Goal: Task Accomplishment & Management: Manage account settings

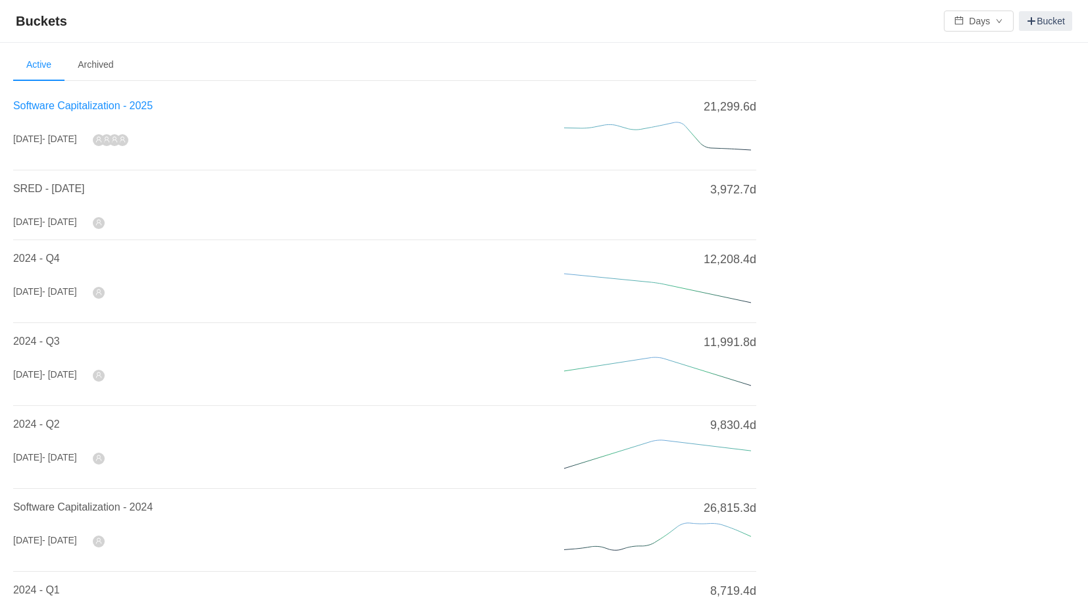
click at [129, 106] on span "Software Capitalization - 2025" at bounding box center [83, 105] width 140 height 11
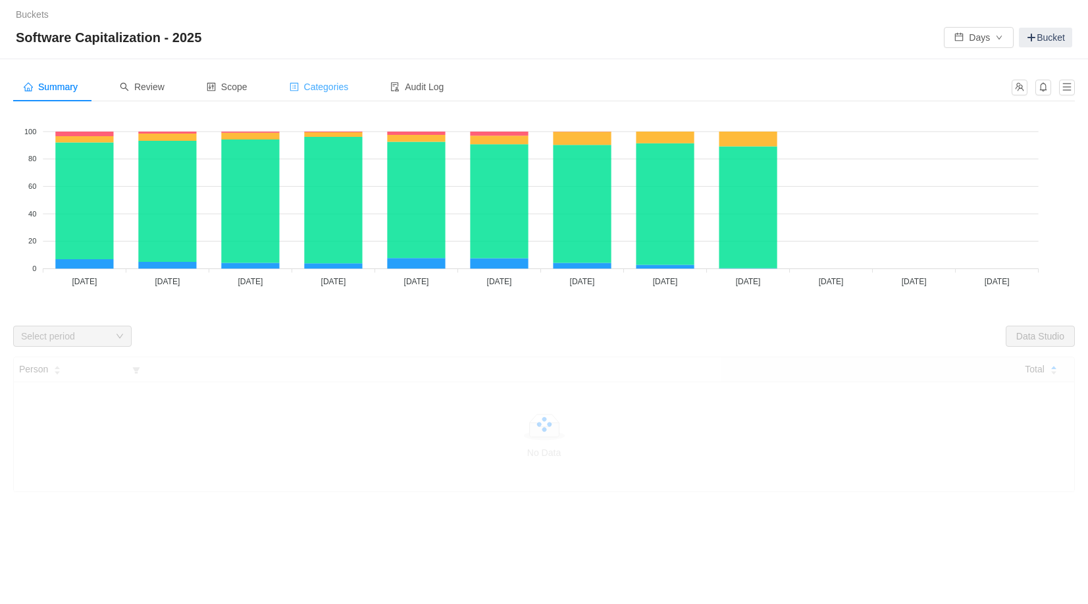
click at [311, 89] on span "Categories" at bounding box center [319, 87] width 59 height 11
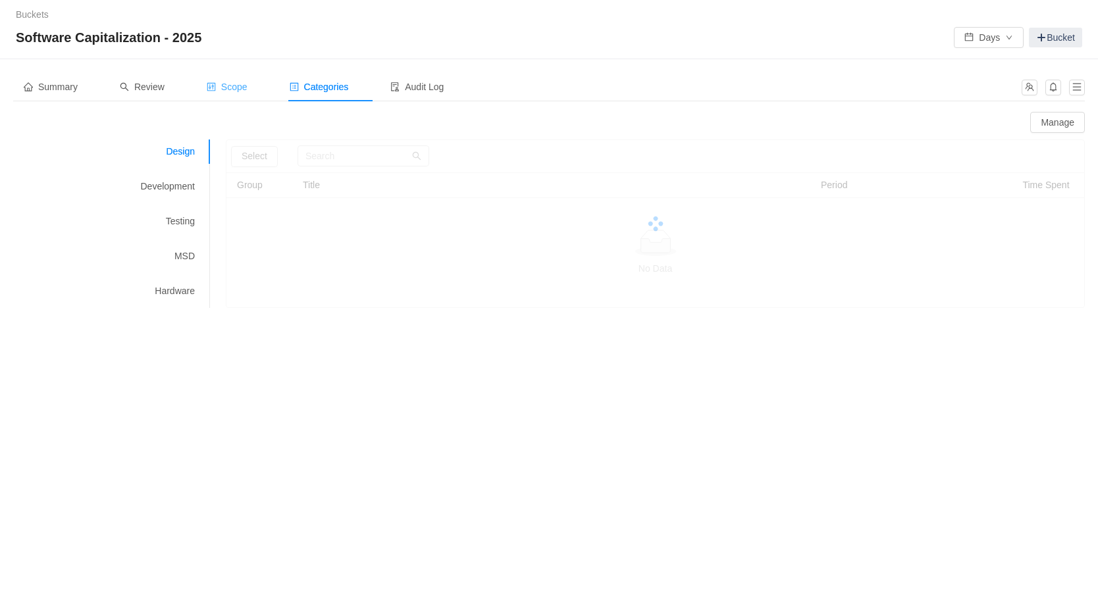
click at [246, 86] on span "Scope" at bounding box center [227, 87] width 41 height 11
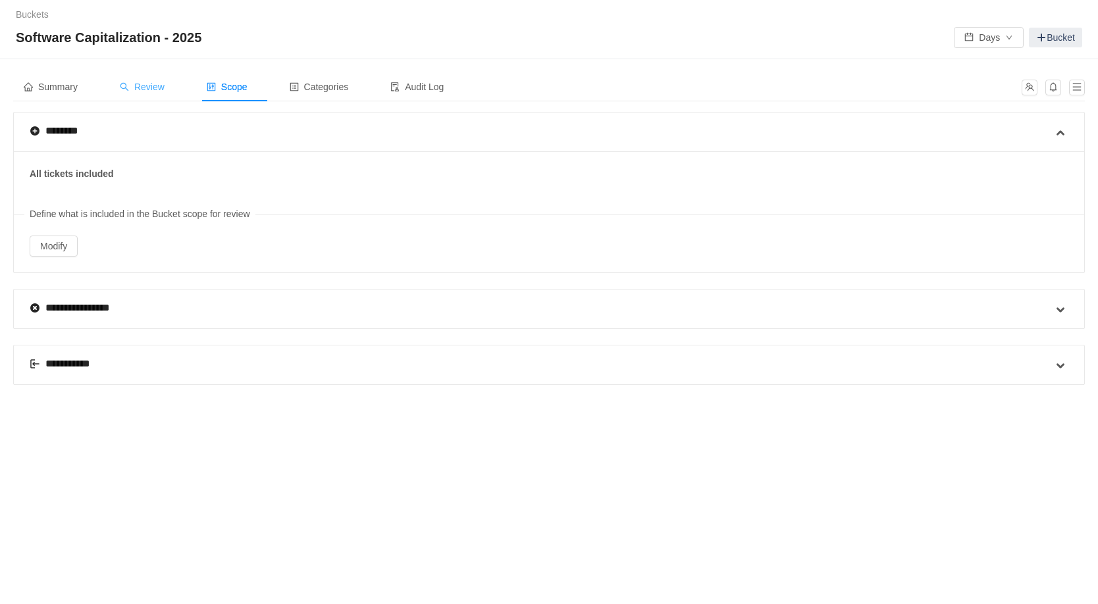
click at [155, 90] on span "Review" at bounding box center [142, 87] width 45 height 11
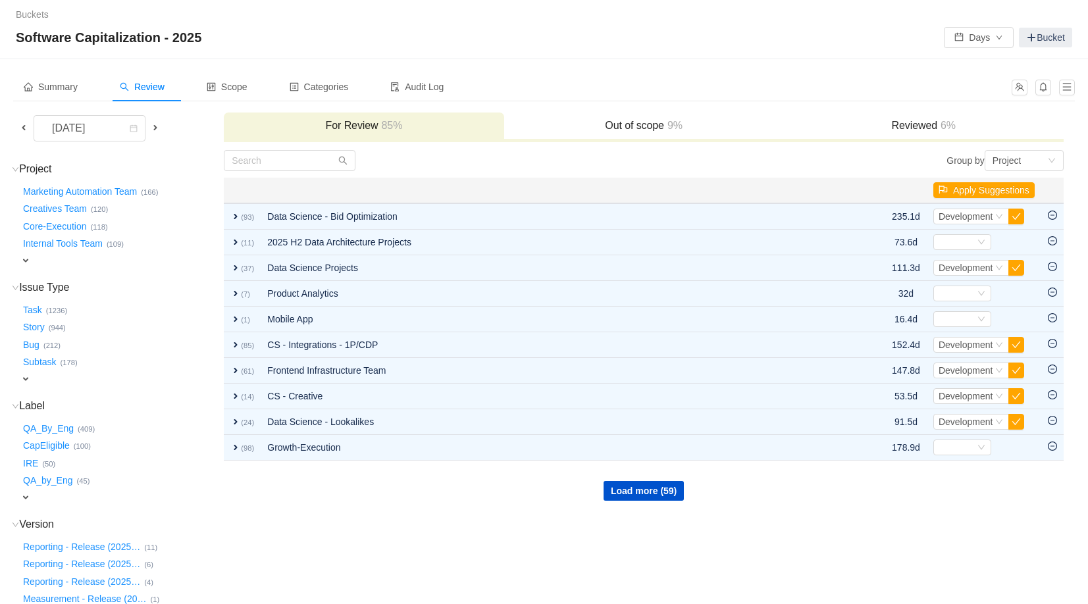
click at [24, 126] on span at bounding box center [23, 127] width 11 height 11
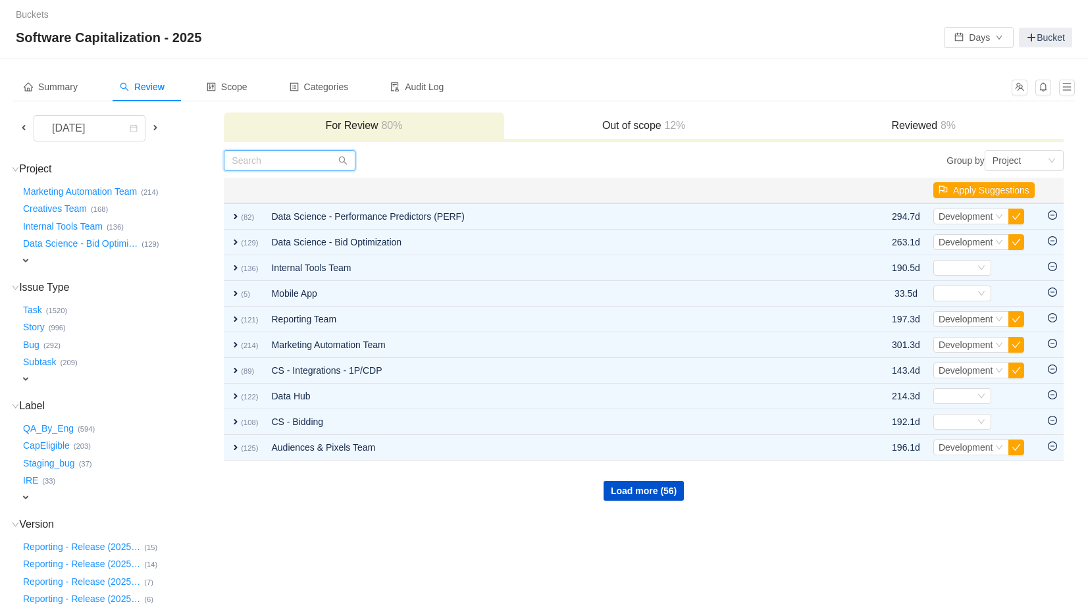
click at [290, 161] on input "text" at bounding box center [290, 160] width 132 height 21
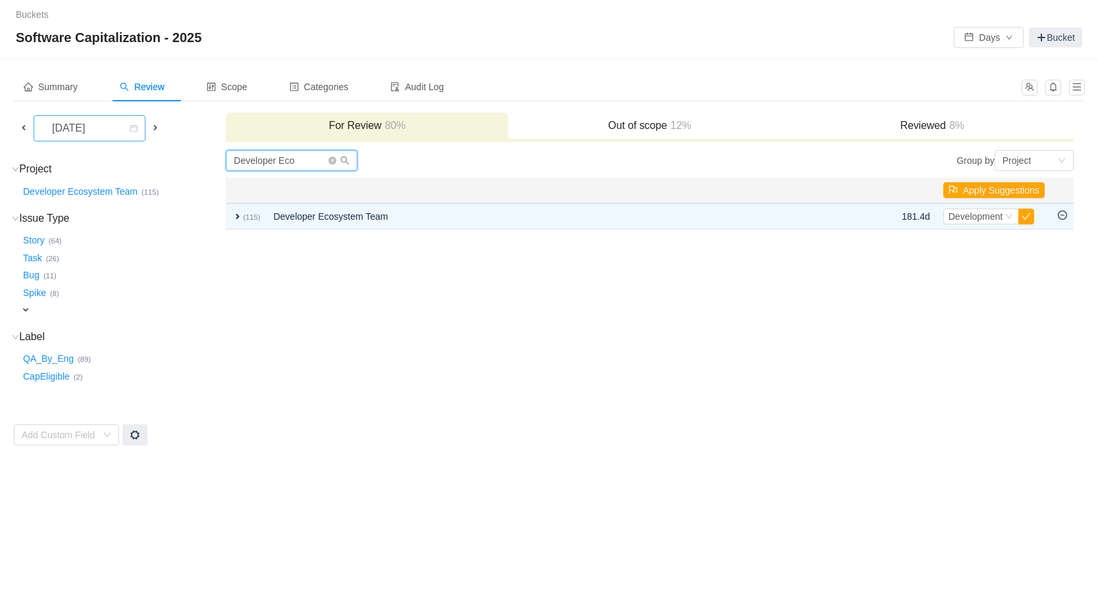
type input "Developer Eco"
click at [136, 129] on icon "icon: calendar" at bounding box center [134, 128] width 8 height 8
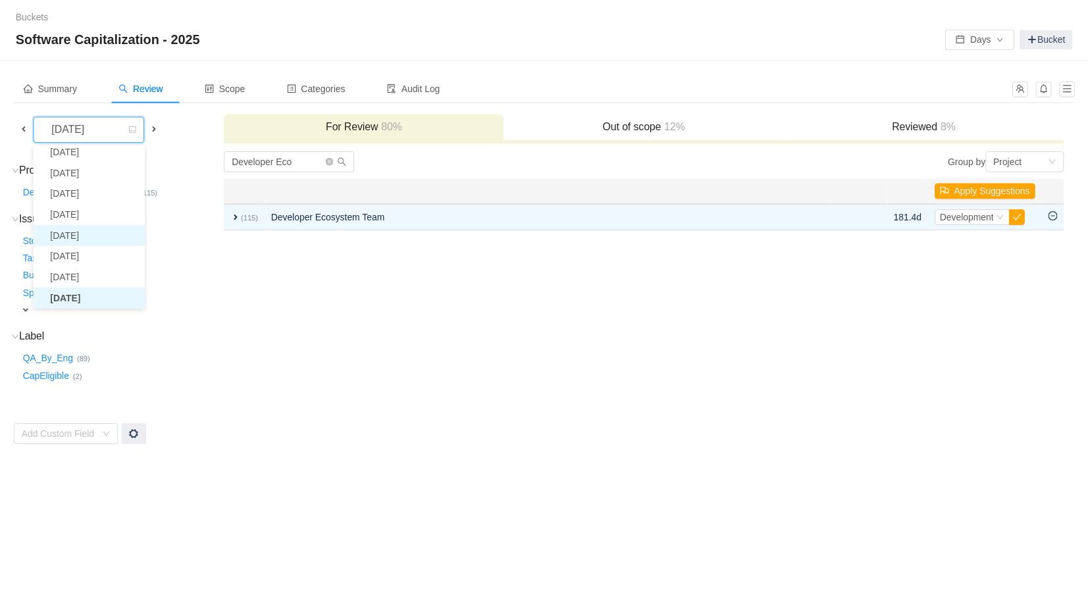
scroll to position [3, 0]
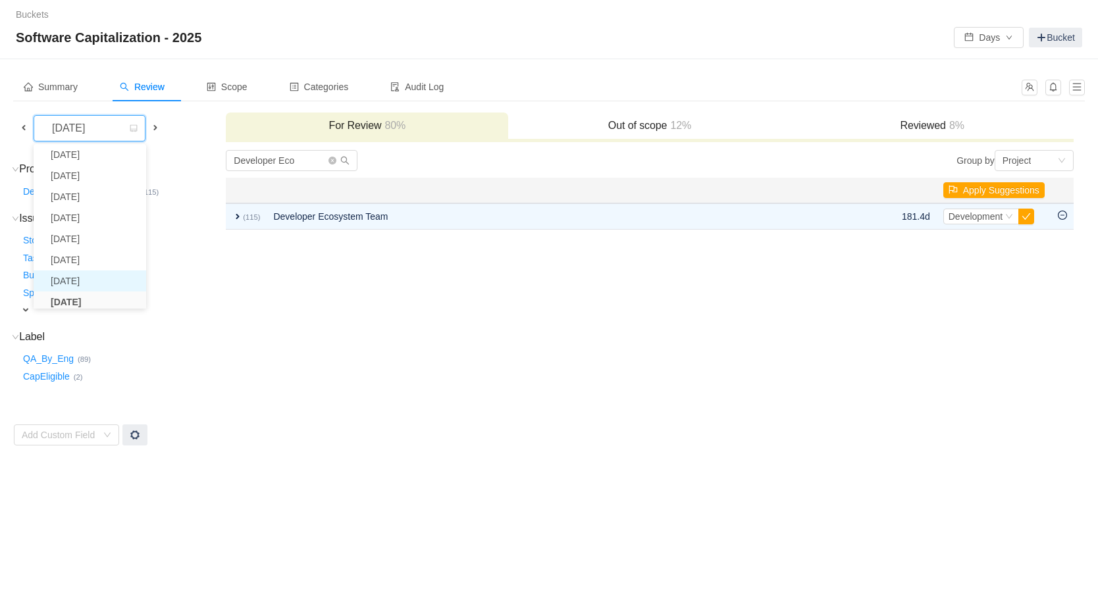
click at [95, 283] on li "[DATE]" at bounding box center [90, 281] width 113 height 21
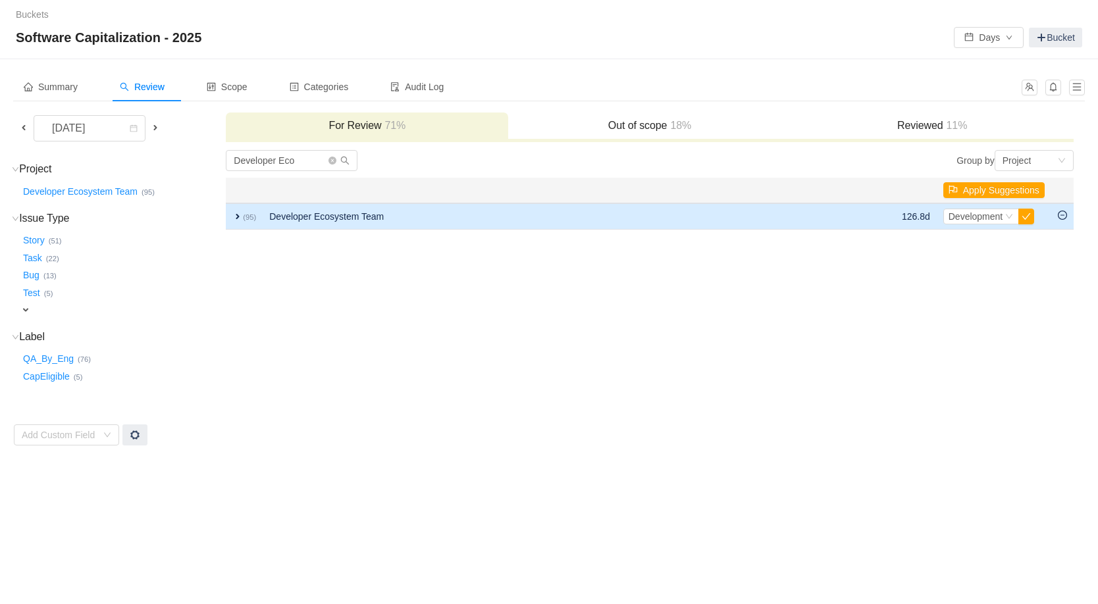
click at [236, 210] on td "expand (95)" at bounding box center [244, 216] width 37 height 26
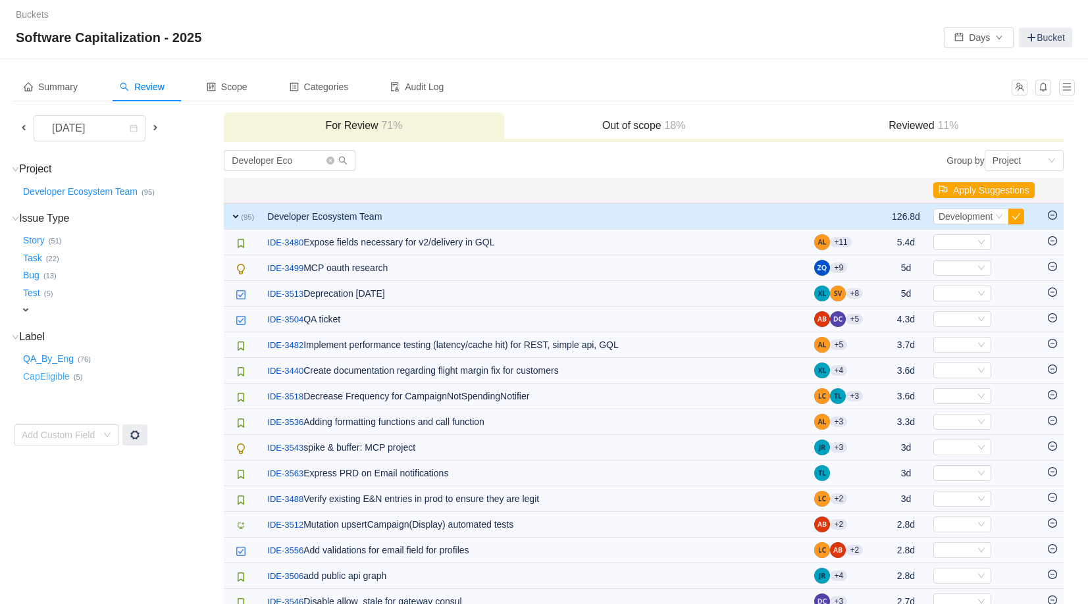
click at [42, 376] on button "CapEligible …" at bounding box center [46, 376] width 53 height 21
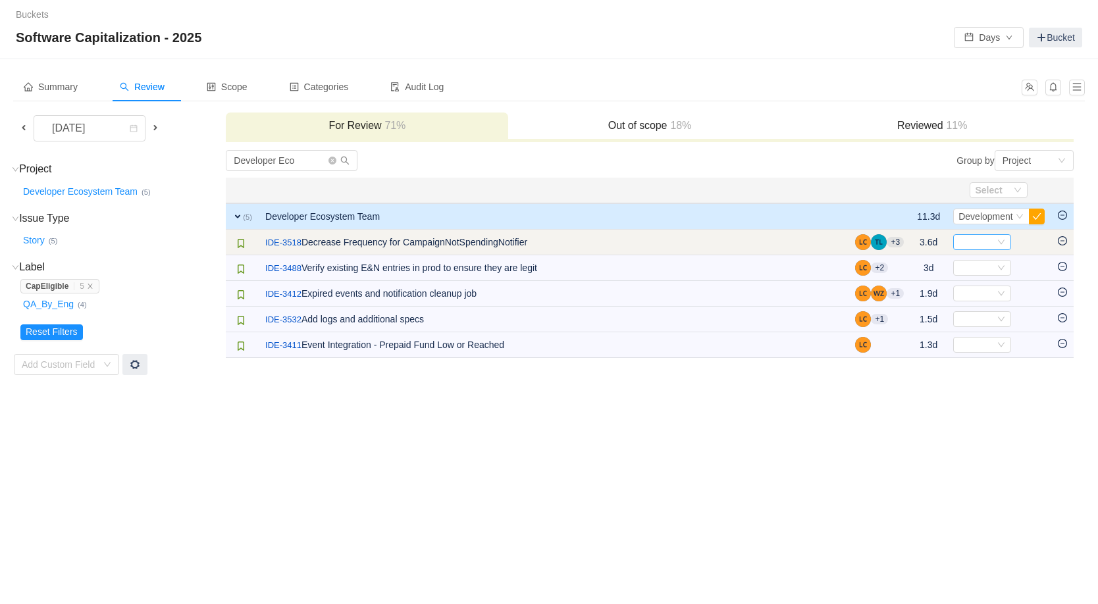
click at [998, 244] on icon "icon: down" at bounding box center [1002, 242] width 8 height 8
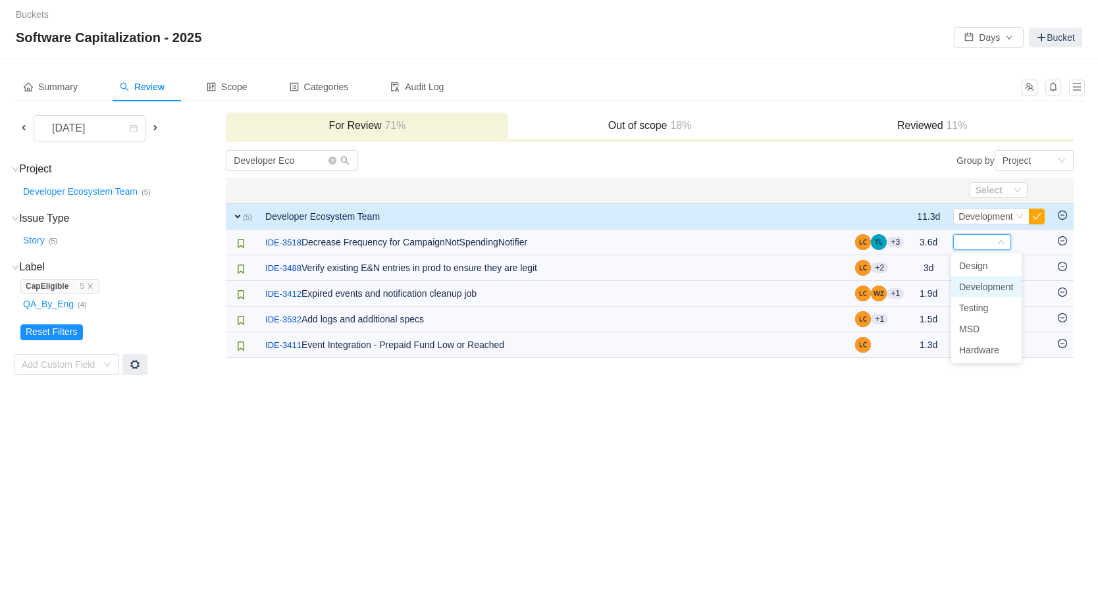
click at [998, 288] on span "Development" at bounding box center [986, 287] width 55 height 11
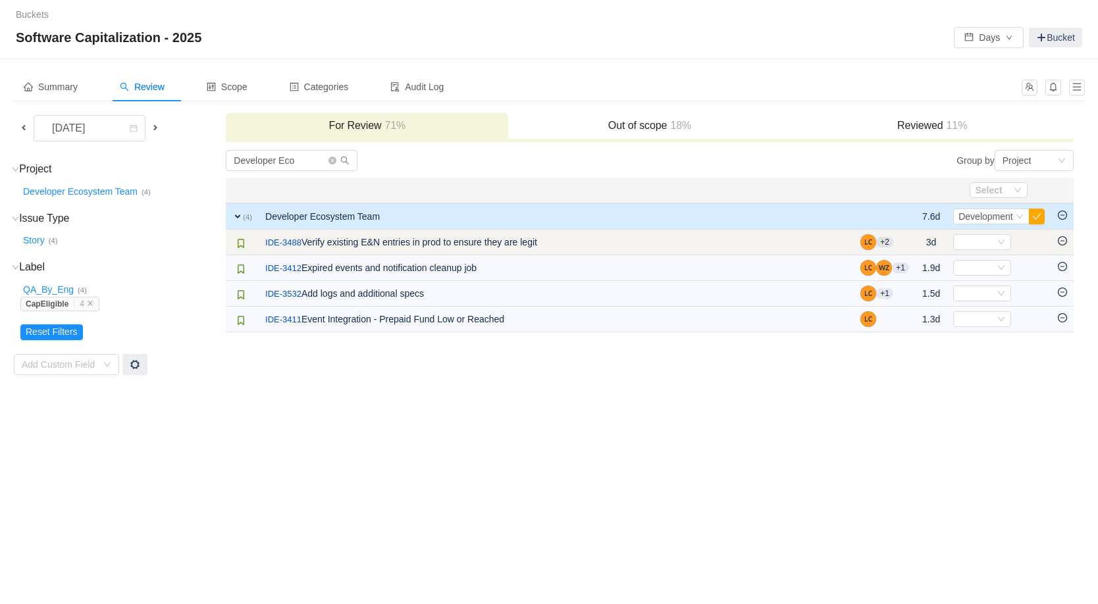
click at [990, 252] on td "Select Out of scope" at bounding box center [999, 243] width 105 height 26
click at [995, 246] on div "Select" at bounding box center [982, 242] width 58 height 16
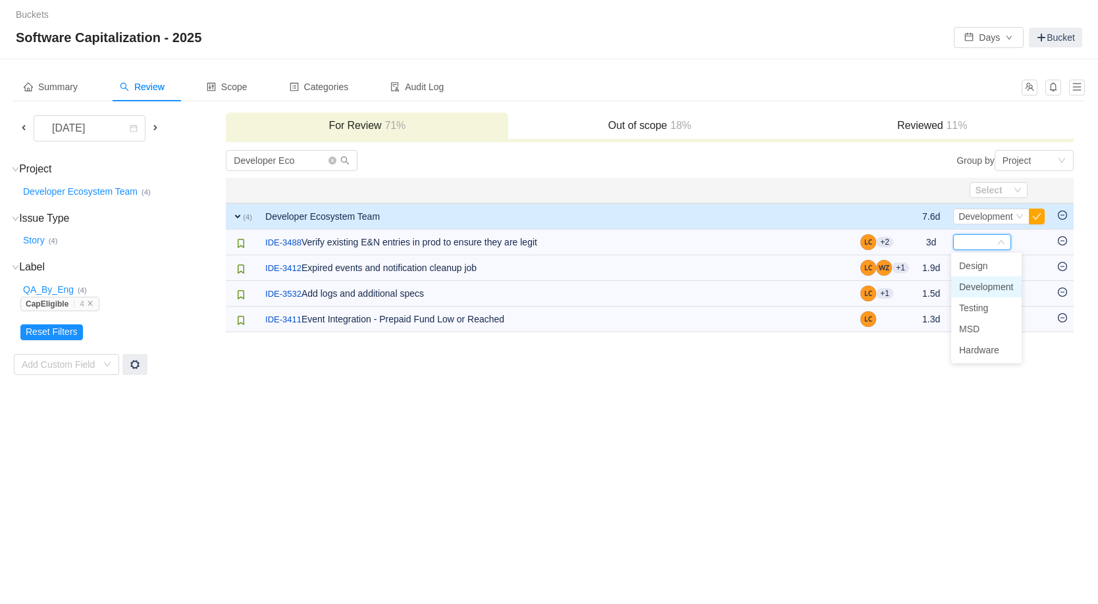
click at [982, 285] on span "Development" at bounding box center [986, 287] width 55 height 11
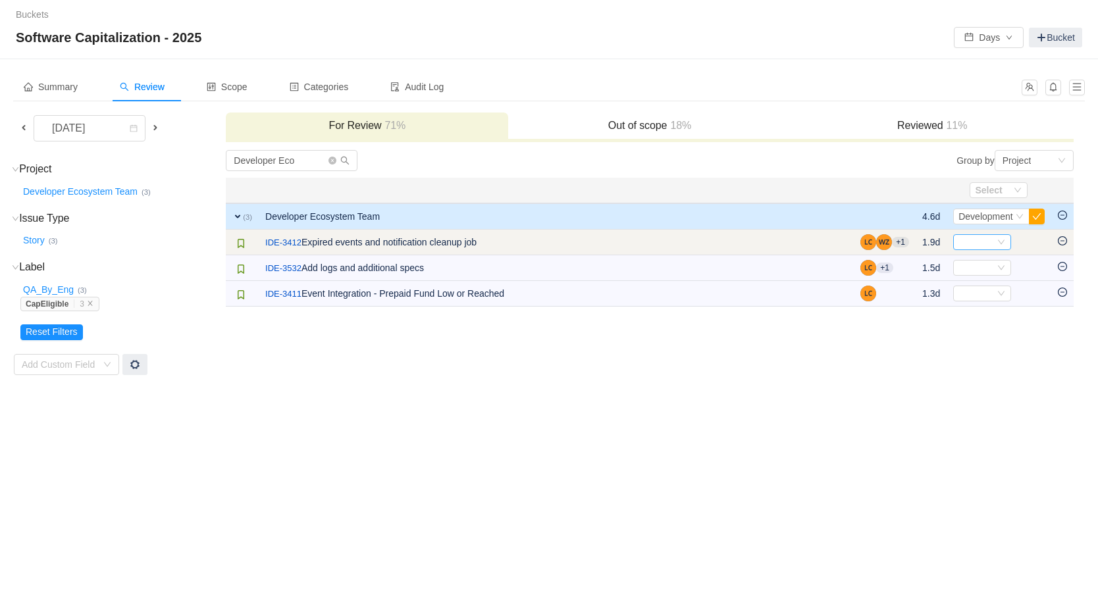
click at [974, 243] on div "Select" at bounding box center [977, 242] width 36 height 14
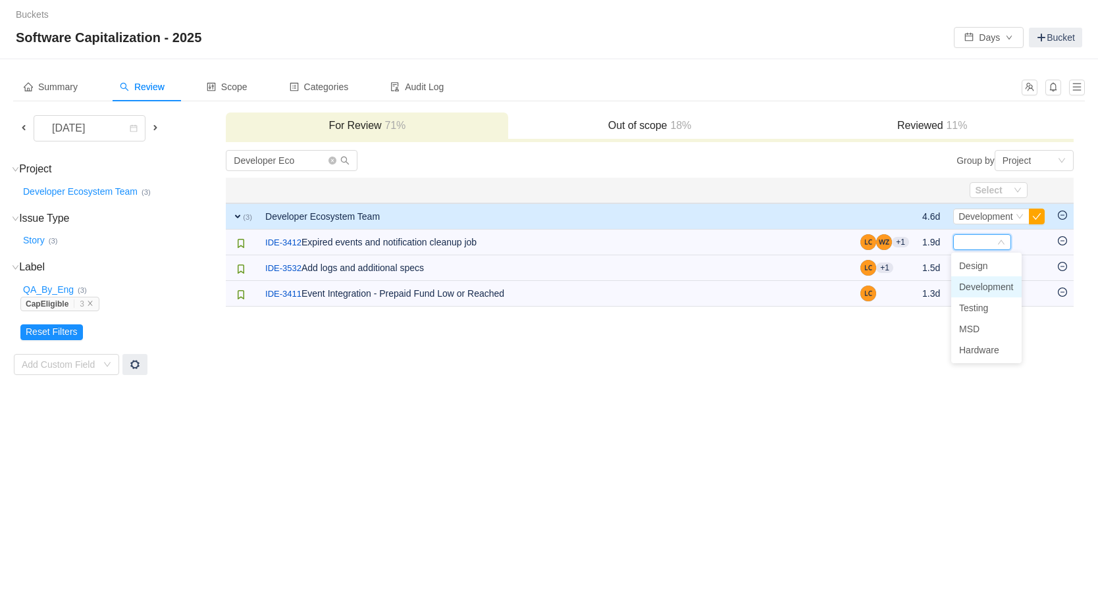
click at [976, 294] on li "Development" at bounding box center [986, 287] width 70 height 21
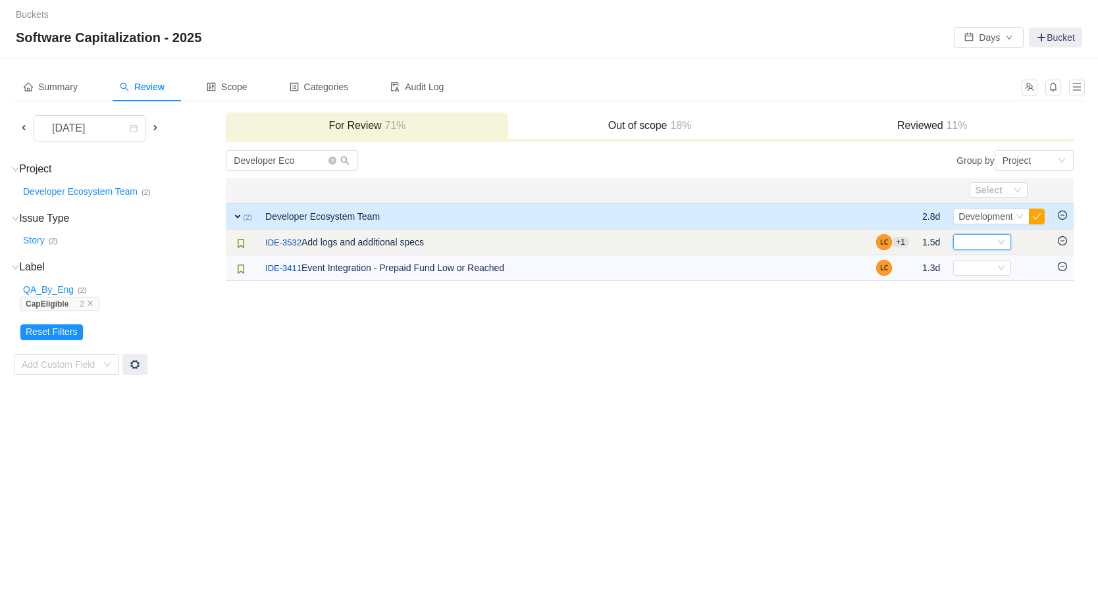
click at [976, 248] on div "Select" at bounding box center [977, 242] width 36 height 14
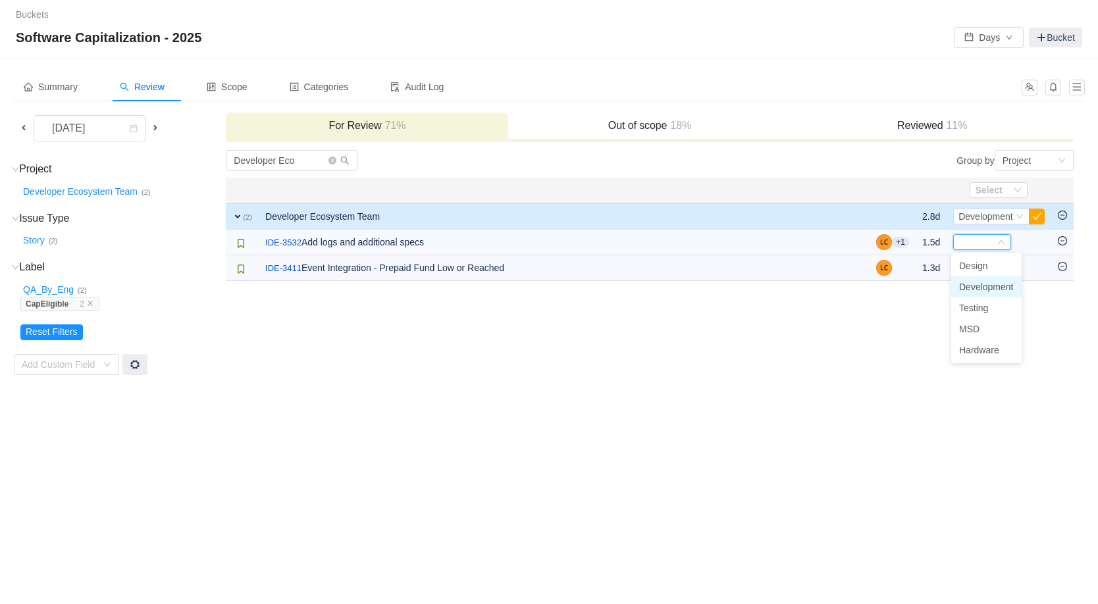
click at [976, 288] on span "Development" at bounding box center [986, 287] width 55 height 11
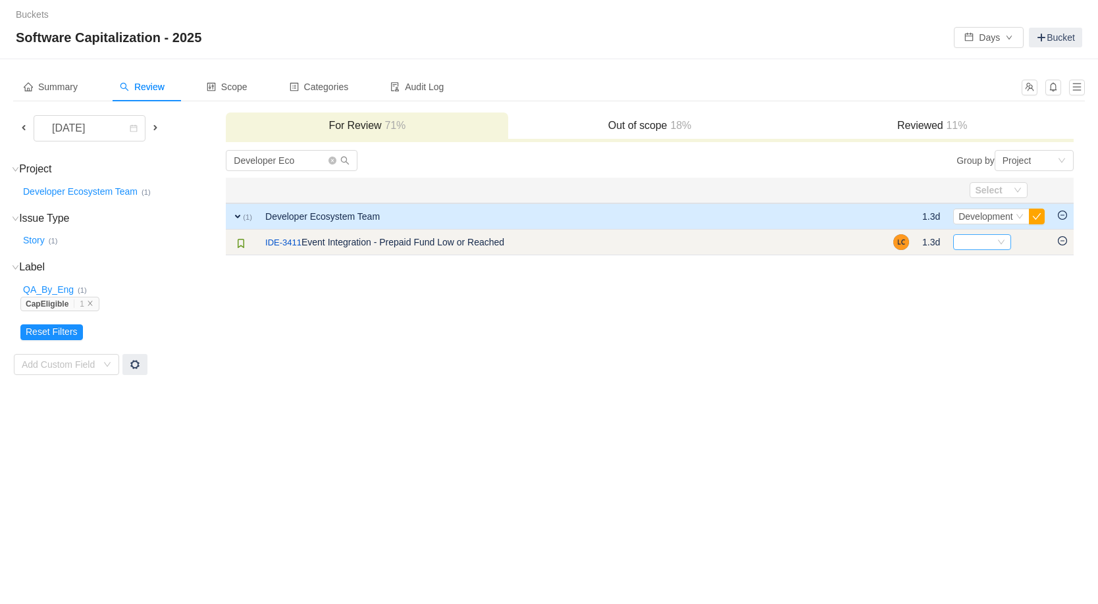
click at [980, 246] on div "Select" at bounding box center [977, 242] width 36 height 14
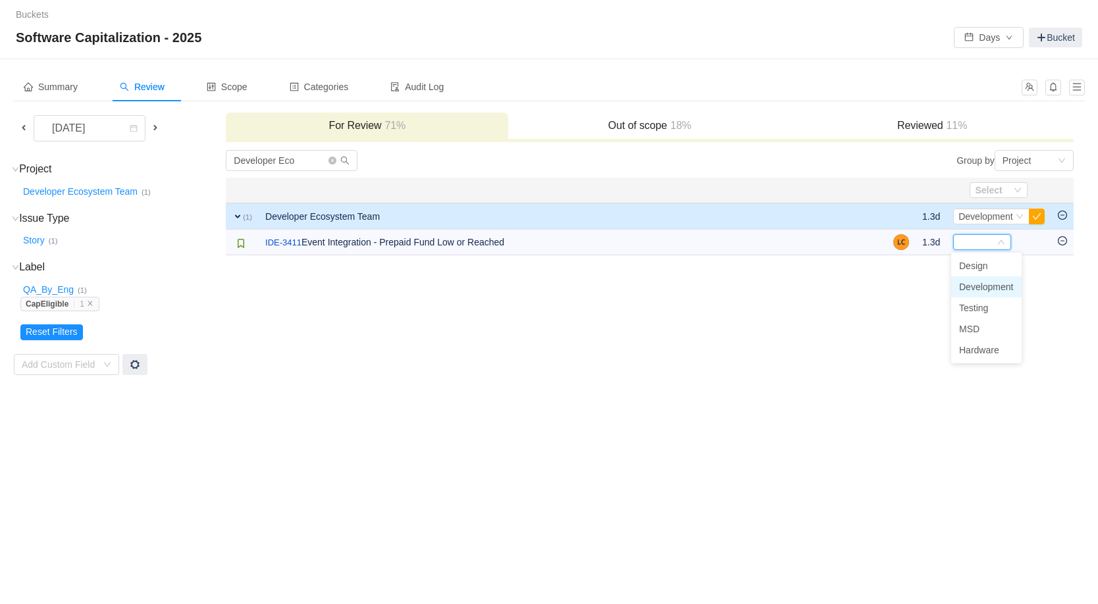
click at [974, 282] on span "Development" at bounding box center [986, 287] width 55 height 11
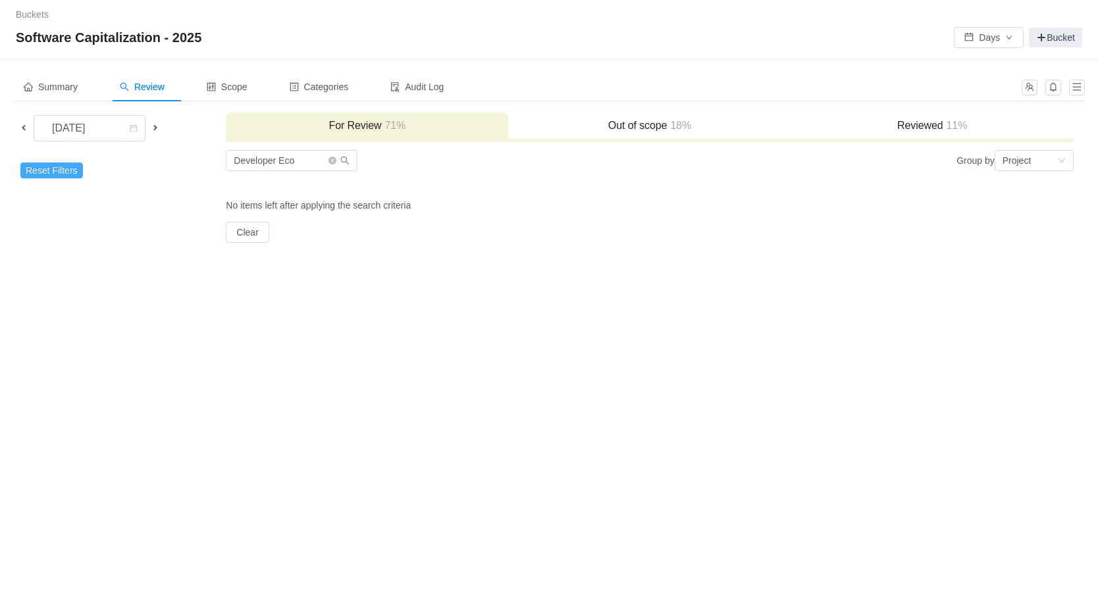
click at [57, 169] on button "Reset Filters" at bounding box center [51, 171] width 63 height 16
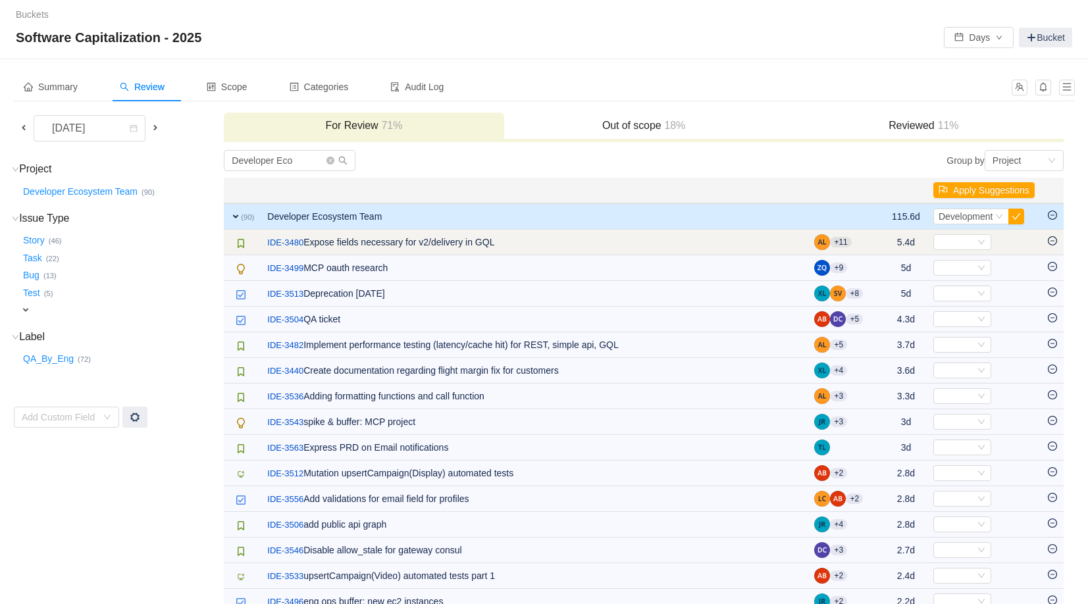
click at [1052, 239] on icon "icon: minus-circle" at bounding box center [1052, 240] width 9 height 9
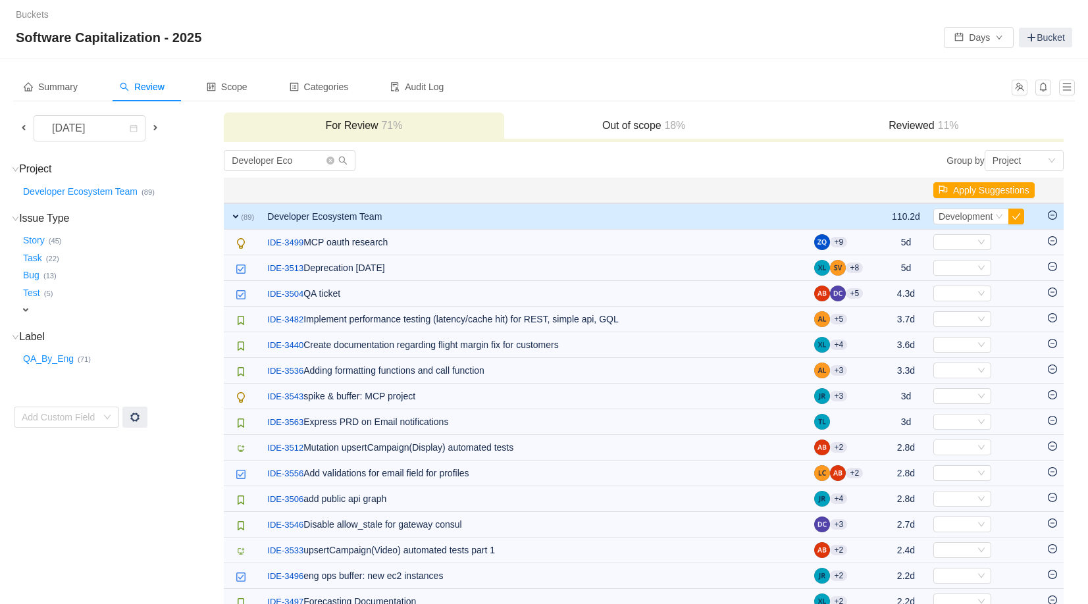
click at [1052, 239] on icon "icon: minus-circle" at bounding box center [1052, 240] width 9 height 9
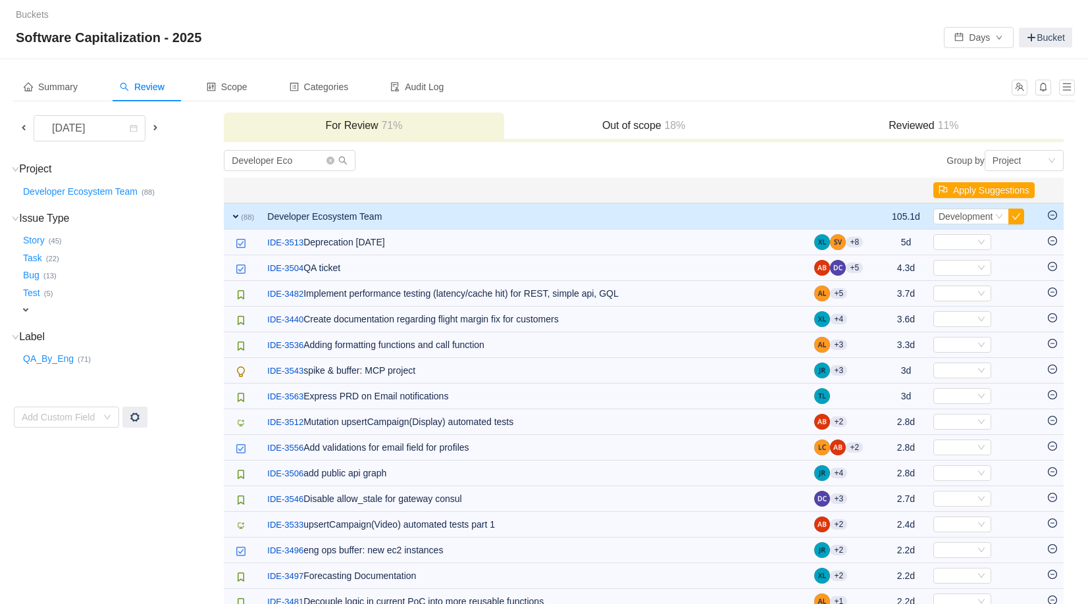
click at [1052, 239] on icon "icon: minus-circle" at bounding box center [1052, 240] width 9 height 9
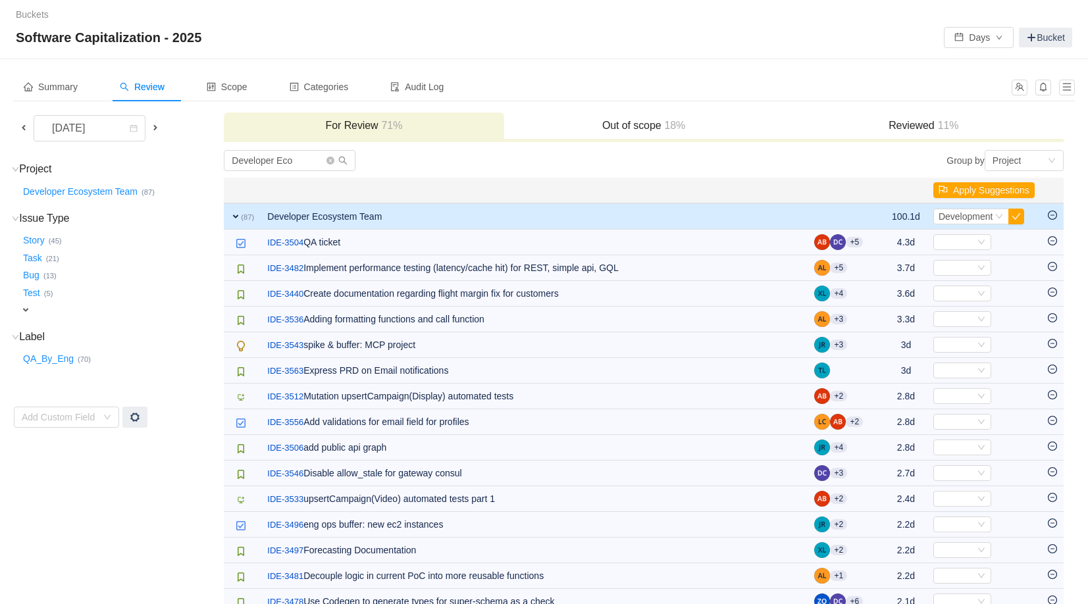
click at [1052, 239] on icon "icon: minus-circle" at bounding box center [1052, 240] width 9 height 9
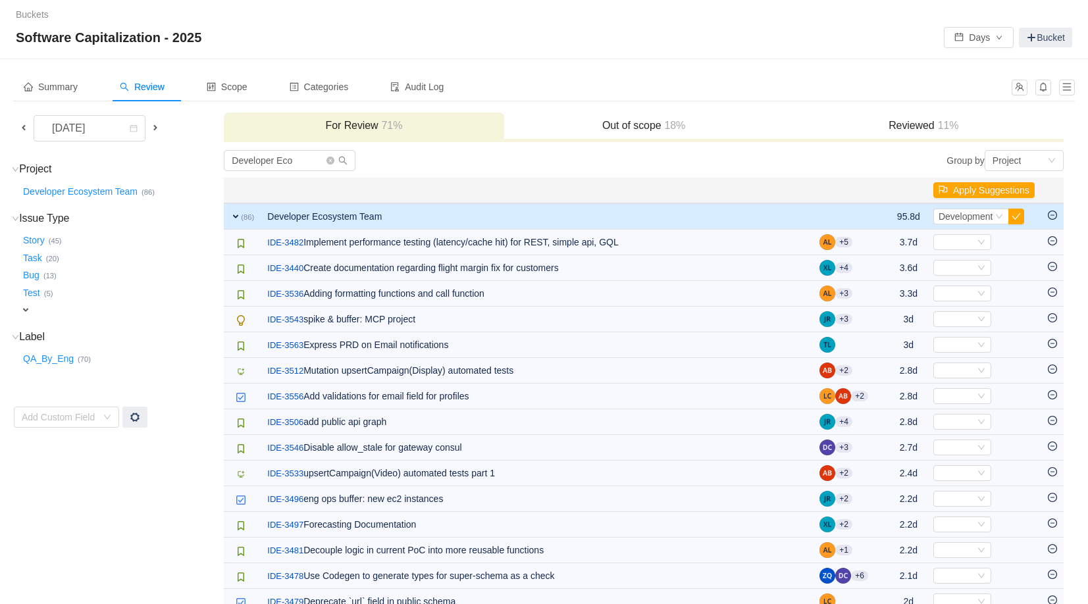
click at [1052, 239] on icon "icon: minus-circle" at bounding box center [1052, 240] width 9 height 9
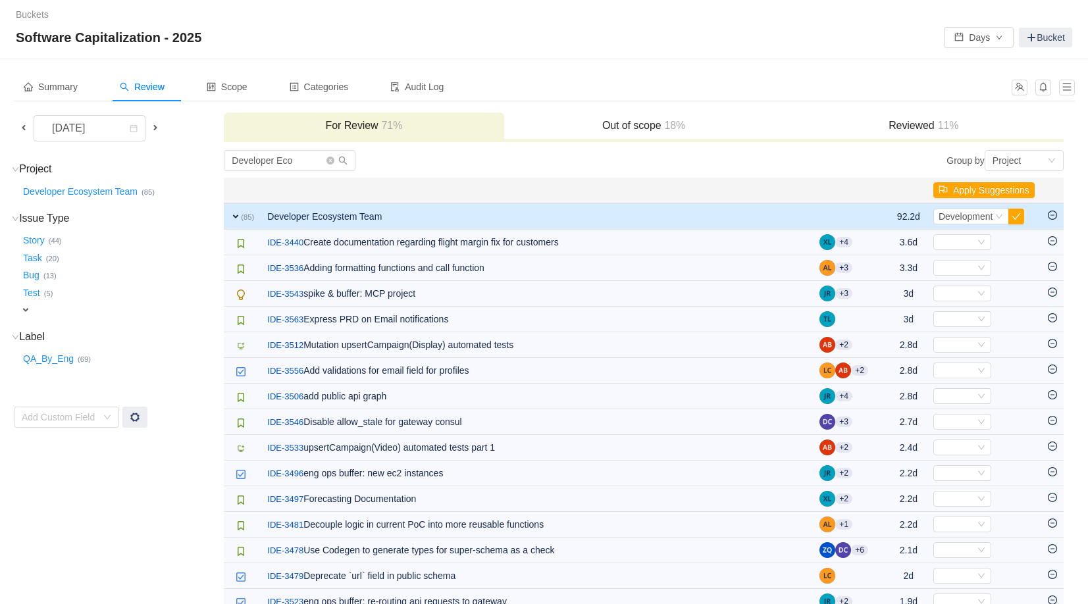
click at [1052, 239] on icon "icon: minus-circle" at bounding box center [1052, 240] width 9 height 9
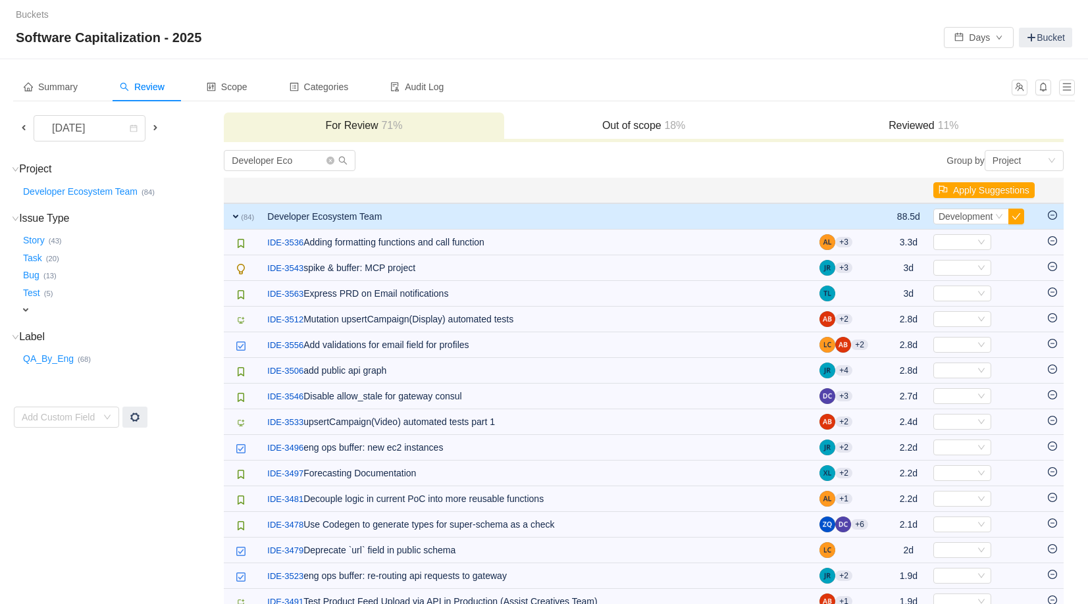
click at [1052, 239] on icon "icon: minus-circle" at bounding box center [1052, 240] width 9 height 9
click at [1052, 262] on icon "icon: minus-circle" at bounding box center [1052, 266] width 9 height 9
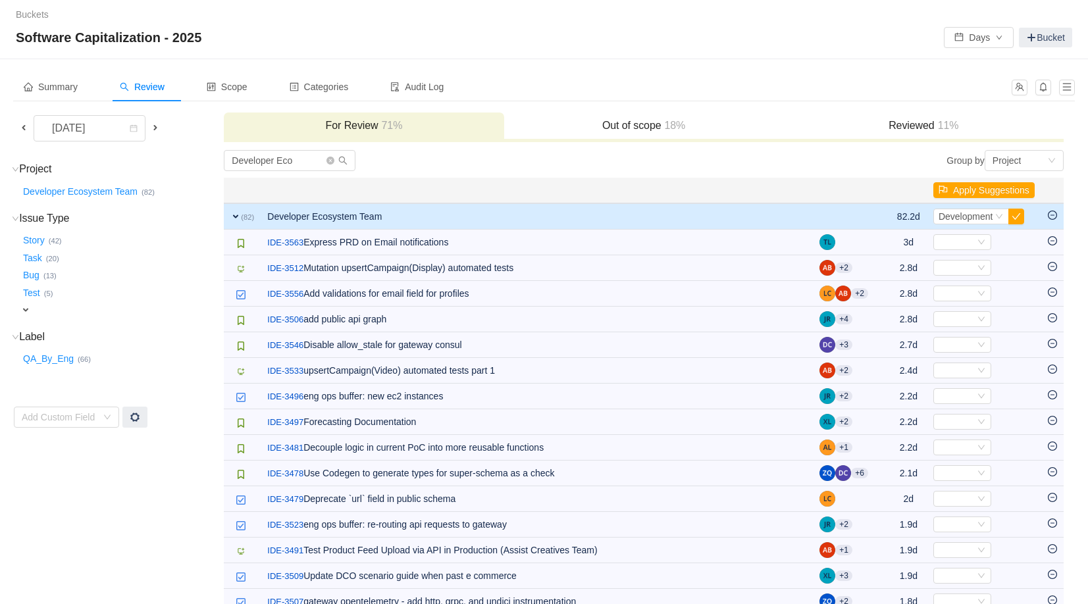
click at [1052, 240] on icon "icon: minus-circle" at bounding box center [1052, 240] width 9 height 9
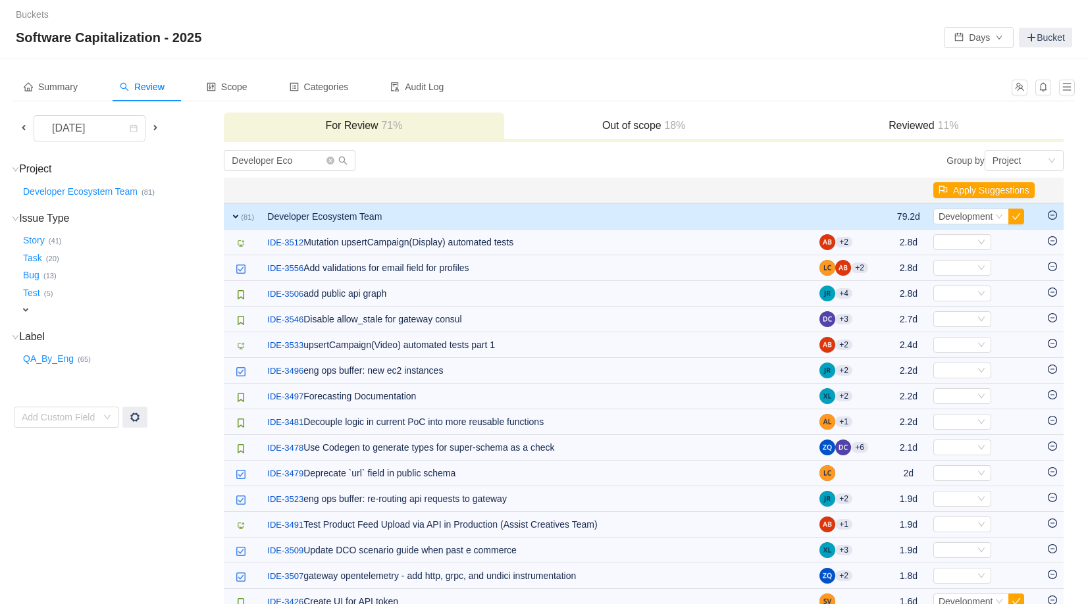
click at [1052, 240] on icon "icon: minus-circle" at bounding box center [1052, 240] width 9 height 9
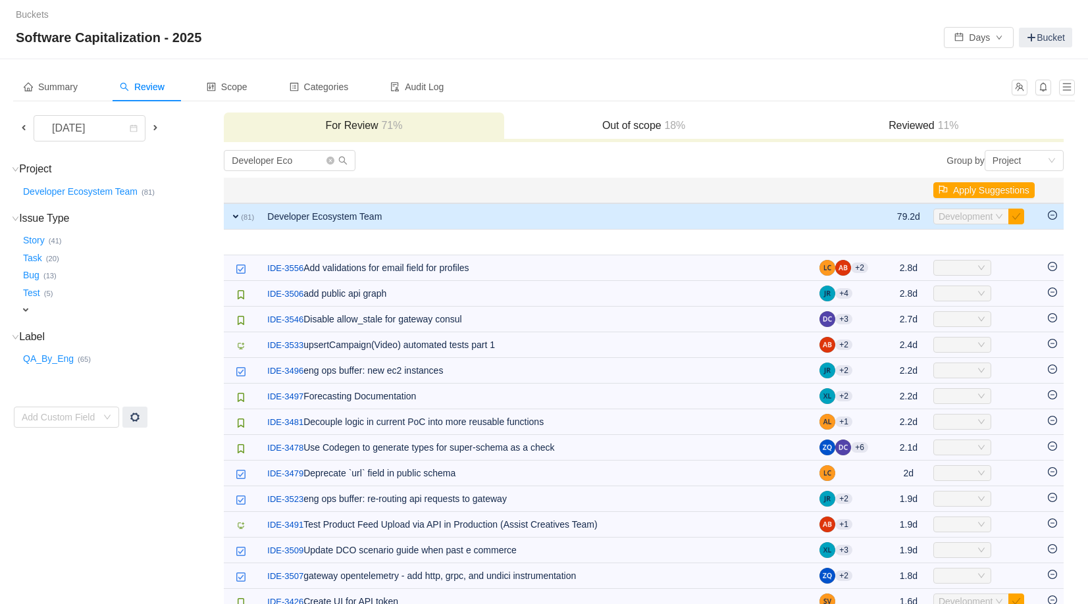
click at [1052, 262] on icon "icon: minus-circle" at bounding box center [1052, 266] width 9 height 9
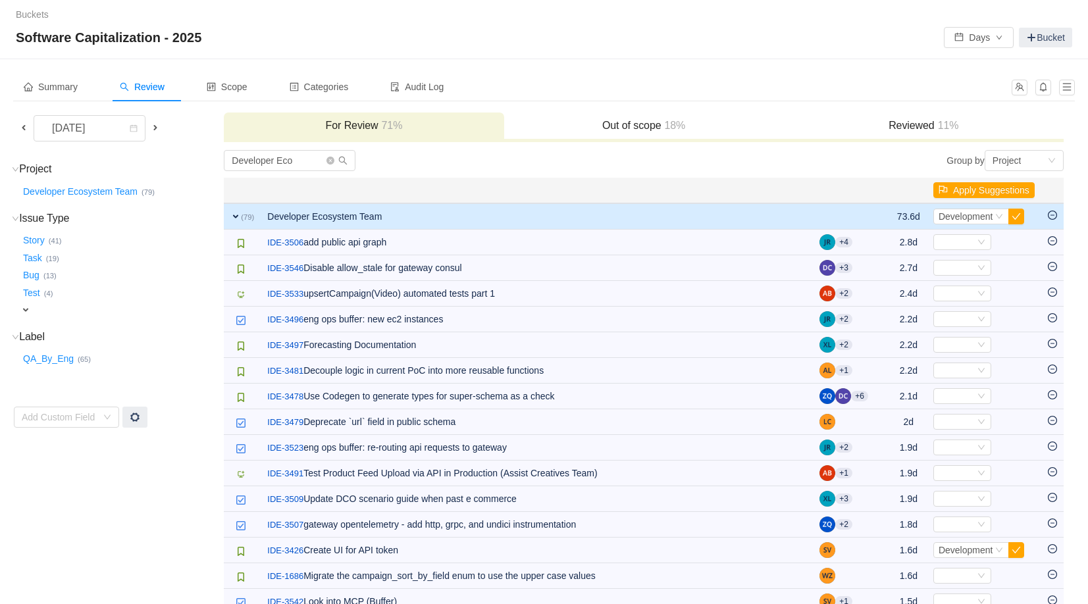
click at [1052, 240] on icon "icon: minus-circle" at bounding box center [1052, 240] width 9 height 9
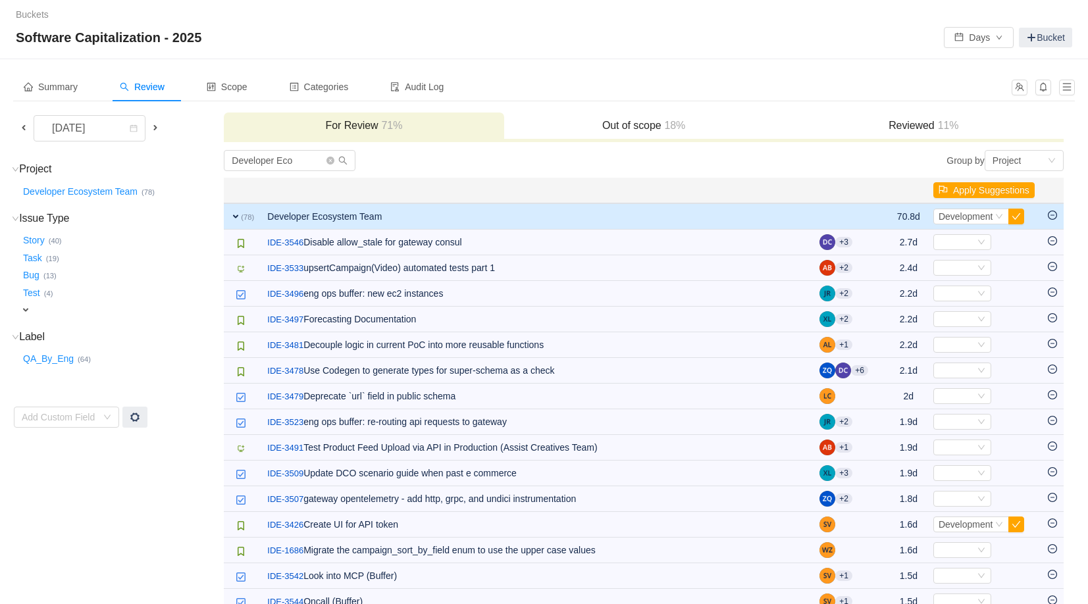
click at [1052, 240] on icon "icon: minus-circle" at bounding box center [1052, 240] width 9 height 9
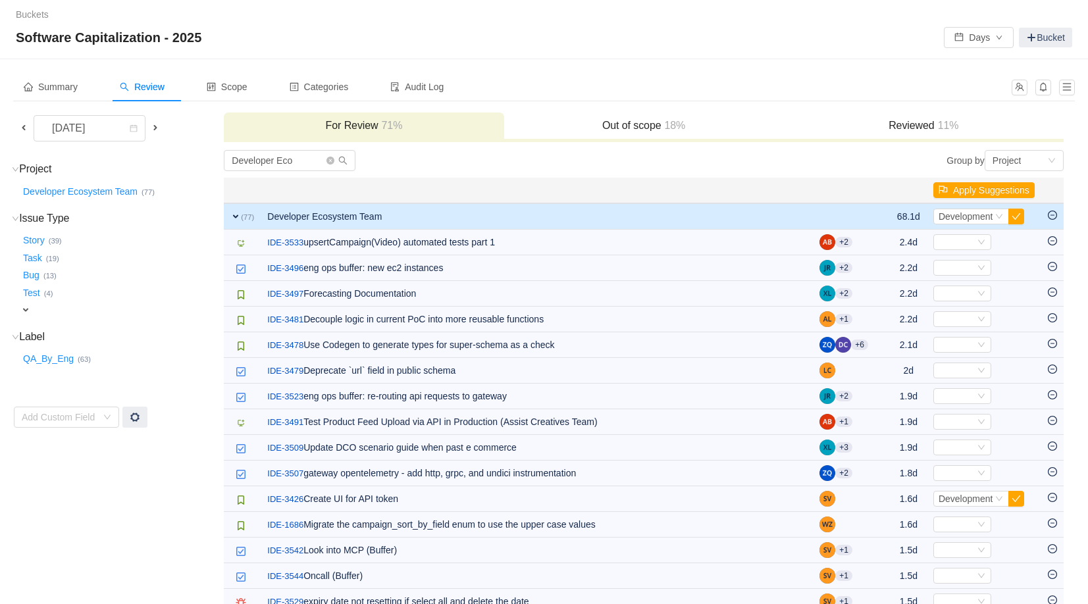
click at [1051, 240] on icon "icon: minus-circle" at bounding box center [1052, 240] width 9 height 9
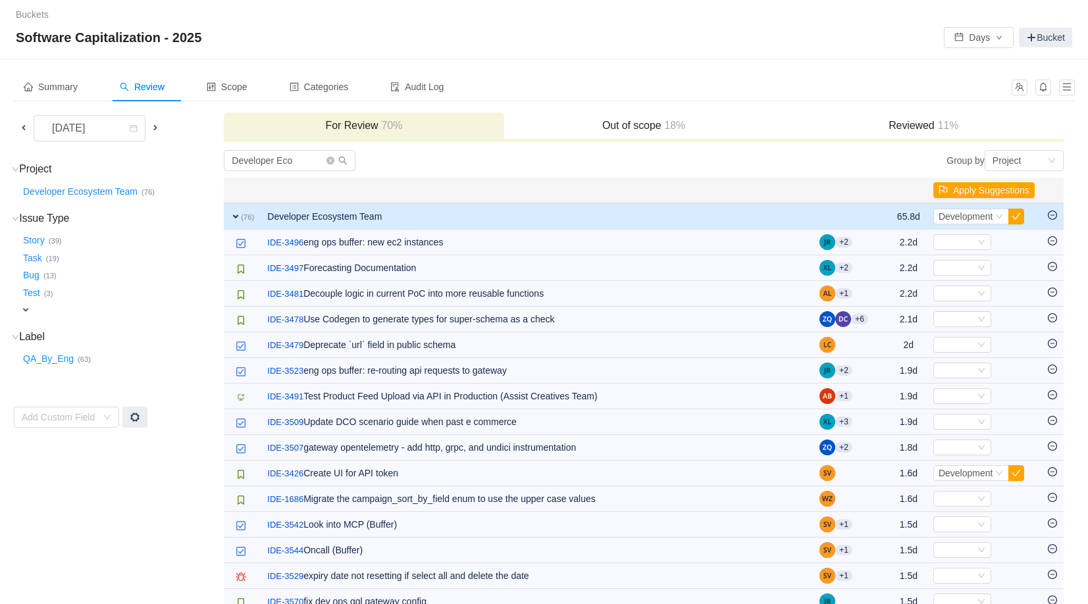
click at [1051, 240] on icon "icon: minus-circle" at bounding box center [1052, 240] width 9 height 9
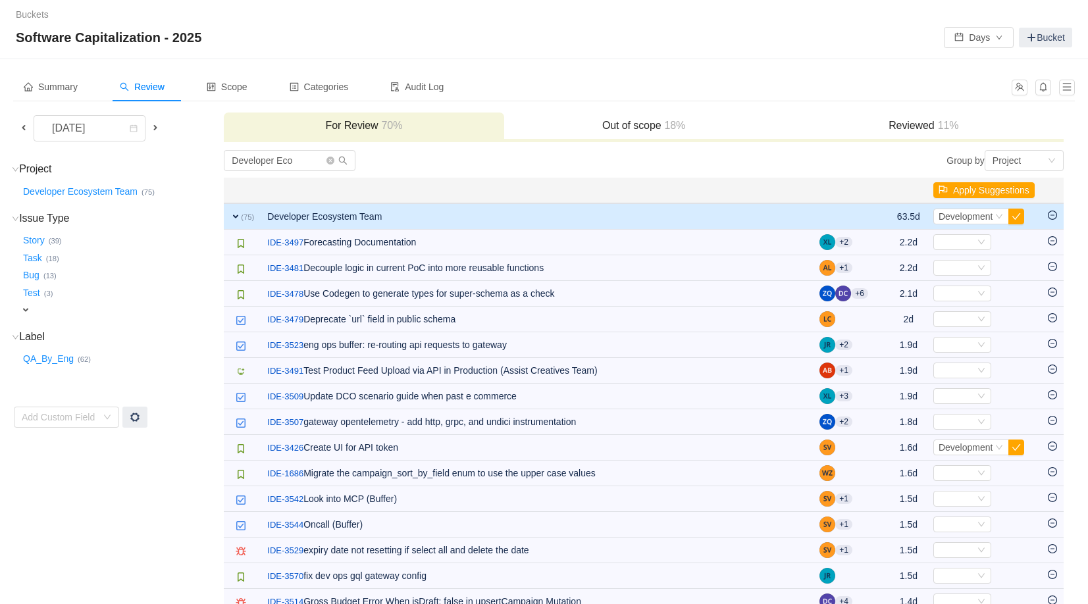
click at [1051, 240] on icon "icon: minus-circle" at bounding box center [1052, 240] width 9 height 9
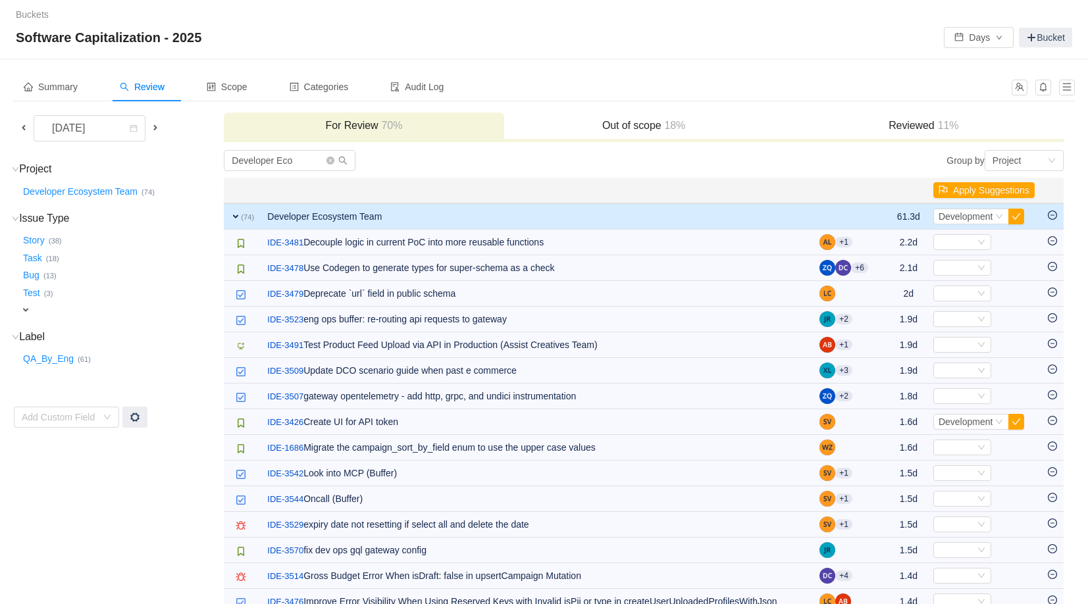
click at [1051, 240] on icon "icon: minus-circle" at bounding box center [1052, 240] width 9 height 9
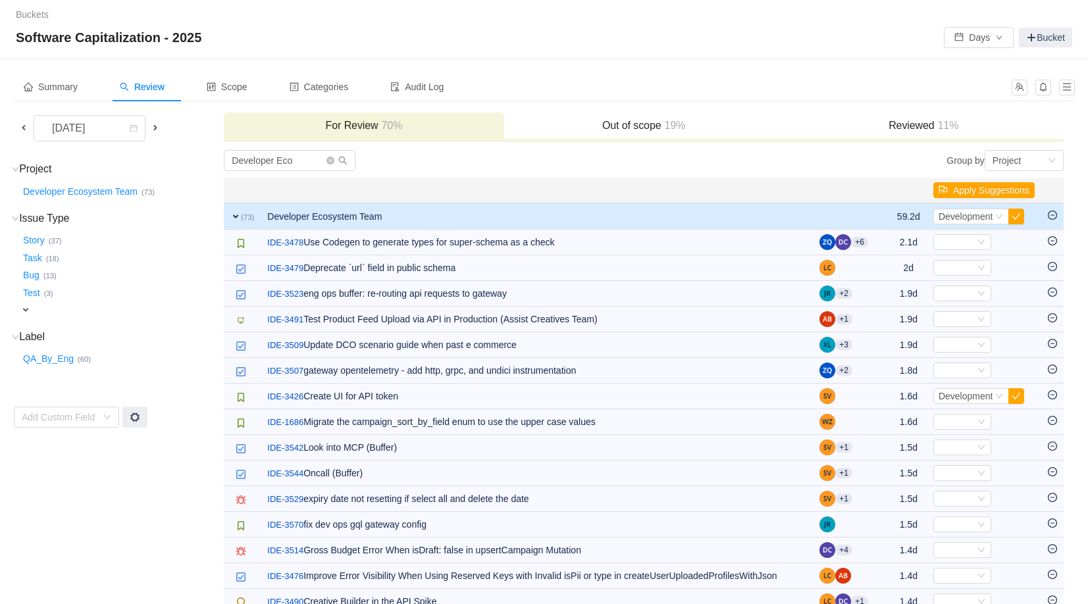
click at [1051, 240] on icon "icon: minus-circle" at bounding box center [1052, 240] width 9 height 9
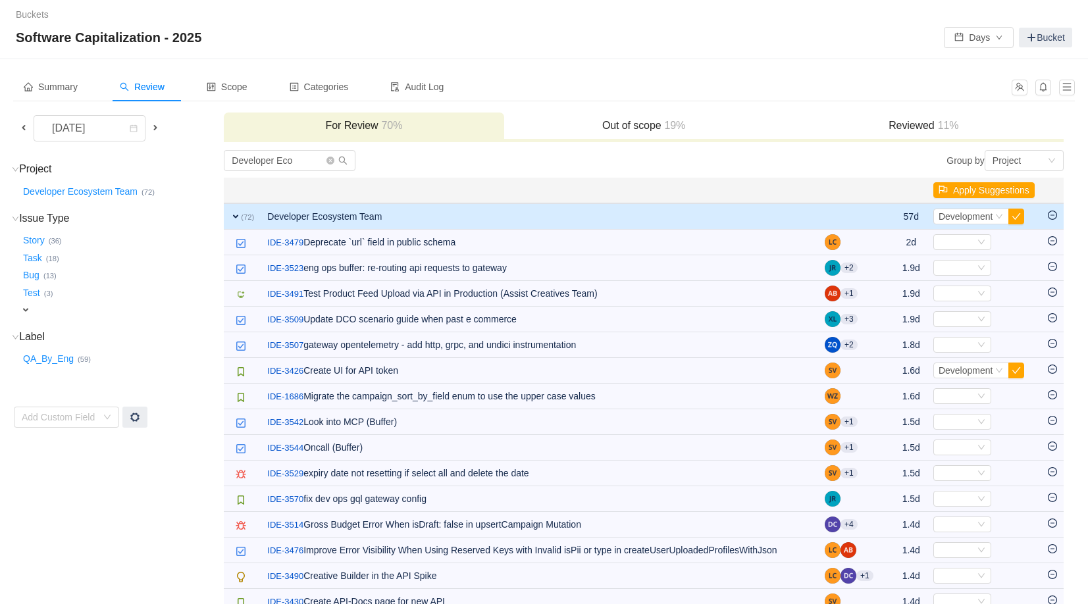
click at [1051, 240] on icon "icon: minus-circle" at bounding box center [1052, 240] width 9 height 9
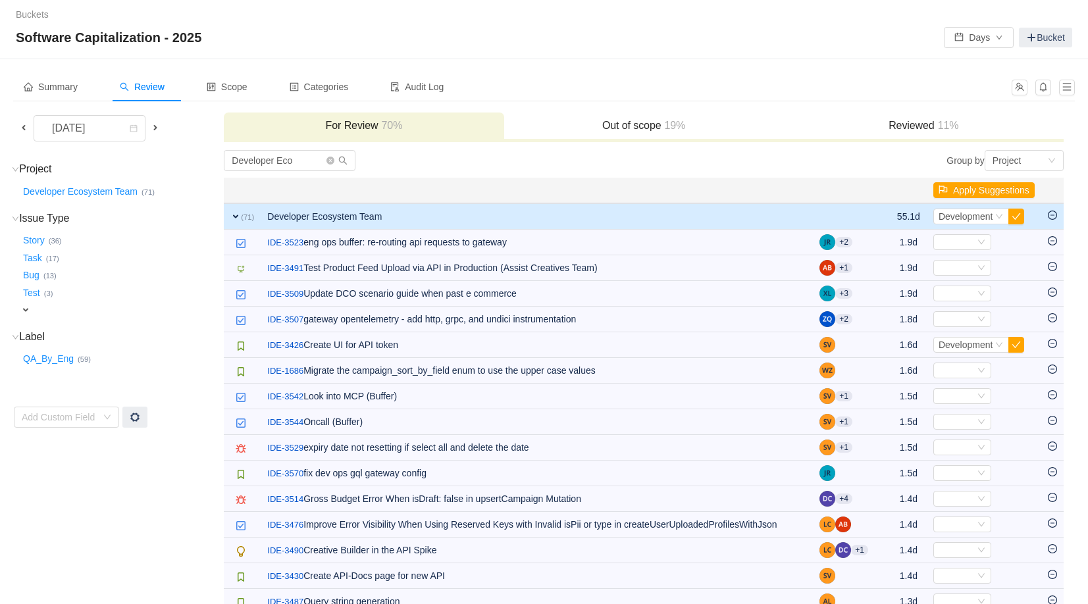
click at [1051, 240] on icon "icon: minus-circle" at bounding box center [1052, 240] width 9 height 9
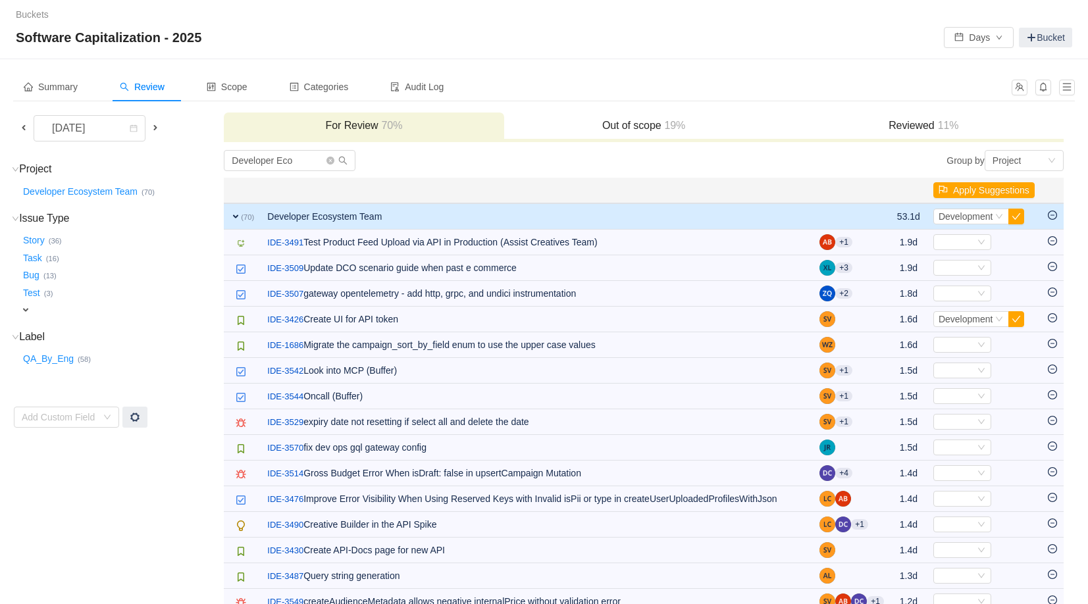
click at [1051, 240] on icon "icon: minus-circle" at bounding box center [1052, 240] width 9 height 9
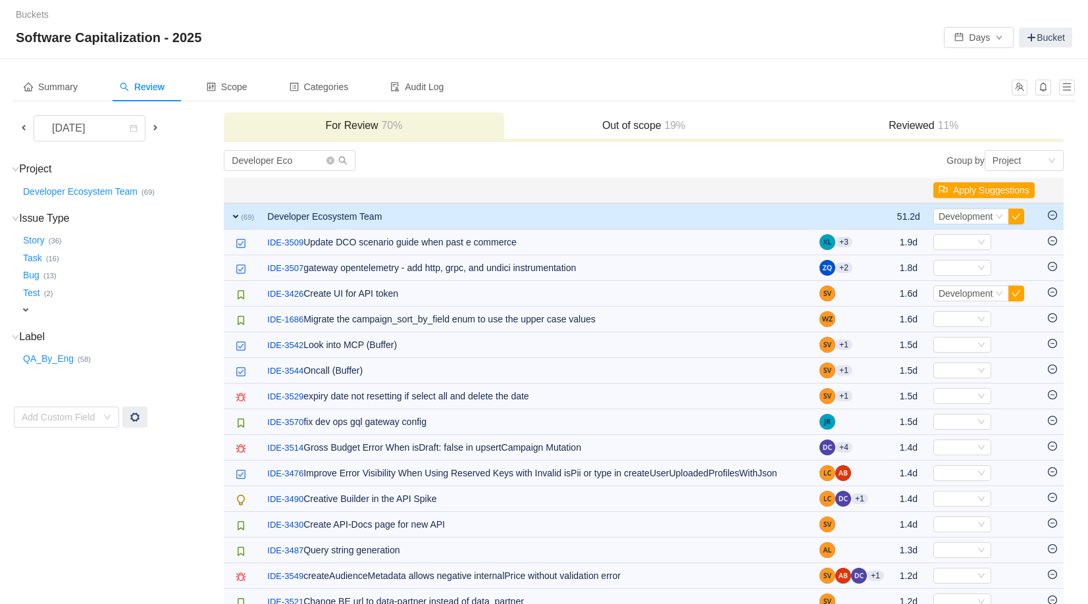
click at [1051, 240] on icon "icon: minus-circle" at bounding box center [1052, 240] width 9 height 9
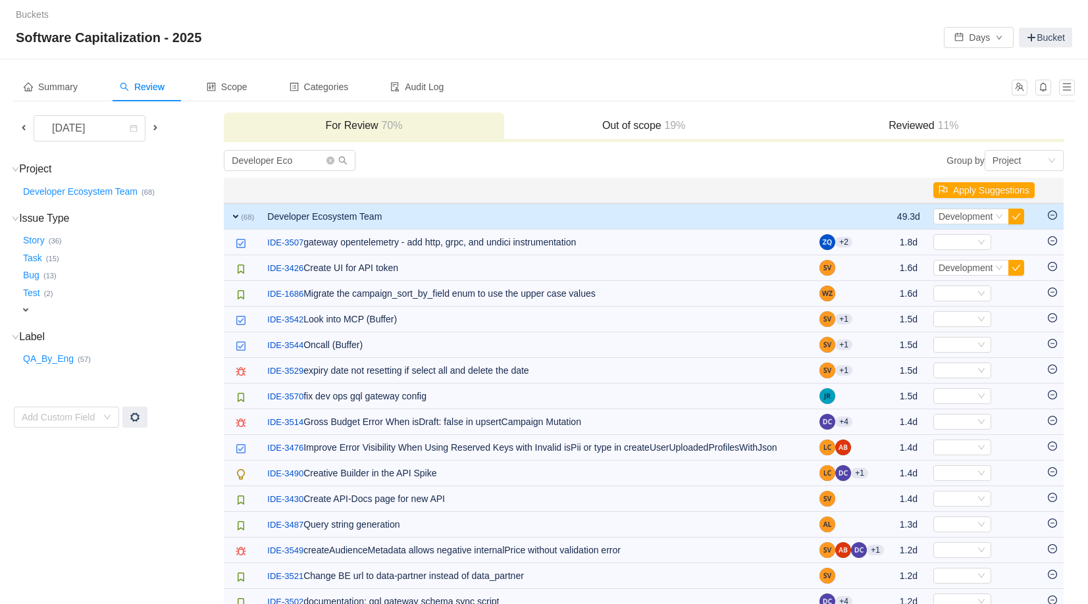
click at [1051, 240] on icon "icon: minus-circle" at bounding box center [1052, 240] width 9 height 9
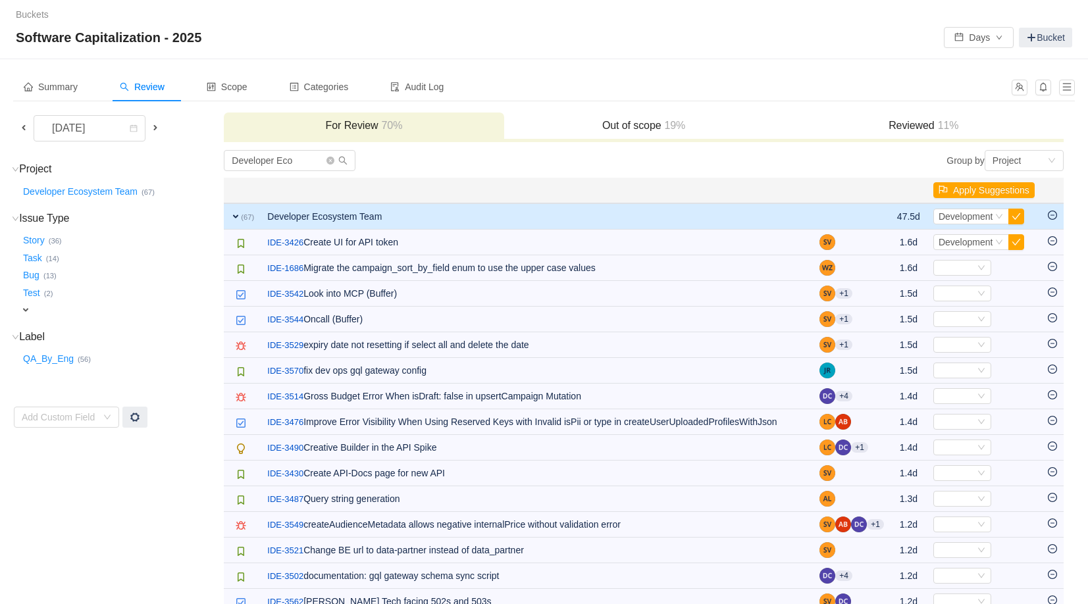
click at [1051, 240] on icon "icon: minus-circle" at bounding box center [1052, 240] width 9 height 9
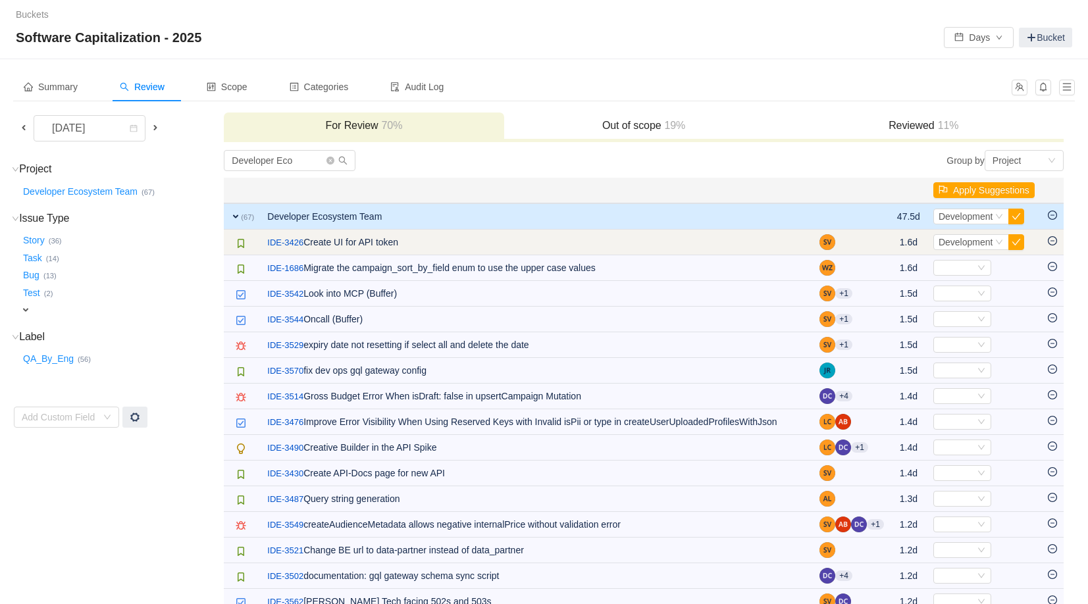
click at [1051, 240] on icon "icon: minus-circle" at bounding box center [1052, 240] width 9 height 9
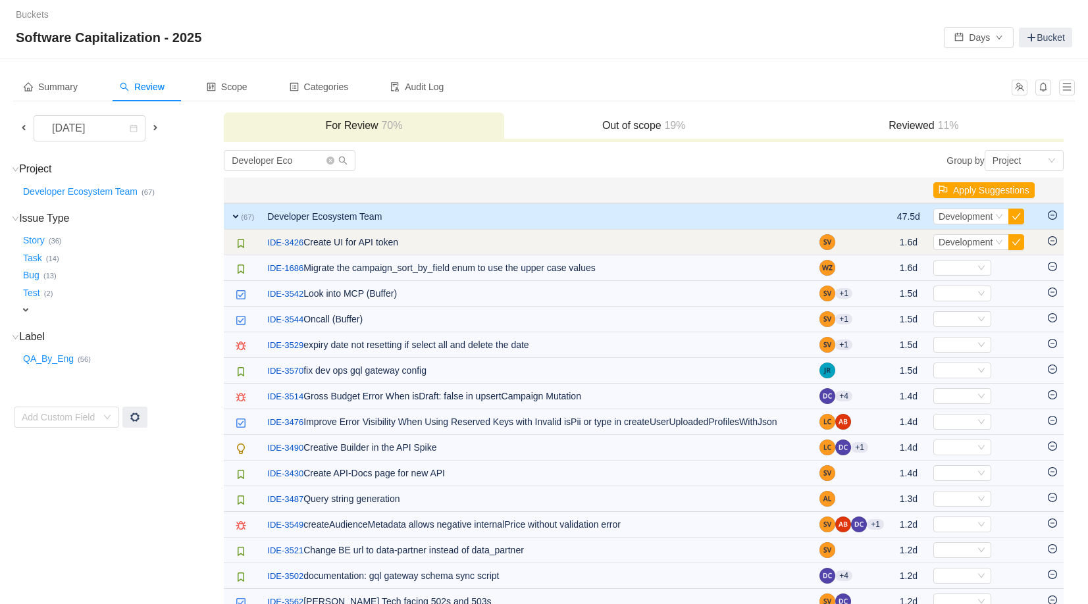
click at [1051, 240] on icon "icon: minus-circle" at bounding box center [1052, 240] width 9 height 9
click at [1003, 243] on div "Select Development" at bounding box center [972, 242] width 76 height 16
click at [1034, 244] on td "Select Development Out of scope" at bounding box center [984, 243] width 115 height 26
click at [1000, 245] on icon "icon: down" at bounding box center [1000, 242] width 8 height 8
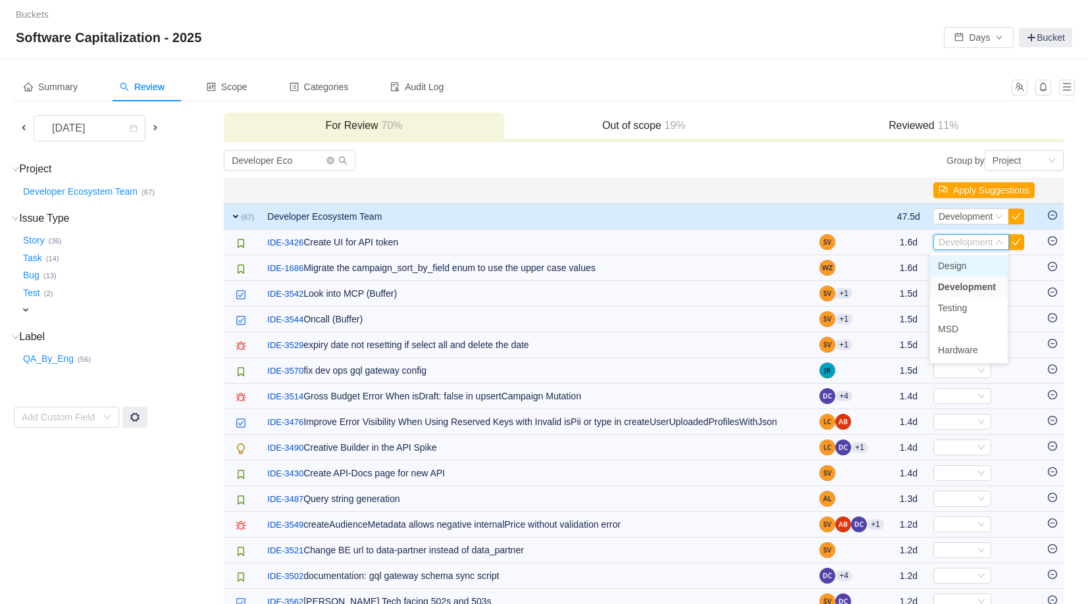
click at [957, 268] on span "Design" at bounding box center [952, 266] width 29 height 11
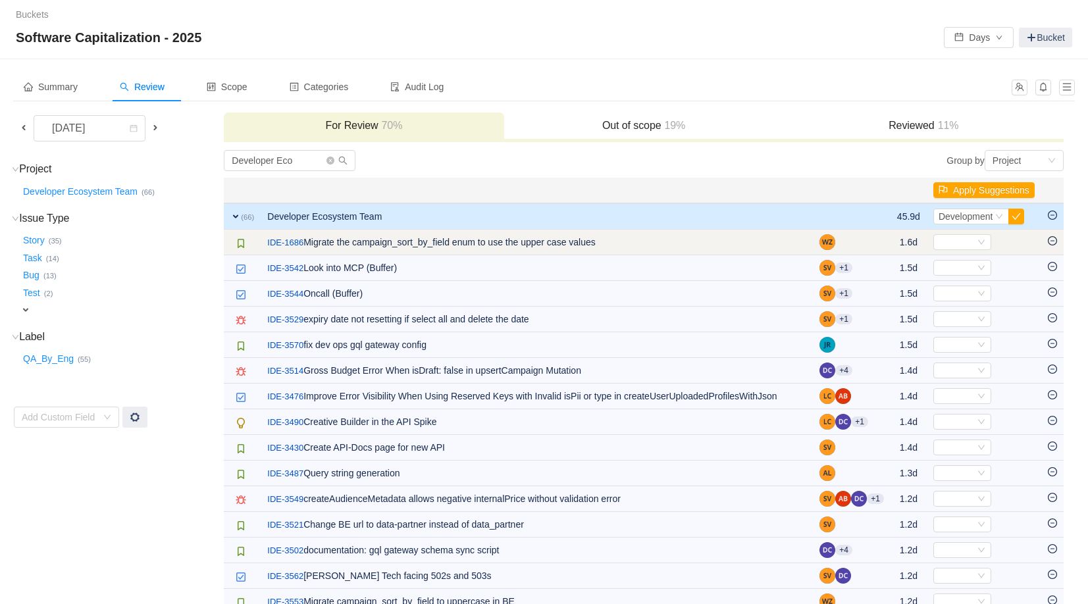
click at [1056, 242] on icon "icon: minus-circle" at bounding box center [1052, 240] width 9 height 9
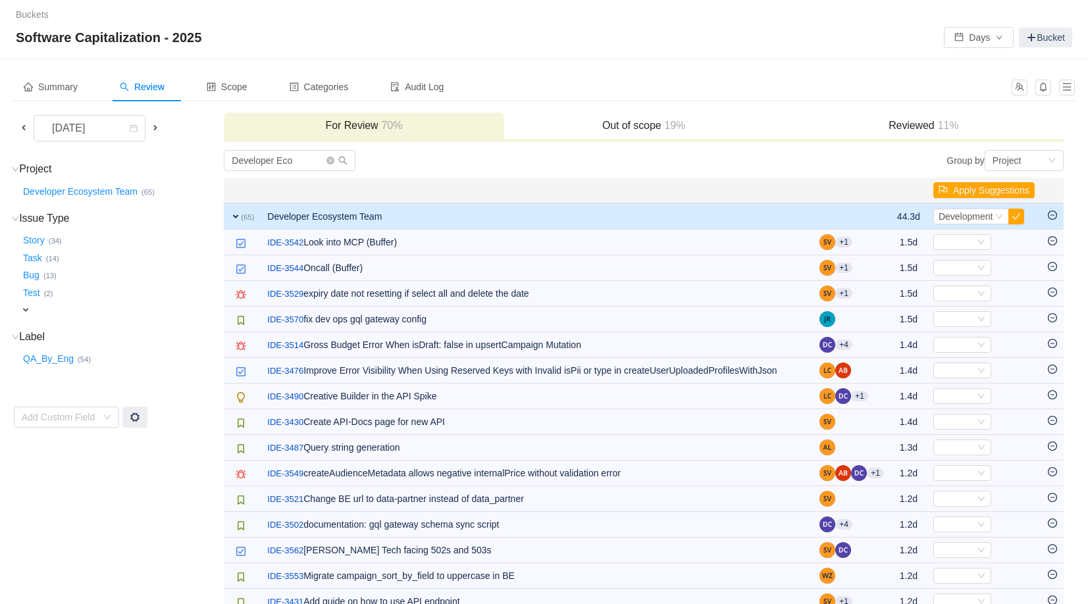
click at [1056, 242] on icon "icon: minus-circle" at bounding box center [1052, 240] width 9 height 9
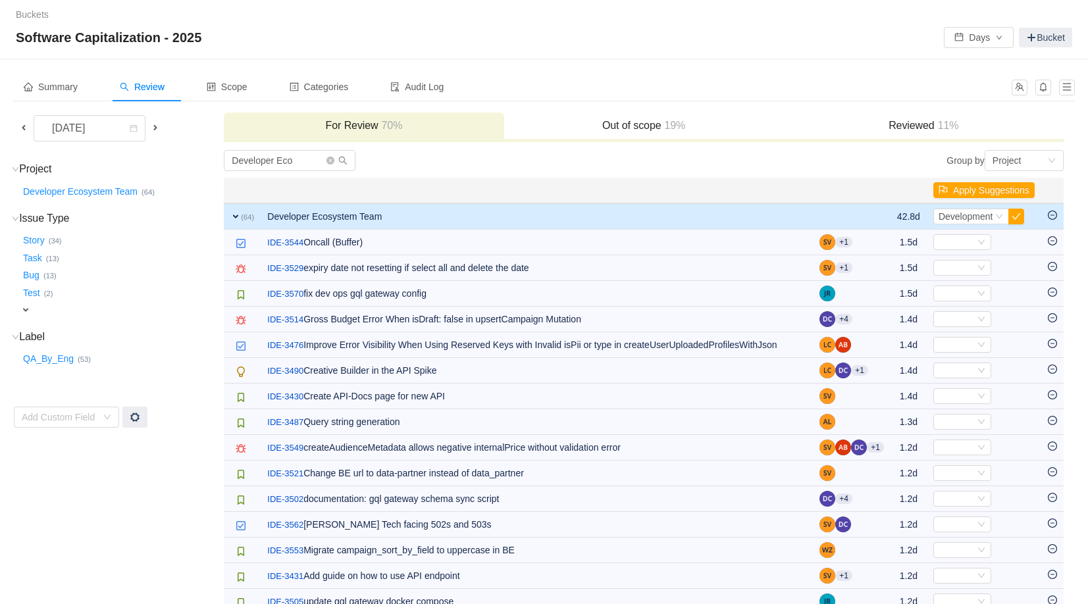
click at [1056, 242] on icon "icon: minus-circle" at bounding box center [1052, 240] width 9 height 9
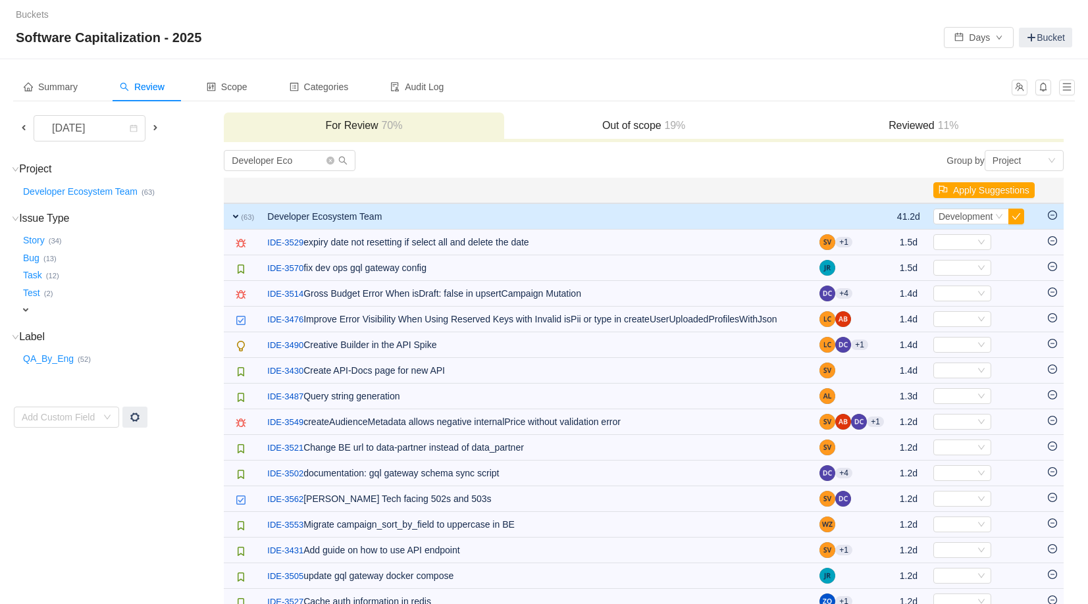
click at [1056, 242] on icon "icon: minus-circle" at bounding box center [1052, 240] width 9 height 9
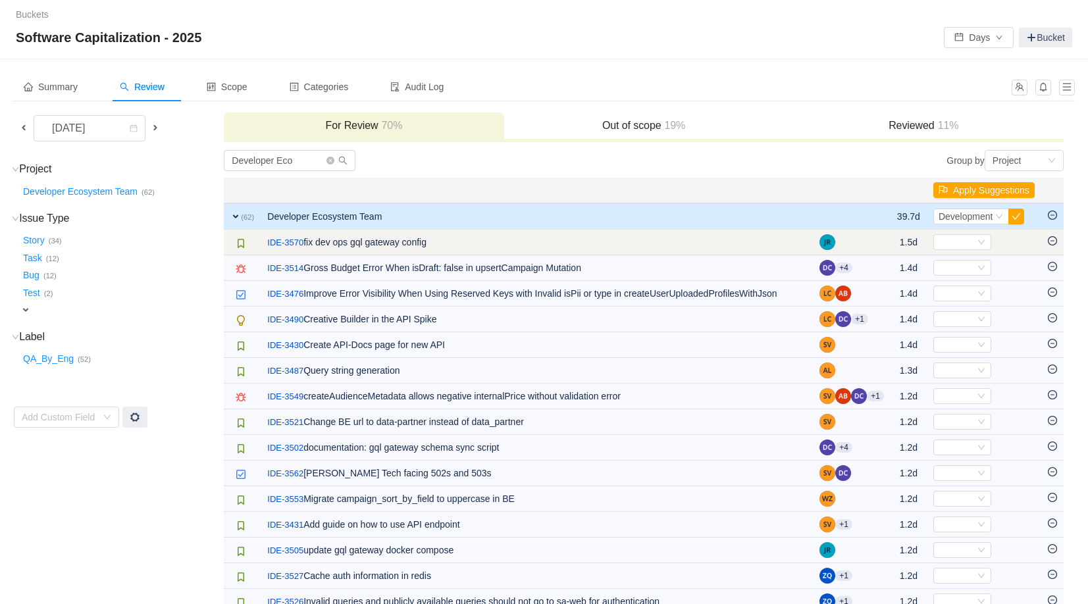
click at [1055, 243] on icon "icon: minus-circle" at bounding box center [1052, 240] width 9 height 9
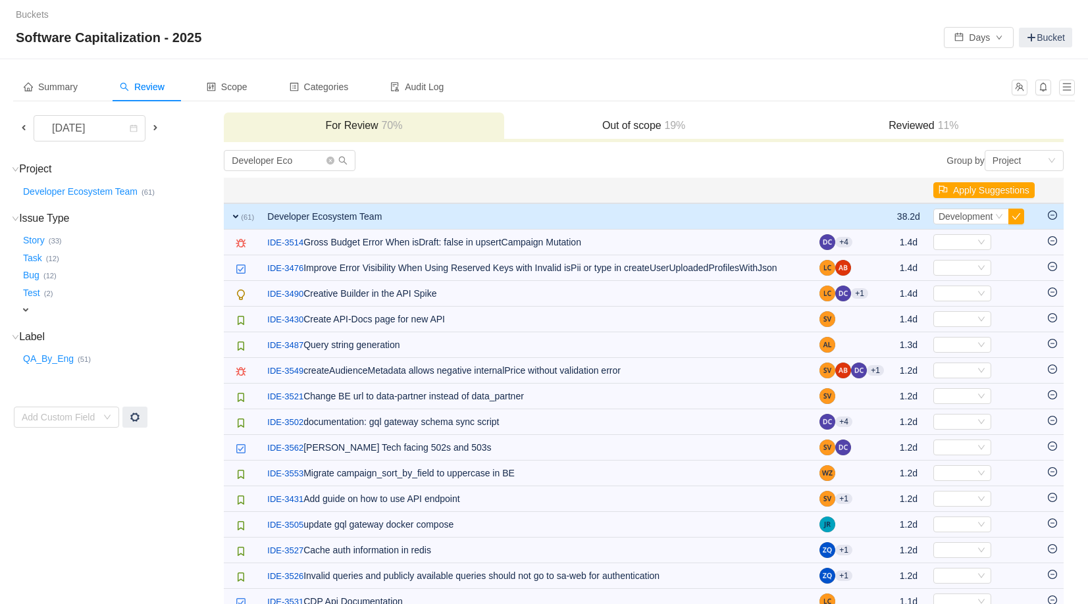
click at [1055, 243] on icon "icon: minus-circle" at bounding box center [1052, 240] width 9 height 9
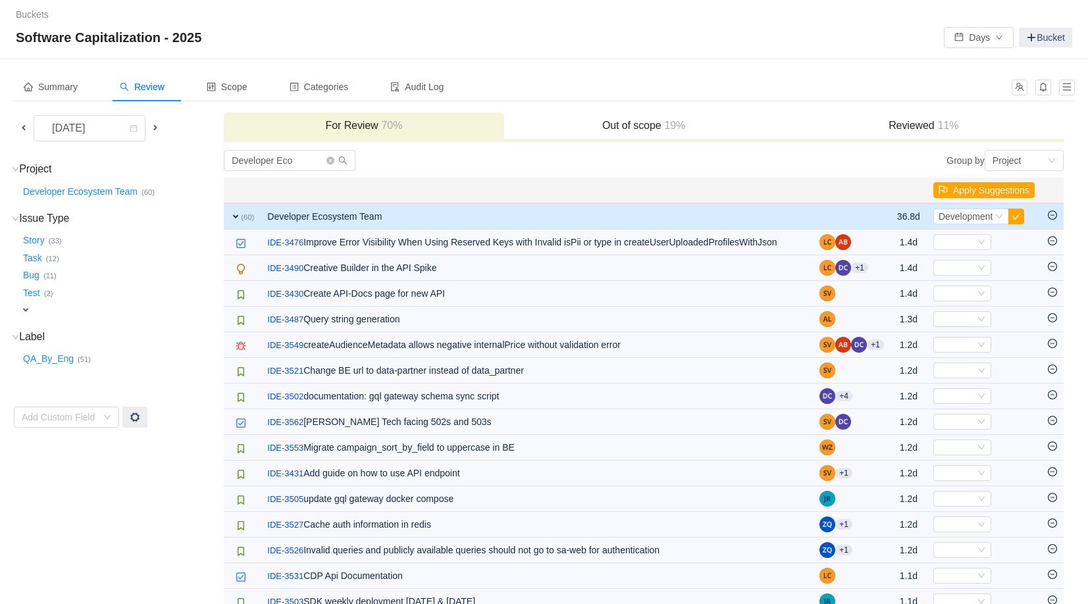
click at [1055, 243] on icon "icon: minus-circle" at bounding box center [1052, 240] width 9 height 9
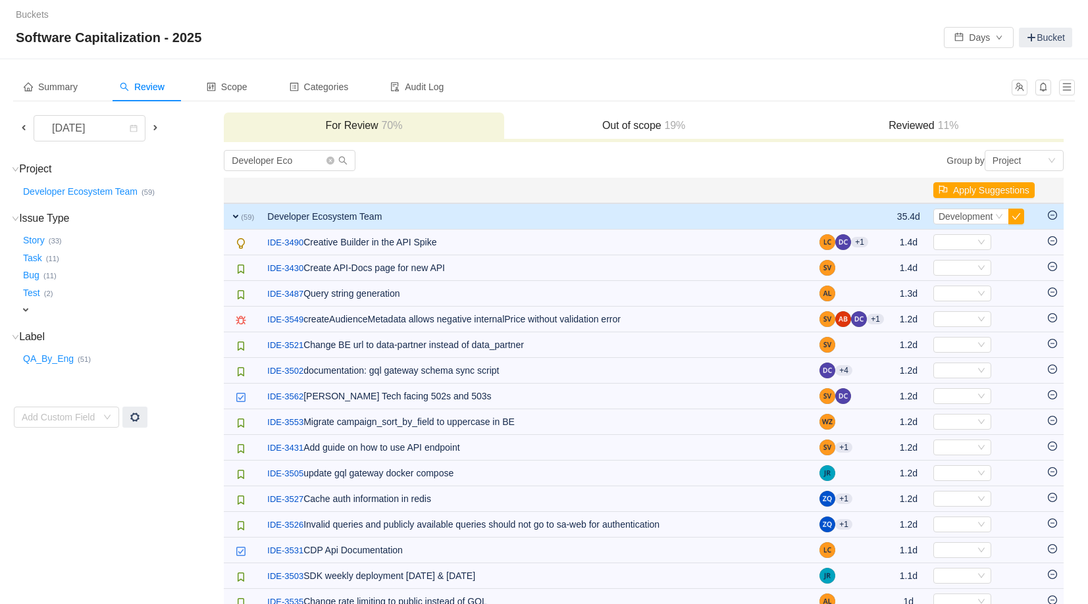
click at [1055, 243] on icon "icon: minus-circle" at bounding box center [1052, 240] width 9 height 9
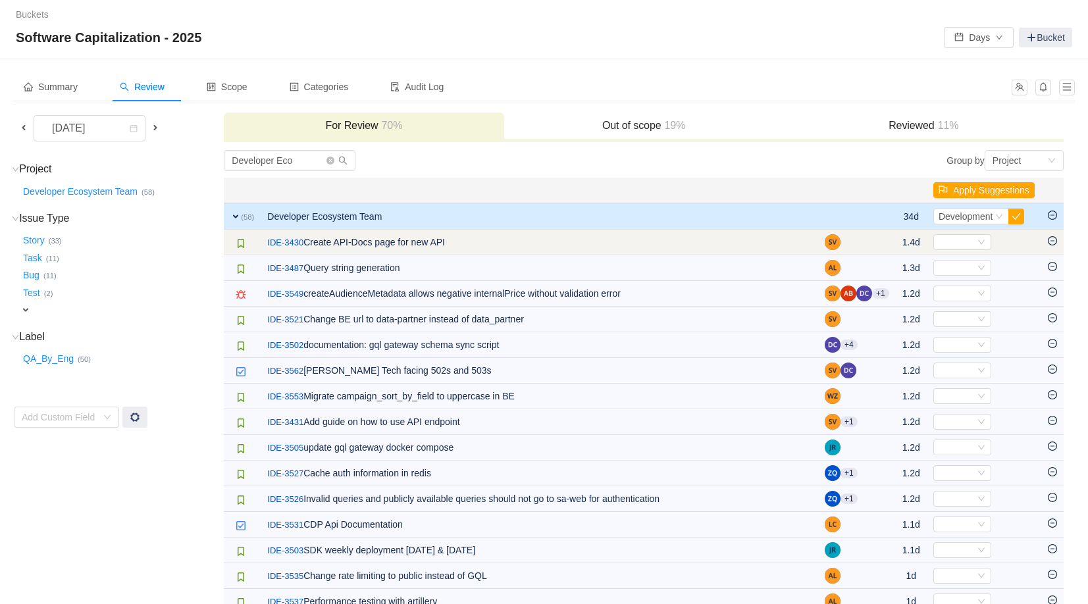
click at [1055, 243] on icon "icon: minus-circle" at bounding box center [1052, 240] width 9 height 9
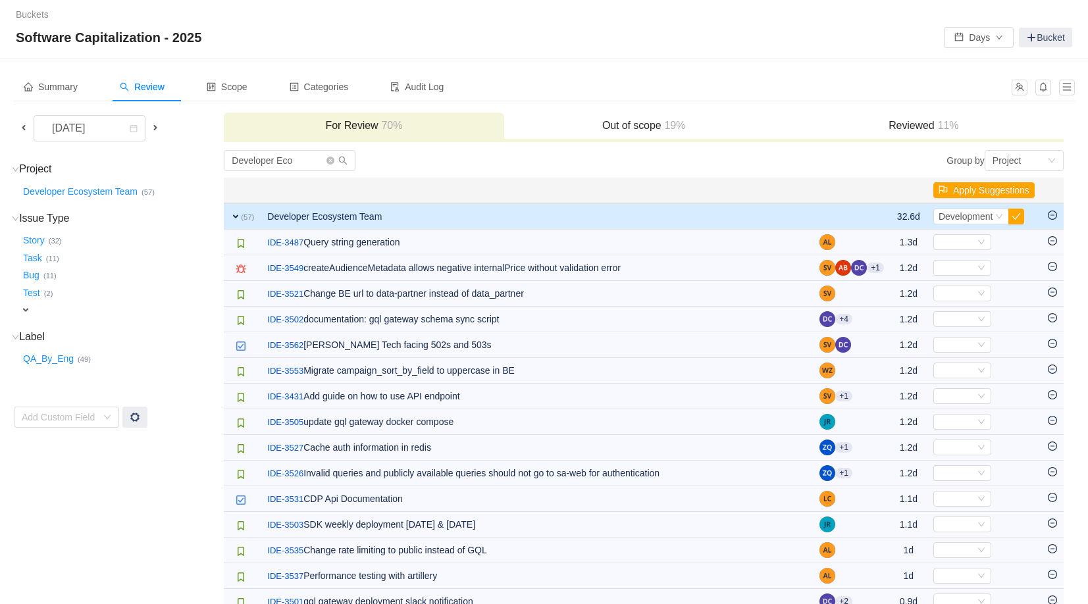
click at [1052, 217] on icon "icon: minus-circle" at bounding box center [1052, 215] width 9 height 9
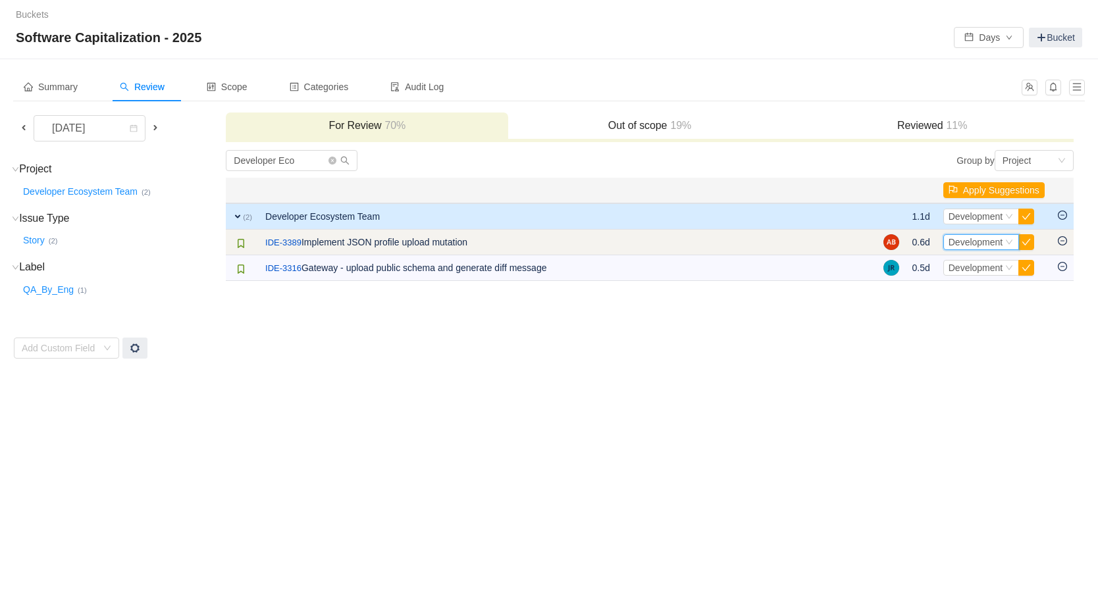
click at [1009, 244] on icon "icon: down" at bounding box center [1009, 242] width 8 height 8
click at [456, 242] on td "/ IDE-3389 Implement JSON profile upload mutation" at bounding box center [568, 243] width 618 height 26
click at [1063, 244] on icon "icon: minus-circle" at bounding box center [1062, 240] width 9 height 9
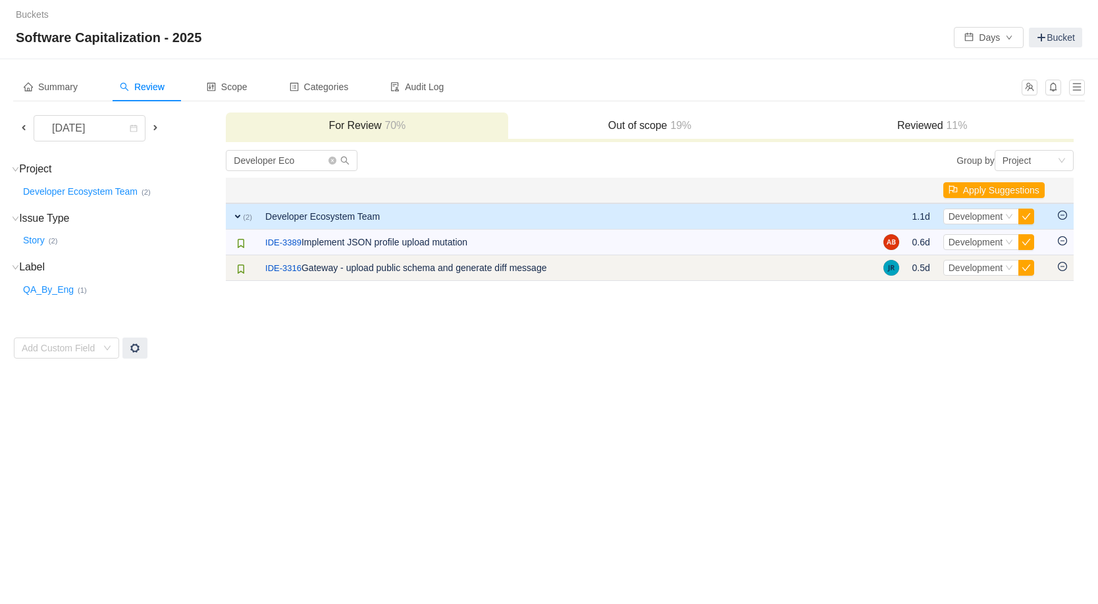
click at [1063, 269] on icon "icon: minus-circle" at bounding box center [1062, 266] width 9 height 9
click at [1002, 271] on div "Select Development" at bounding box center [982, 268] width 76 height 16
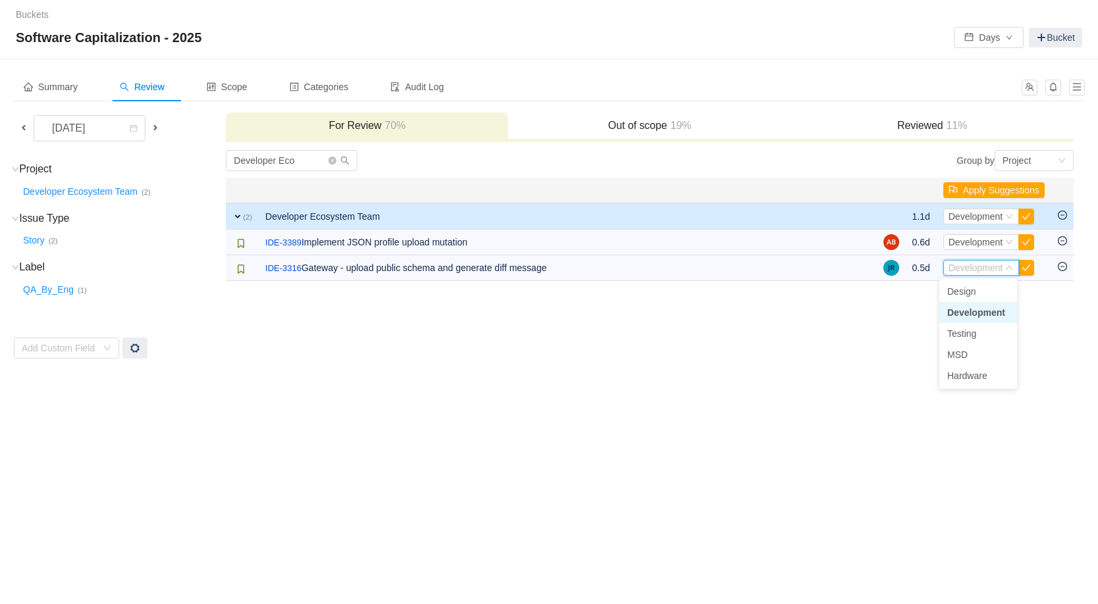
click at [991, 310] on span "Development" at bounding box center [976, 312] width 58 height 11
drag, startPoint x: 976, startPoint y: 268, endPoint x: 972, endPoint y: 279, distance: 11.3
click at [976, 268] on span "Development" at bounding box center [976, 268] width 55 height 11
click at [990, 357] on li "MSD" at bounding box center [979, 354] width 78 height 21
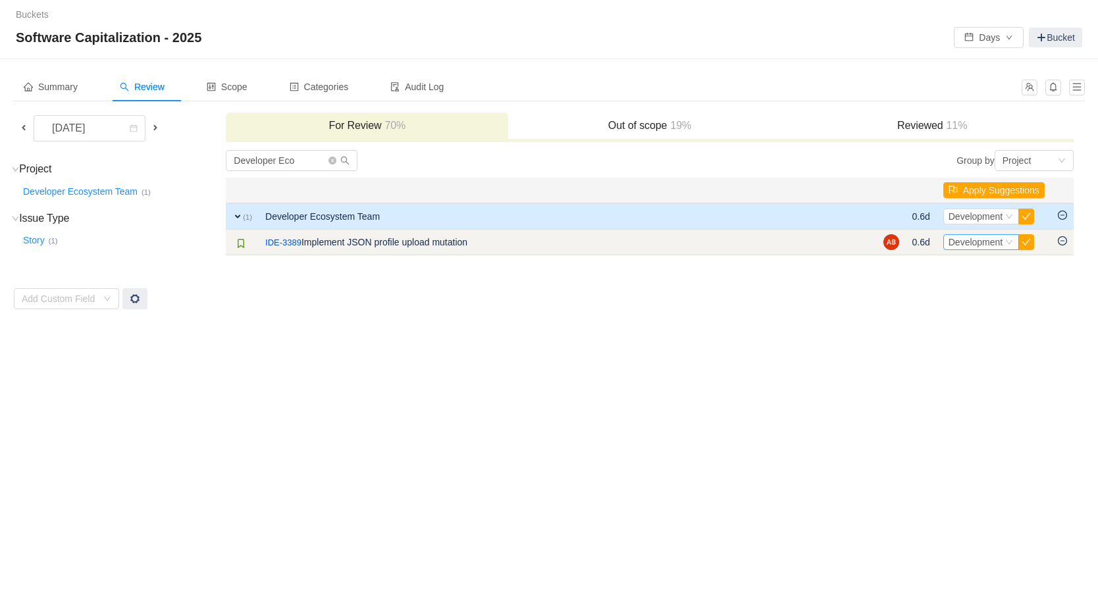
click at [1005, 241] on icon "icon: down" at bounding box center [1009, 242] width 8 height 8
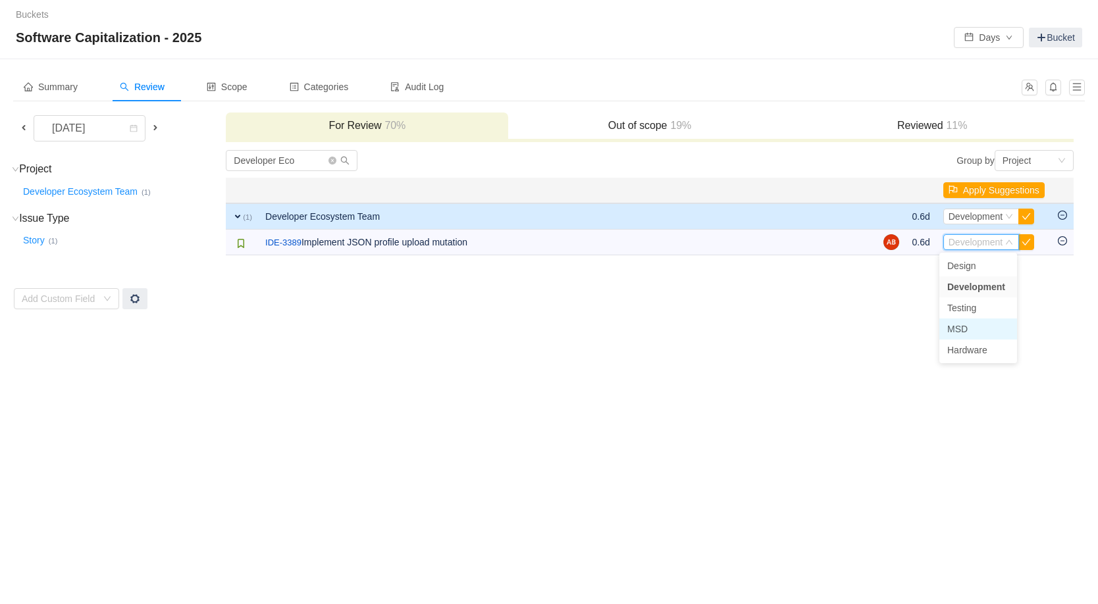
click at [968, 329] on li "MSD" at bounding box center [979, 329] width 78 height 21
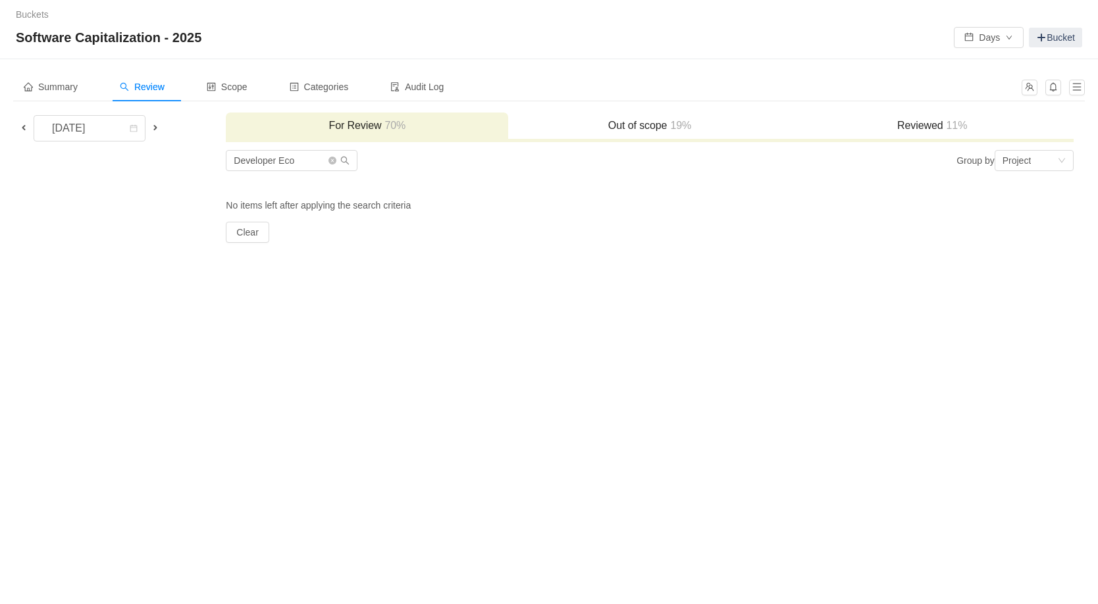
click at [922, 128] on h3 "Reviewed 11%" at bounding box center [932, 125] width 269 height 13
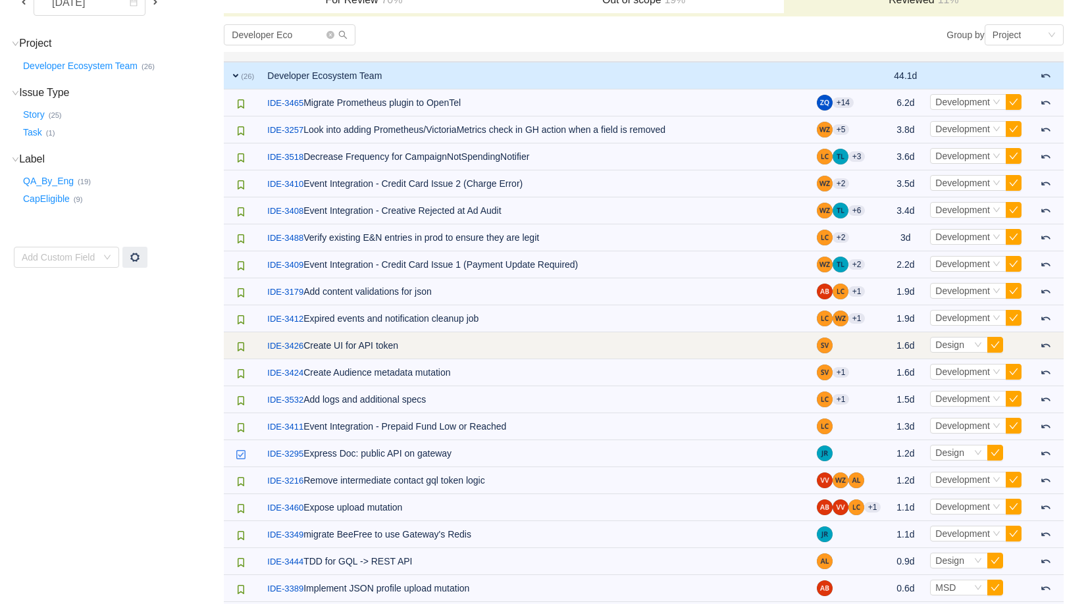
scroll to position [165, 0]
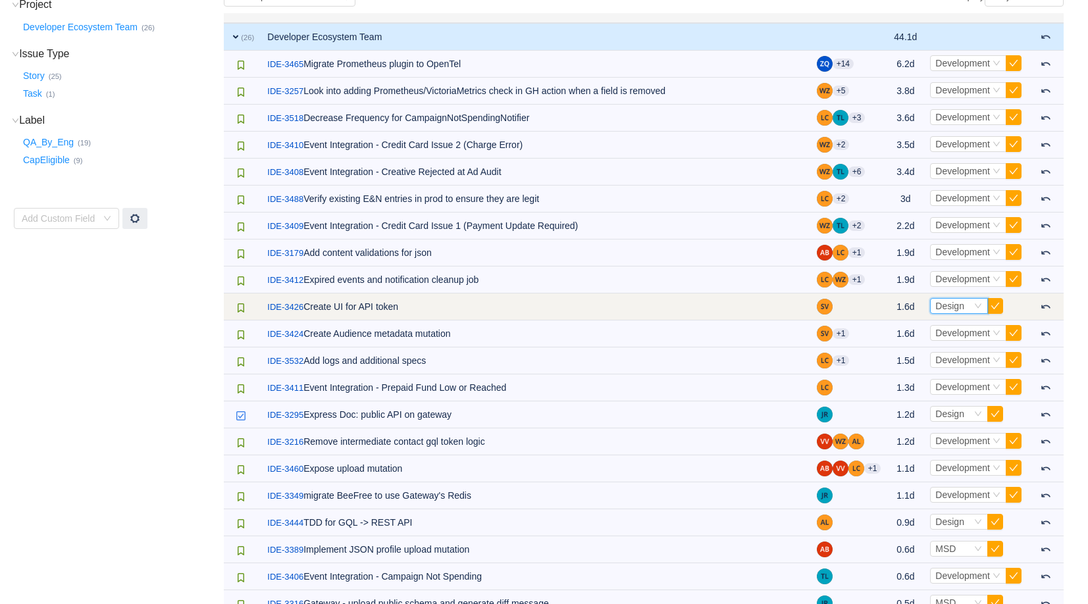
click at [977, 308] on icon "icon: down" at bounding box center [978, 306] width 8 height 8
click at [1052, 306] on button at bounding box center [1046, 306] width 22 height 17
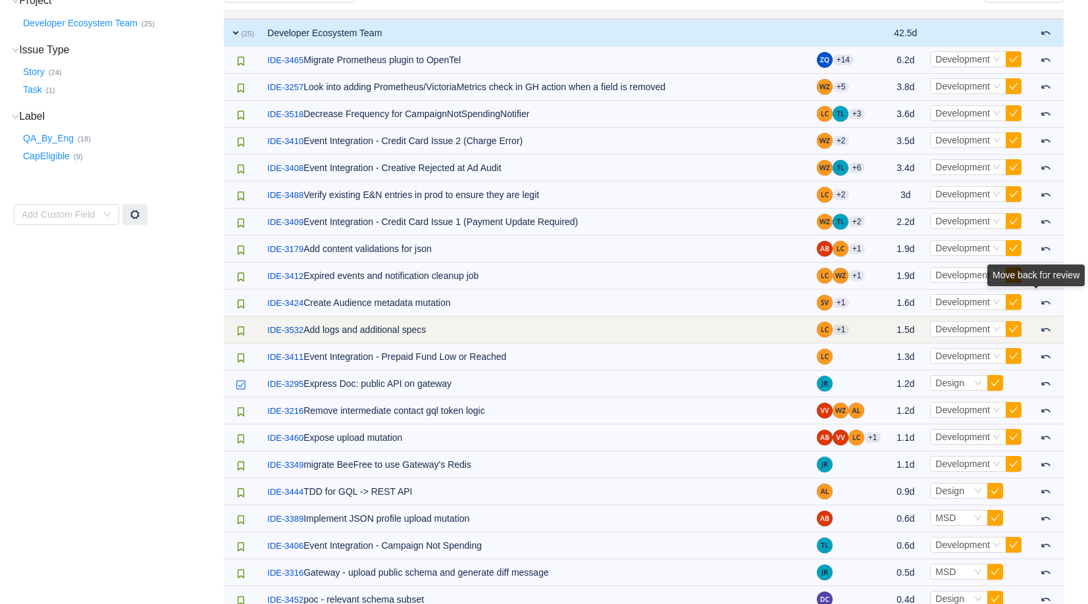
scroll to position [170, 0]
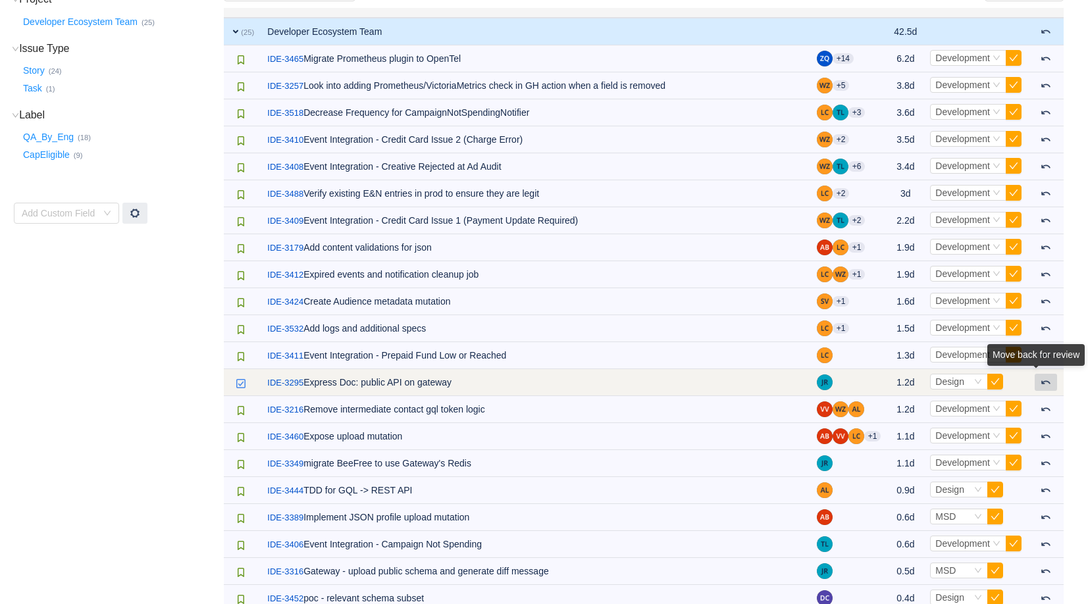
click at [1043, 388] on button at bounding box center [1046, 382] width 22 height 17
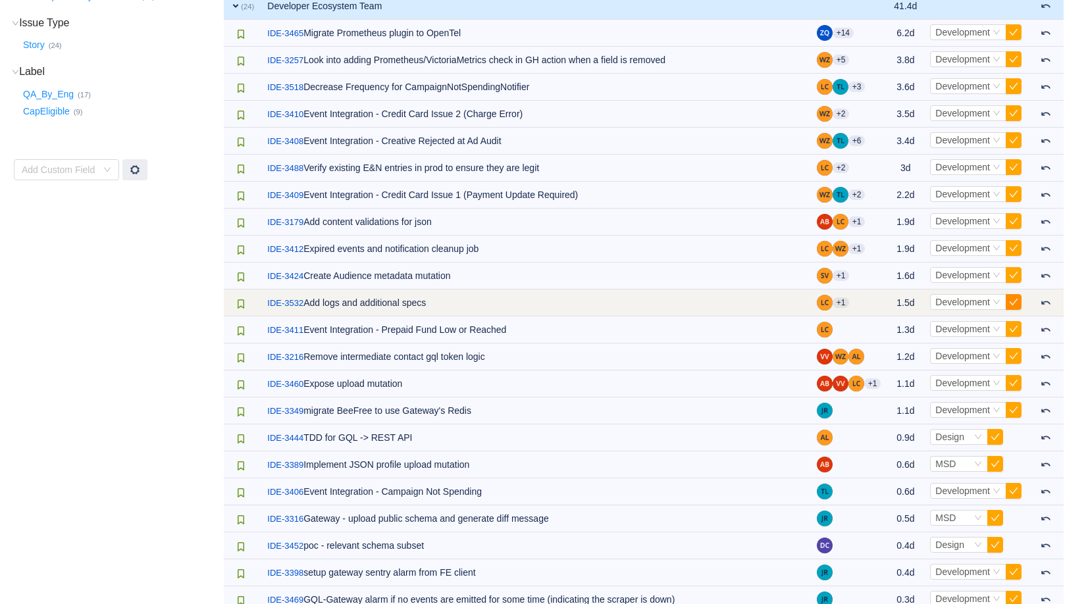
scroll to position [273, 0]
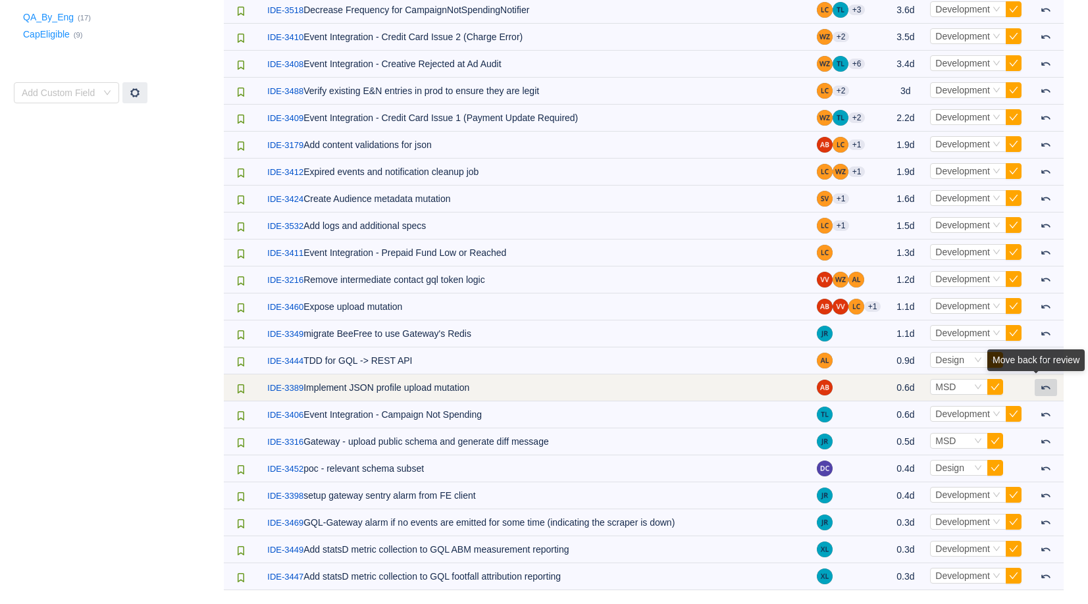
click at [1043, 391] on span at bounding box center [1046, 388] width 11 height 11
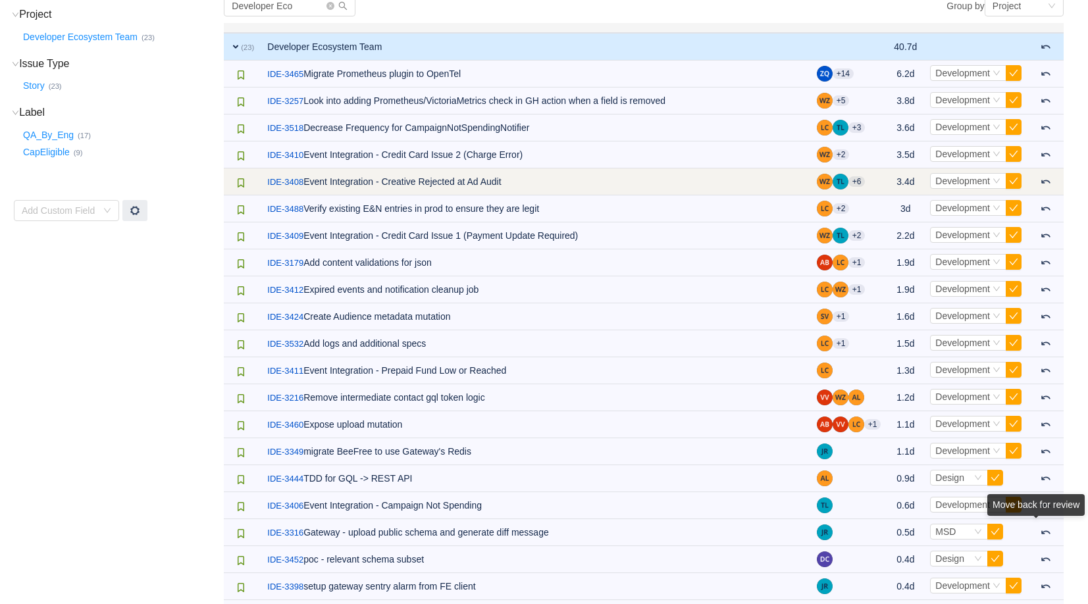
scroll to position [0, 0]
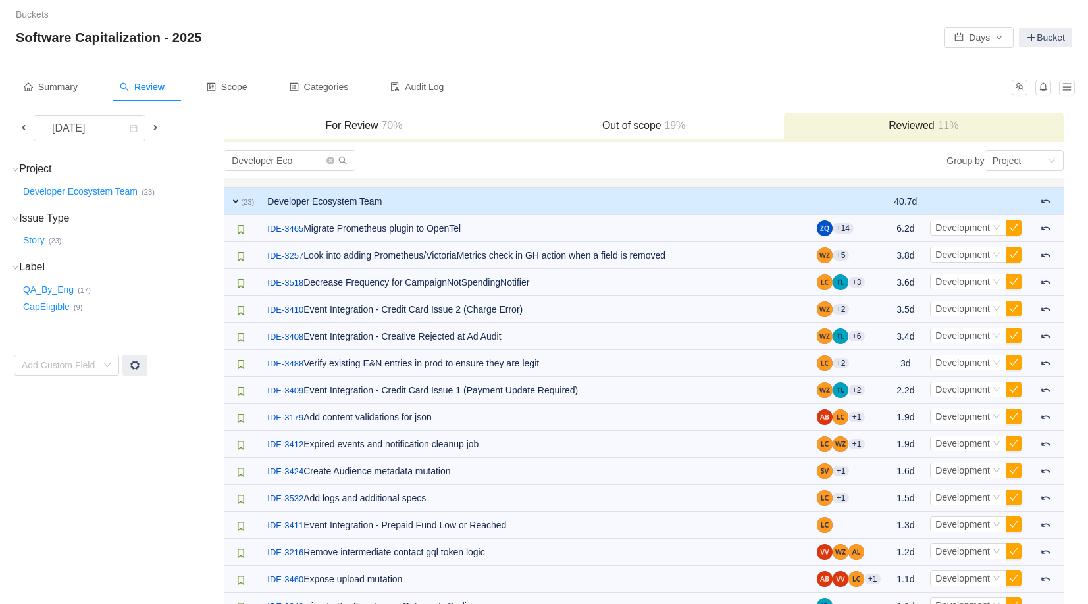
click at [661, 124] on h3 "Out of scope 19%" at bounding box center [644, 125] width 267 height 13
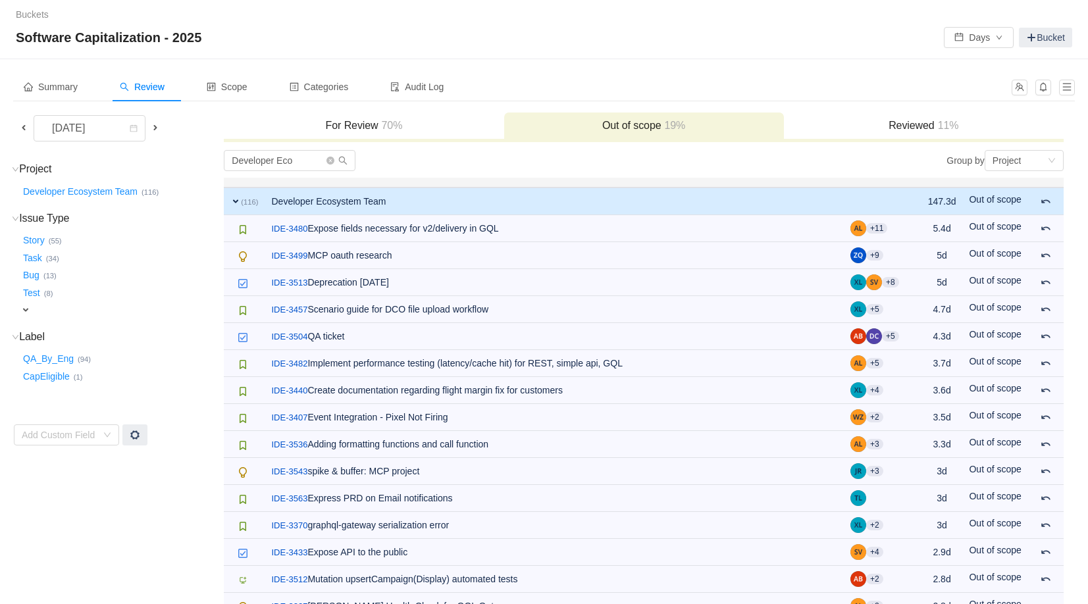
click at [416, 129] on h3 "For Review 70%" at bounding box center [363, 125] width 267 height 13
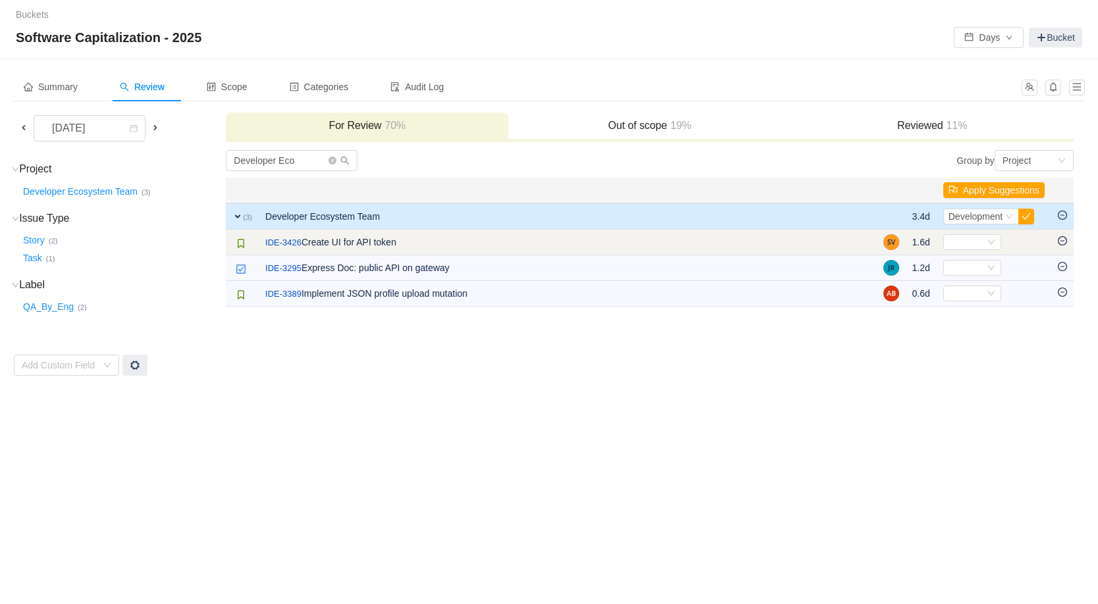
click at [1065, 243] on icon "icon: minus-circle" at bounding box center [1062, 240] width 9 height 9
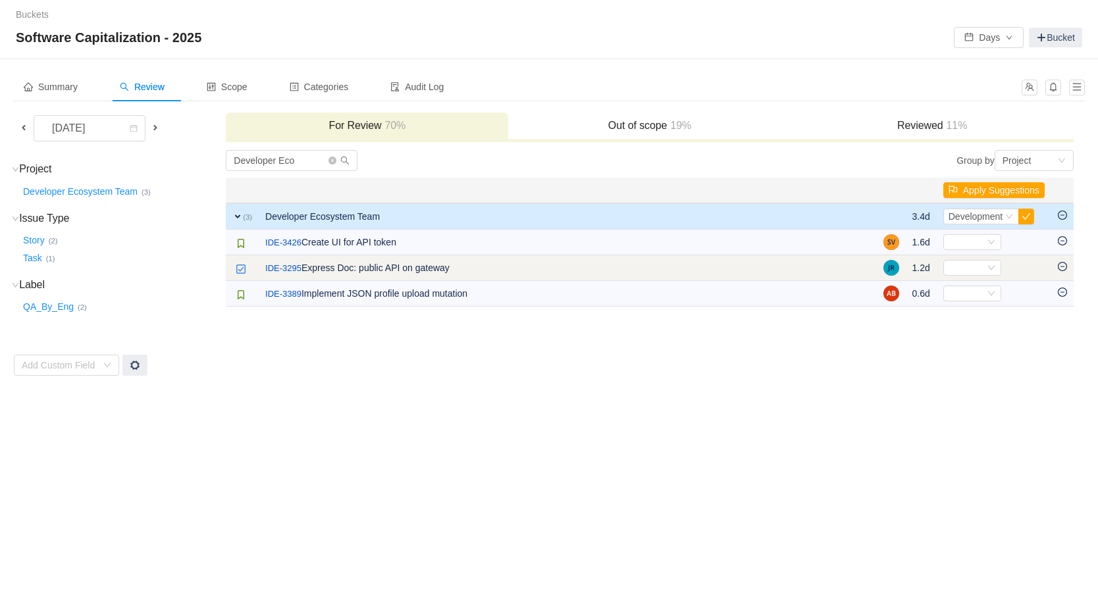
click at [1065, 268] on icon "icon: minus-circle" at bounding box center [1062, 266] width 9 height 9
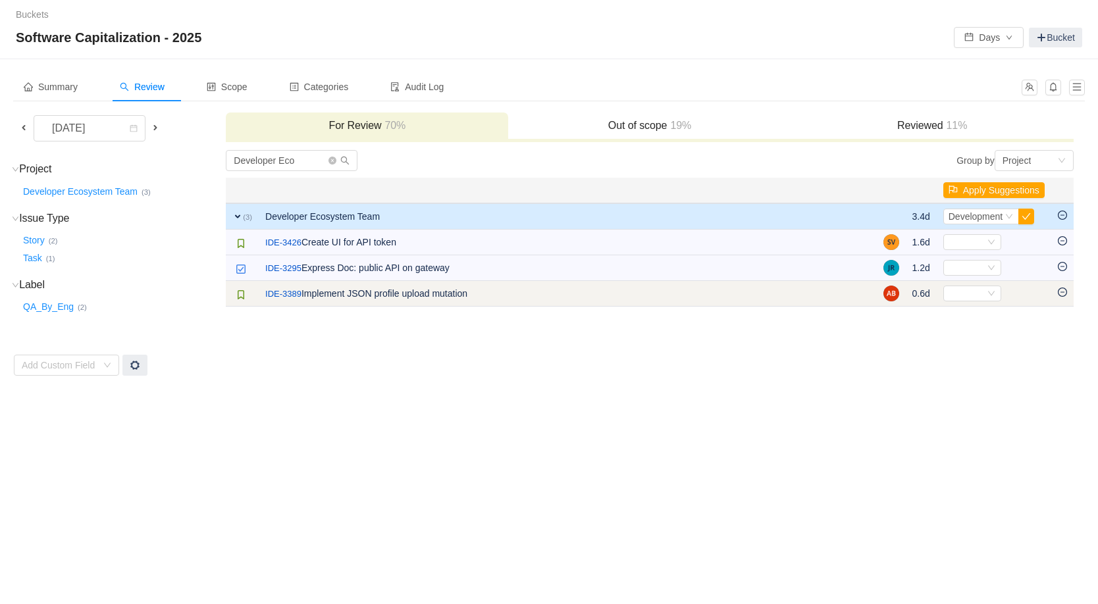
click at [1063, 289] on icon "icon: minus-circle" at bounding box center [1062, 292] width 9 height 9
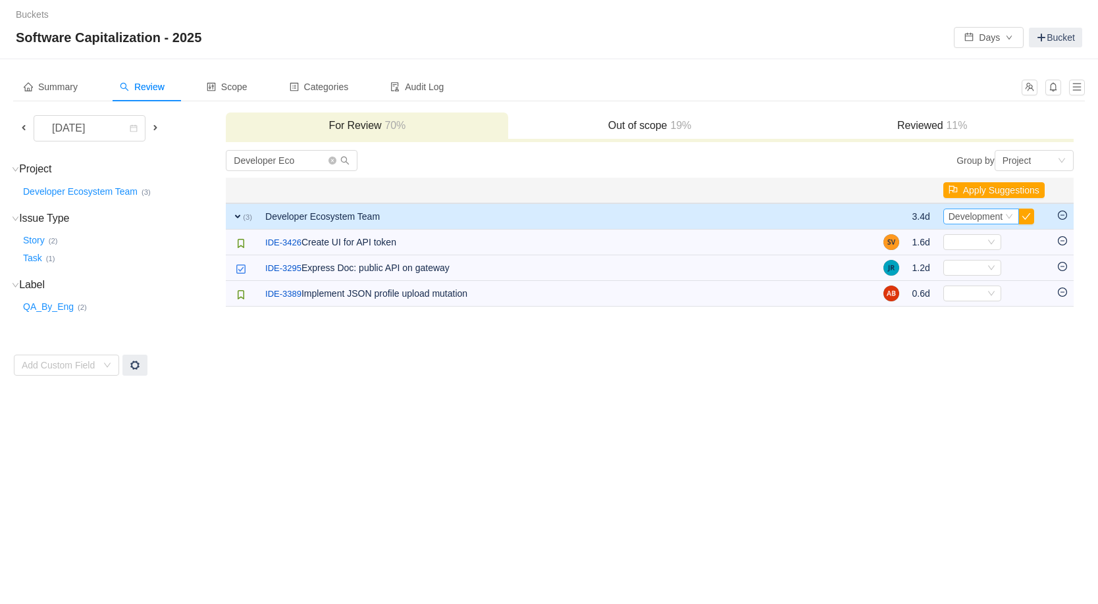
click at [985, 218] on span "Development" at bounding box center [976, 216] width 55 height 11
click at [1067, 217] on icon "icon: minus-circle" at bounding box center [1062, 215] width 9 height 9
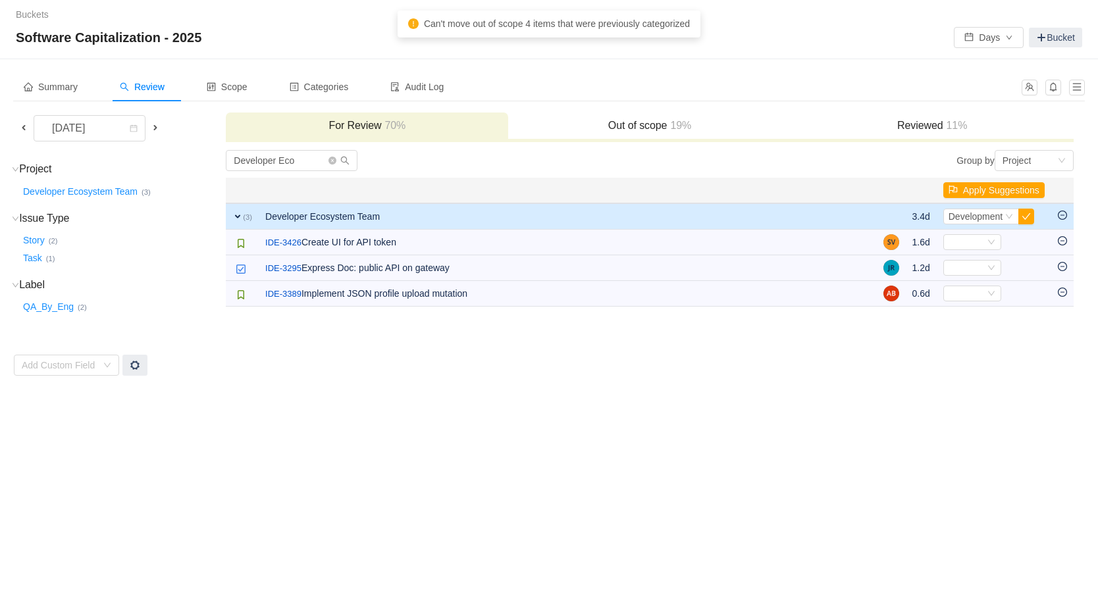
click at [921, 363] on td "Developer Eco Group by Project You will see tickets here after they were marked…" at bounding box center [649, 262] width 849 height 227
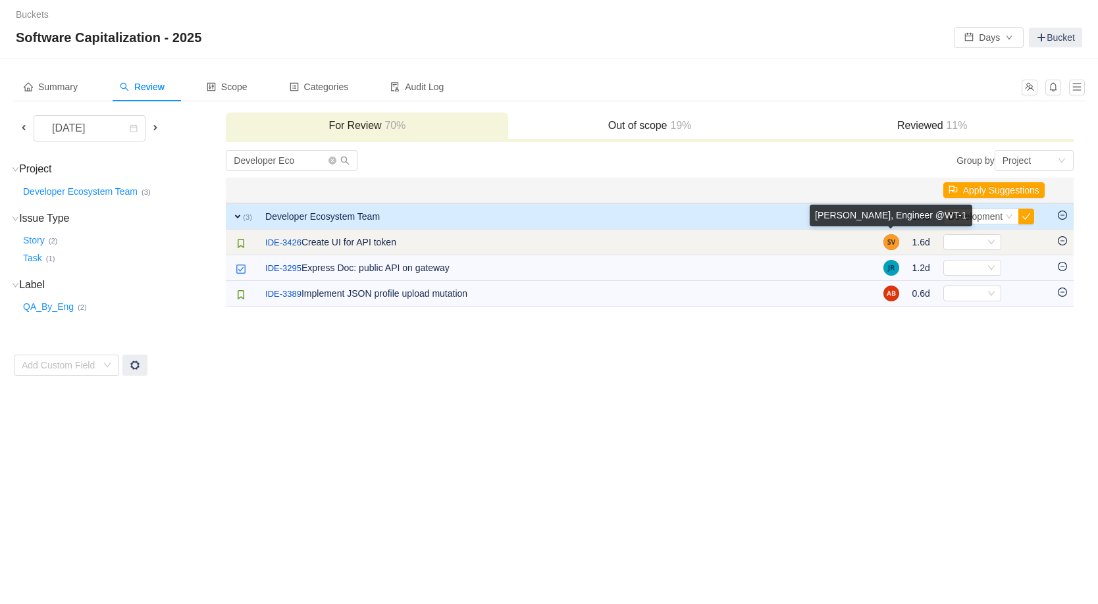
click at [884, 240] on img at bounding box center [892, 242] width 16 height 16
click at [954, 240] on div "Select" at bounding box center [967, 242] width 36 height 14
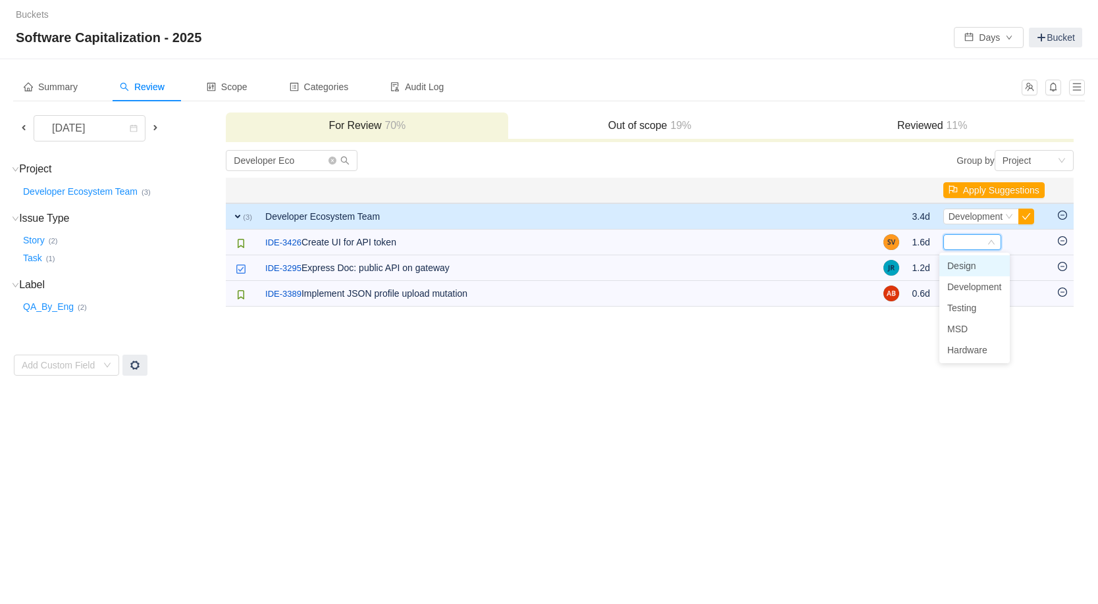
click at [989, 269] on li "Design" at bounding box center [975, 265] width 70 height 21
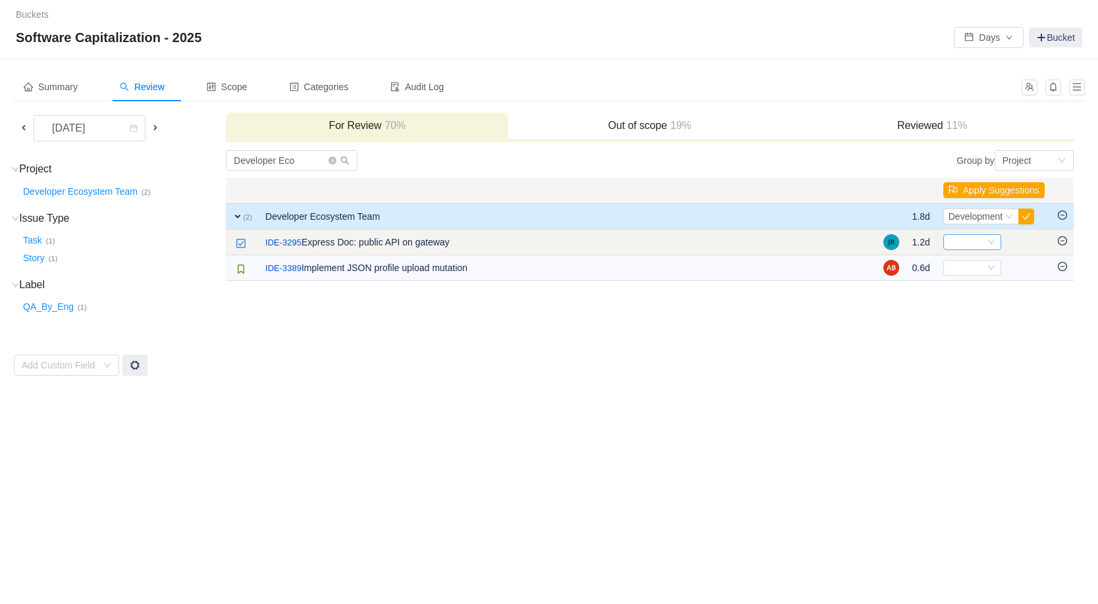
click at [957, 244] on div "Select" at bounding box center [967, 242] width 36 height 14
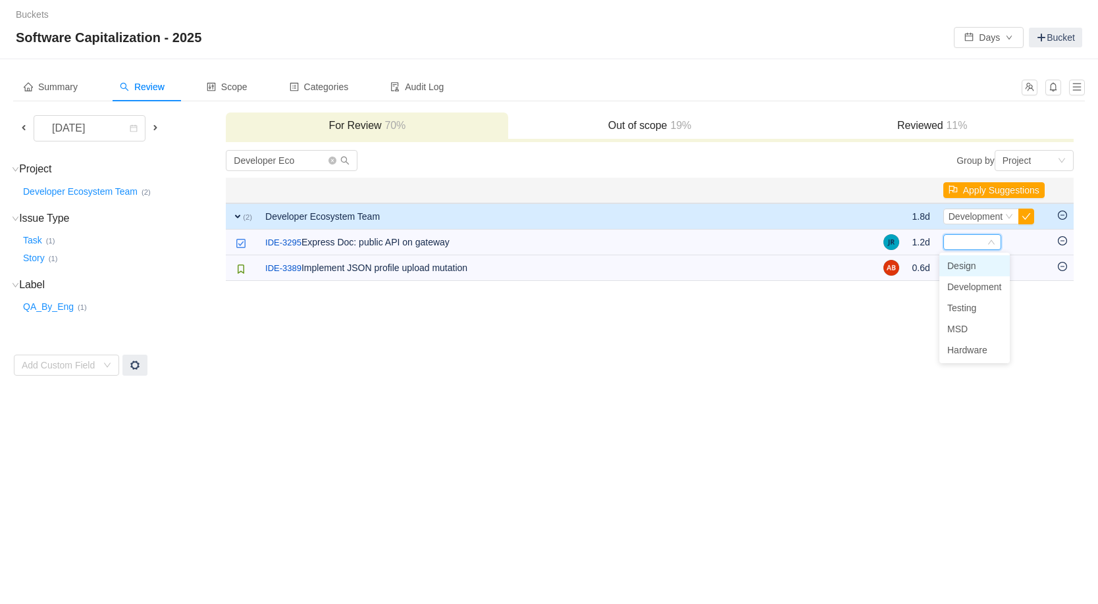
click at [969, 265] on span "Design" at bounding box center [961, 266] width 29 height 11
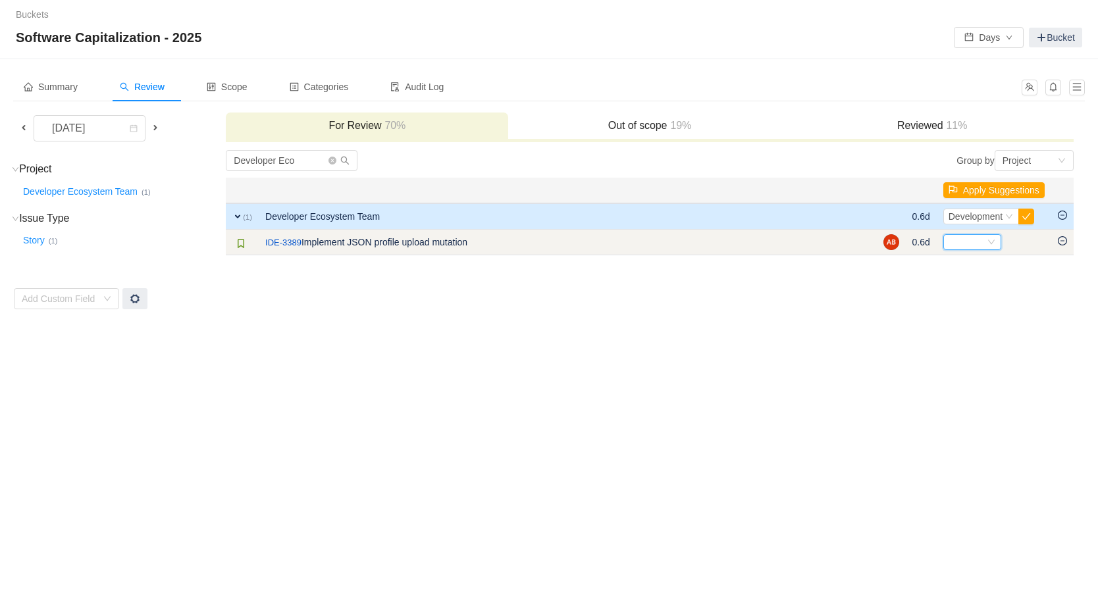
click at [967, 245] on div "Select" at bounding box center [967, 242] width 36 height 14
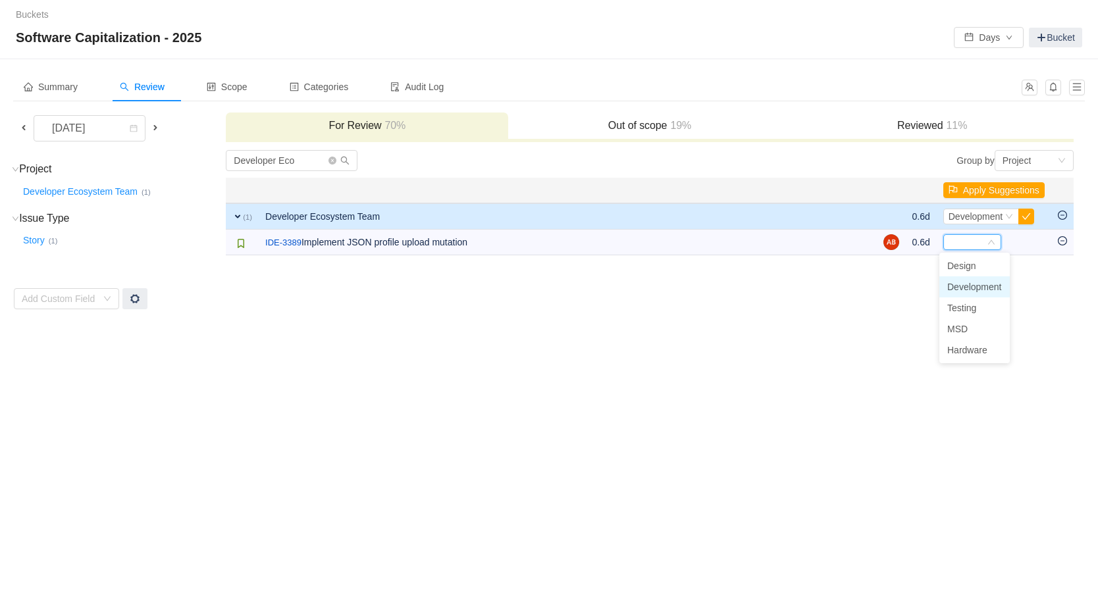
click at [982, 294] on li "Development" at bounding box center [975, 287] width 70 height 21
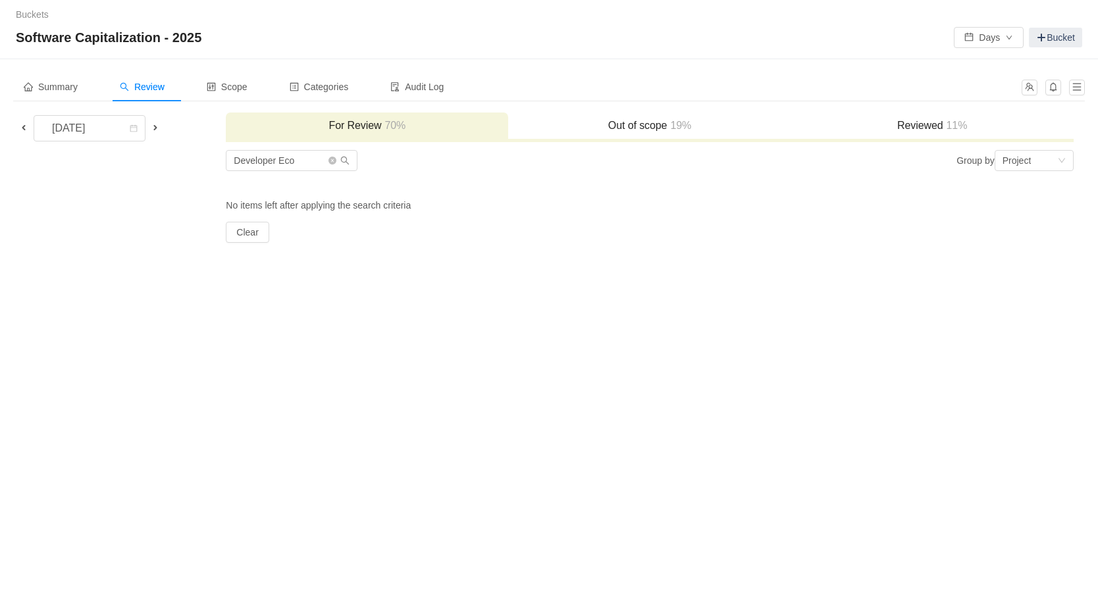
click at [866, 300] on div "Buckets / / Software Capitalization - 2025 Days Bucket Summary Review Scope Cat…" at bounding box center [549, 302] width 1098 height 604
click at [857, 125] on h3 "Reviewed 11%" at bounding box center [932, 125] width 269 height 13
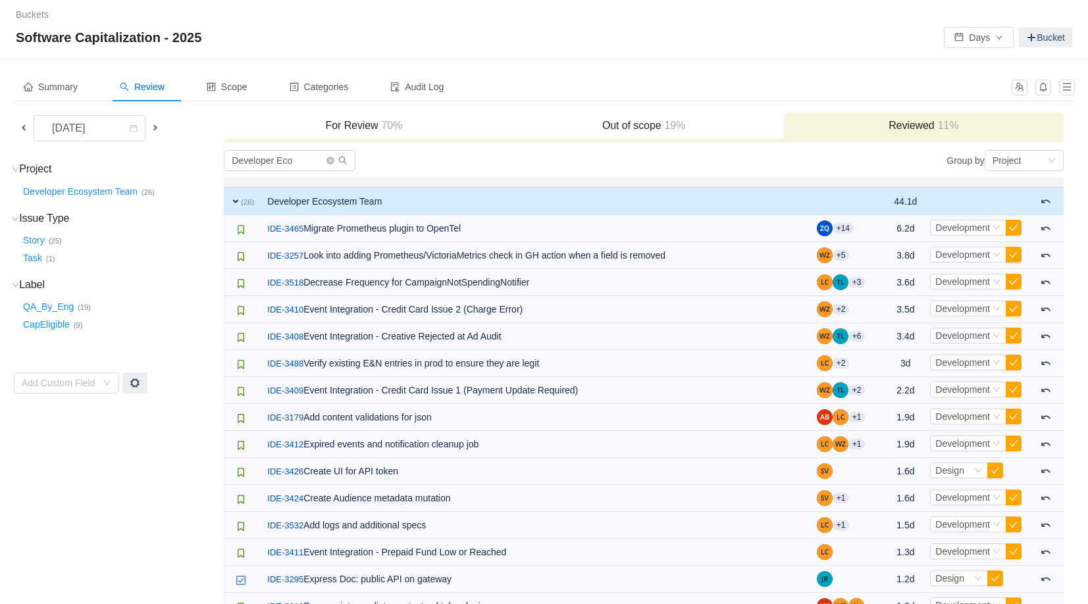
click at [155, 124] on span at bounding box center [155, 127] width 11 height 11
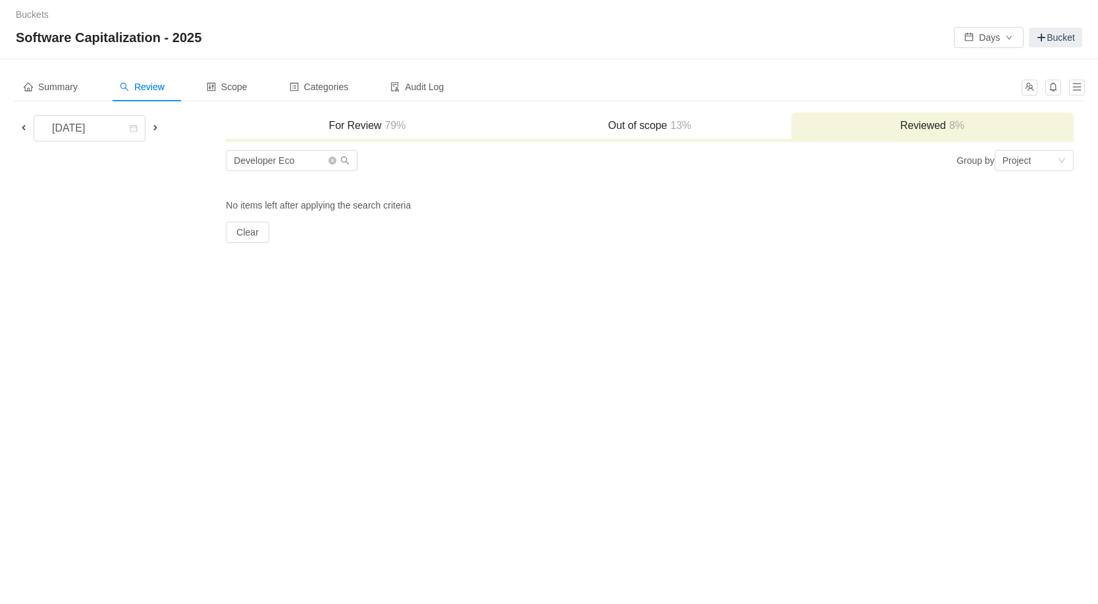
click at [157, 126] on span at bounding box center [155, 127] width 11 height 11
click at [356, 125] on h3 "For Review 85%" at bounding box center [366, 125] width 269 height 13
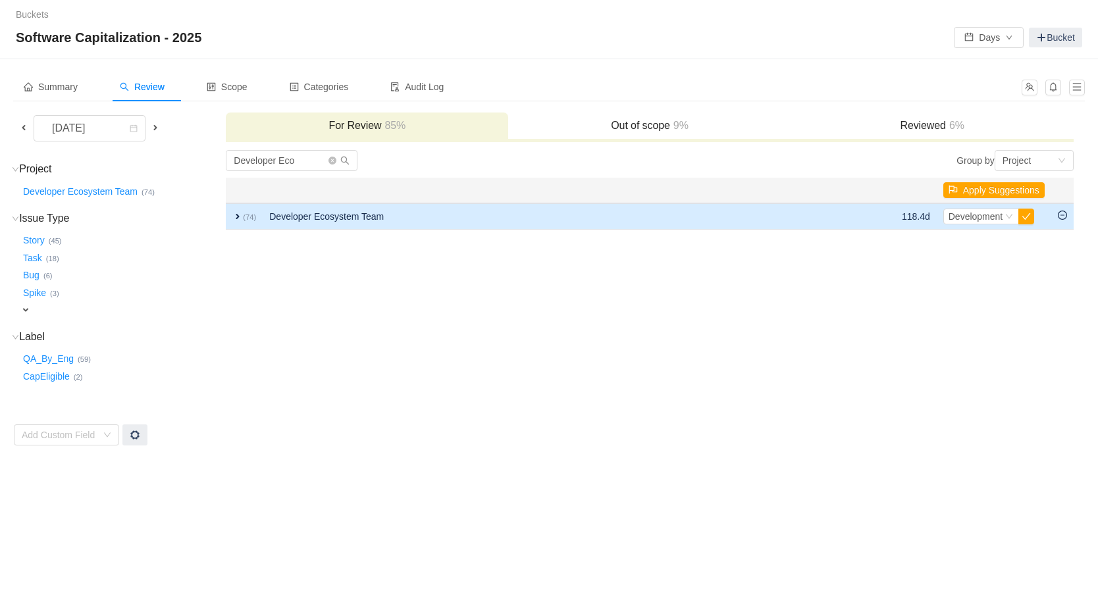
click at [236, 215] on span "expand" at bounding box center [237, 216] width 11 height 11
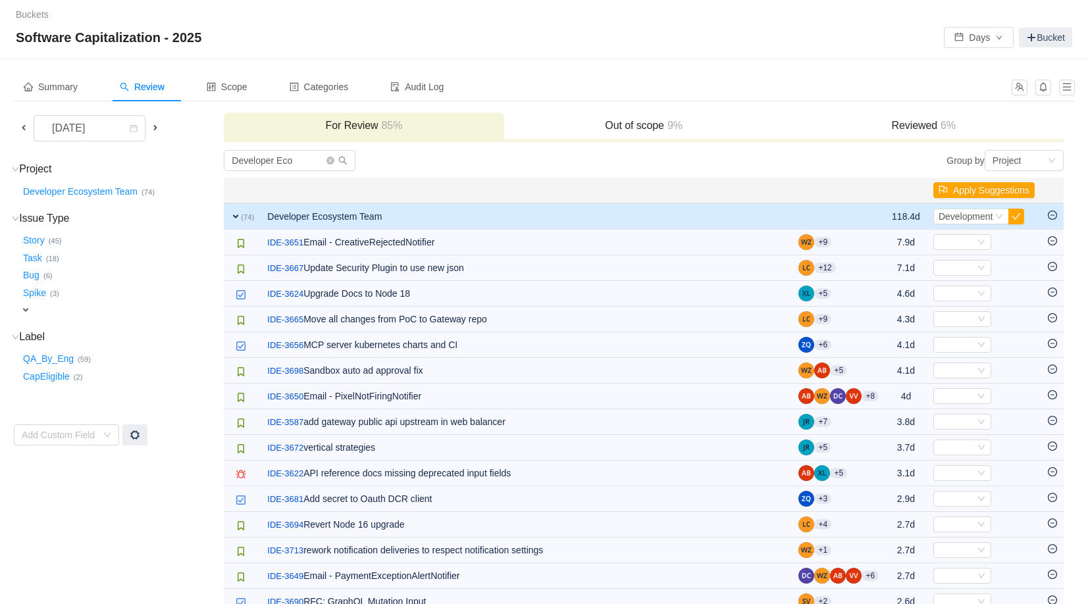
click at [28, 131] on span at bounding box center [23, 127] width 11 height 11
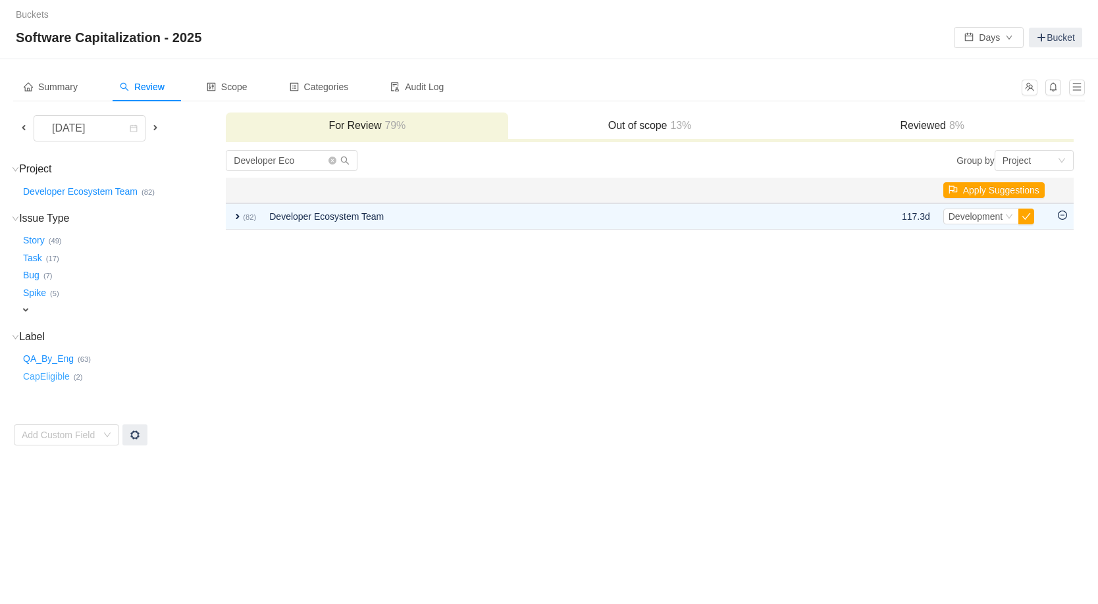
click at [46, 373] on button "CapEligible …" at bounding box center [46, 376] width 53 height 21
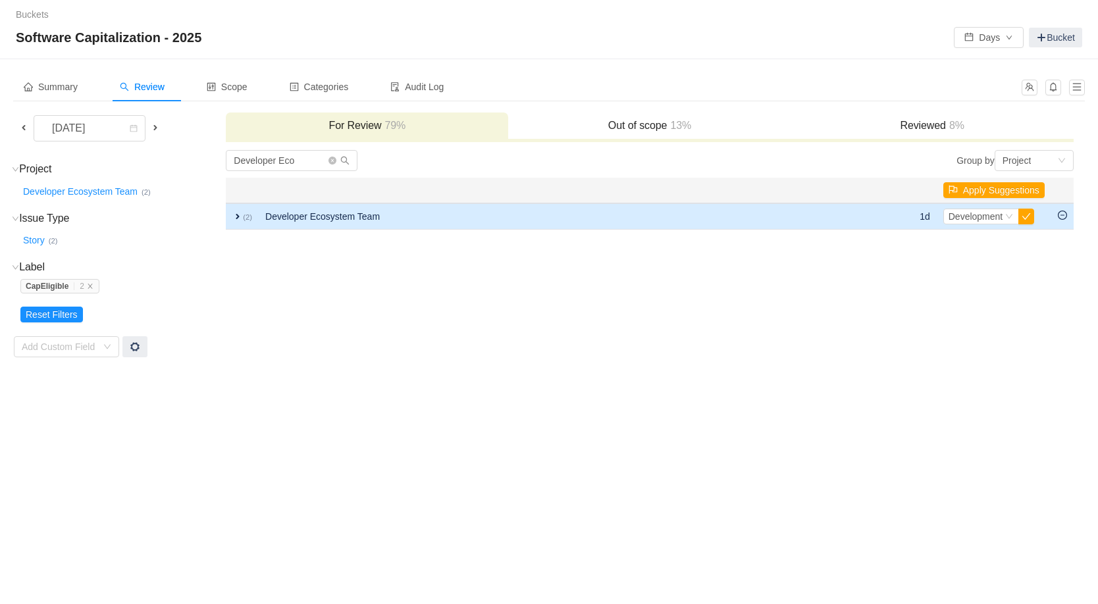
click at [238, 212] on span "expand" at bounding box center [237, 216] width 11 height 11
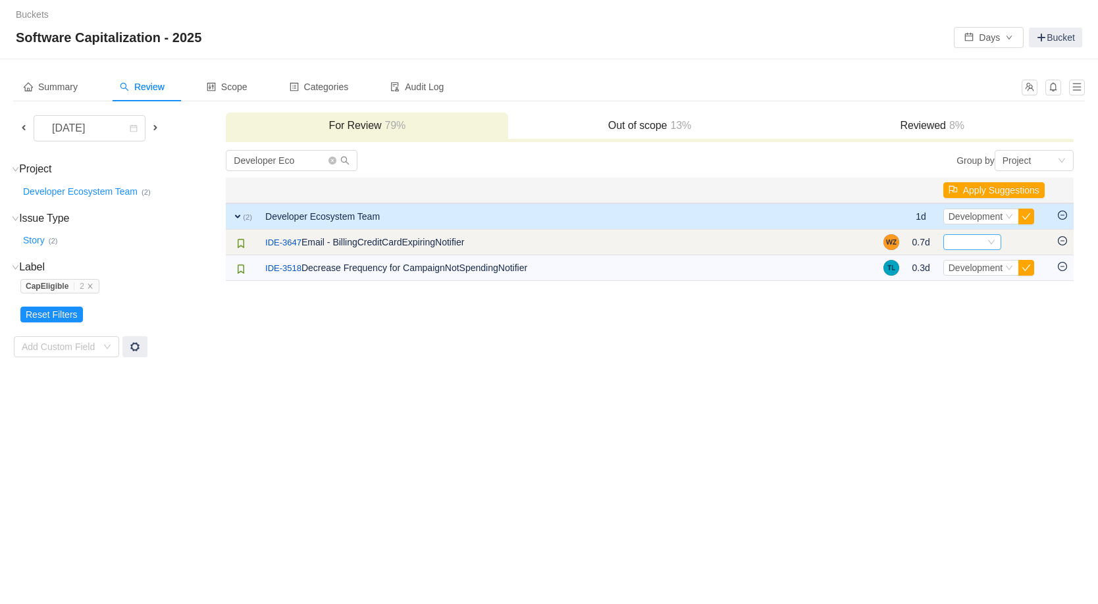
click at [956, 242] on div "Select" at bounding box center [967, 242] width 36 height 14
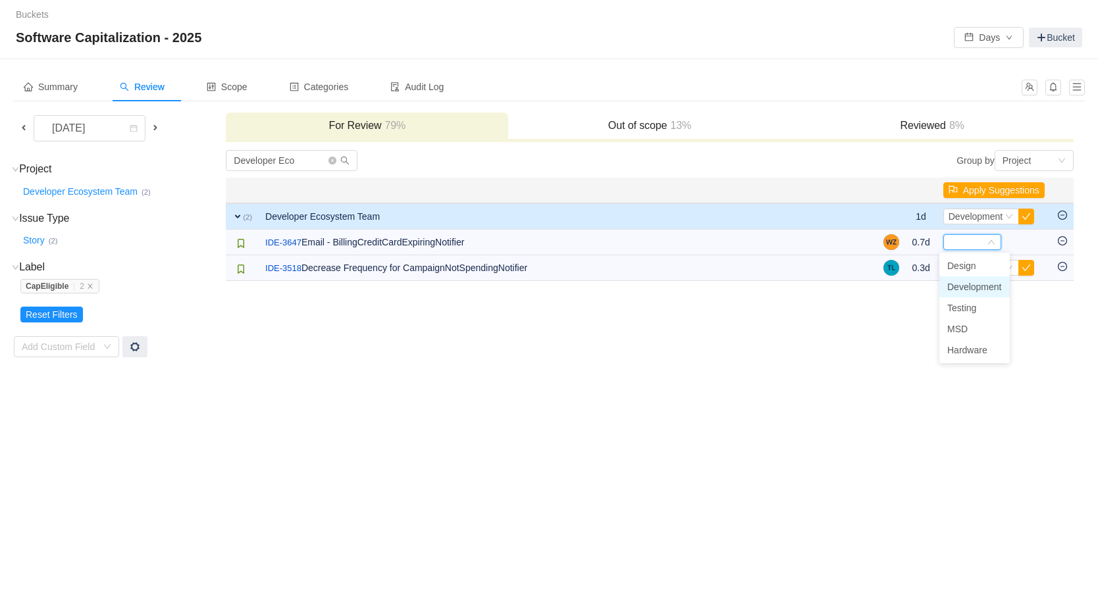
click at [965, 286] on span "Development" at bounding box center [974, 287] width 55 height 11
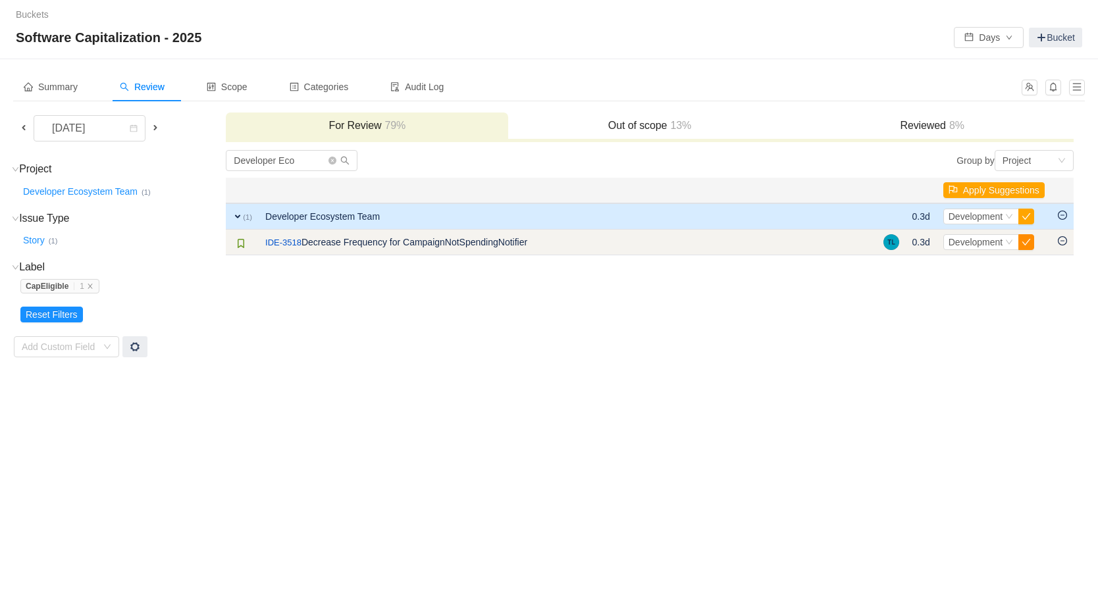
click at [1027, 242] on button "button" at bounding box center [1027, 242] width 16 height 16
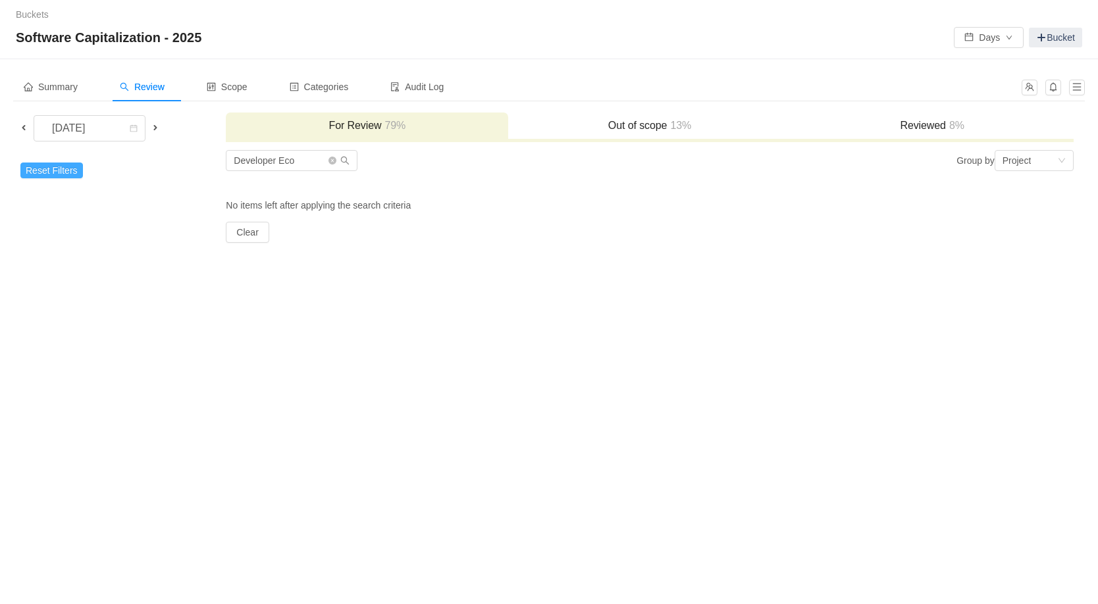
click at [69, 171] on button "Reset Filters" at bounding box center [51, 171] width 63 height 16
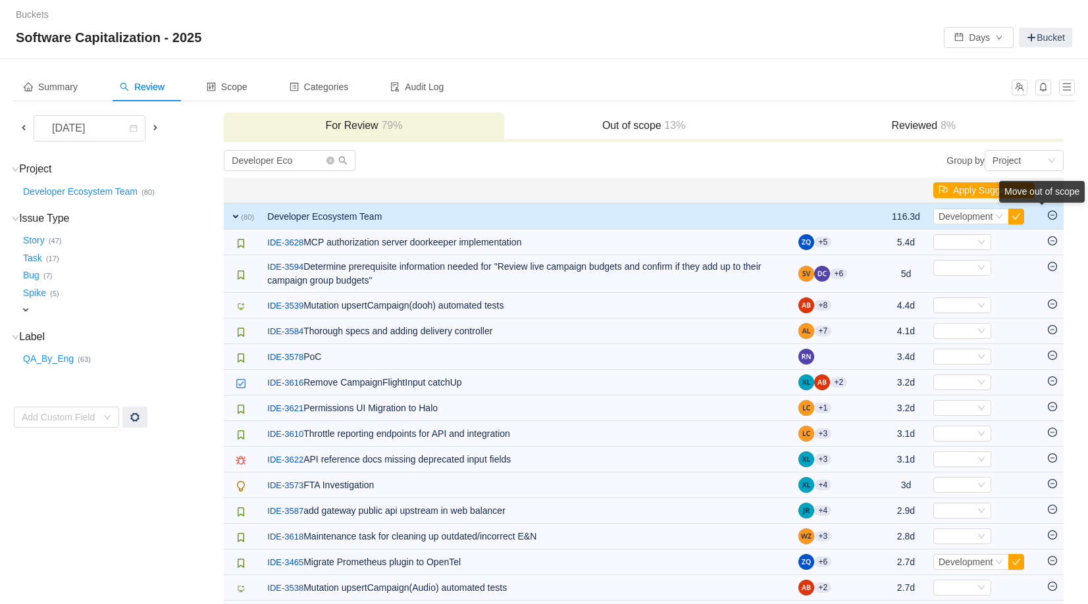
click at [1053, 203] on div "Move out of scope" at bounding box center [1043, 192] width 86 height 22
click at [1052, 215] on icon "icon: minus-circle" at bounding box center [1053, 215] width 4 height 1
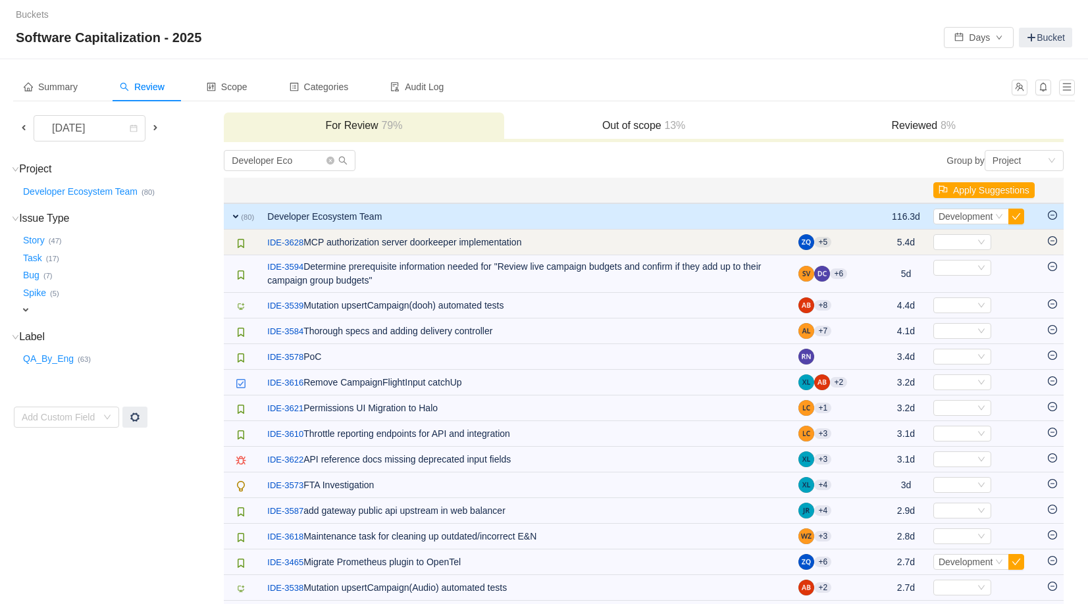
click at [1052, 242] on icon "icon: minus-circle" at bounding box center [1052, 240] width 9 height 9
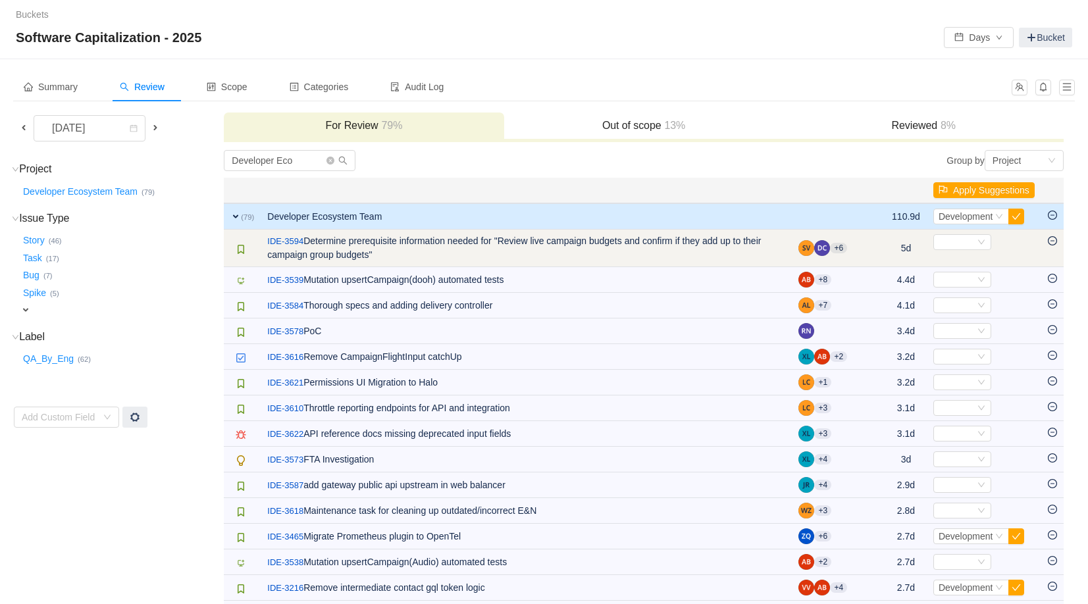
click at [1053, 242] on icon "icon: minus-circle" at bounding box center [1052, 240] width 9 height 9
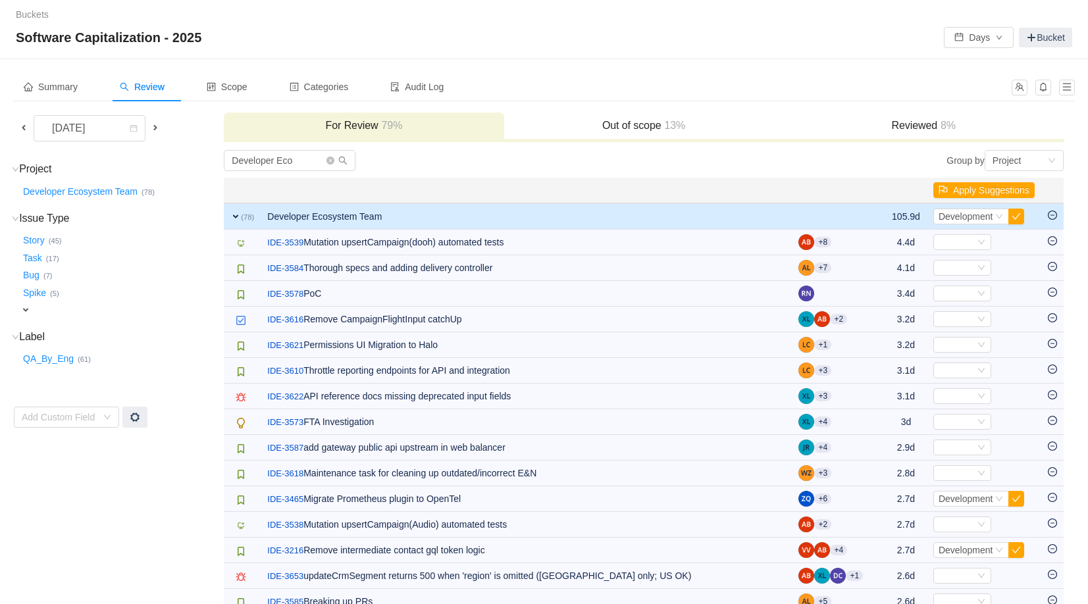
click at [1053, 217] on icon "icon: minus-circle" at bounding box center [1052, 215] width 9 height 9
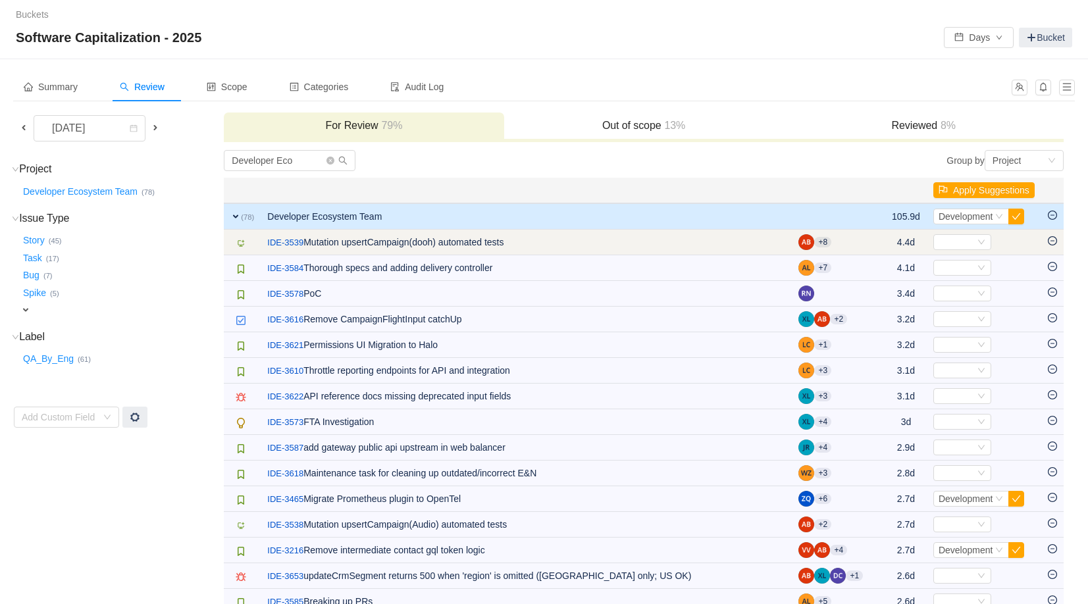
click at [1053, 244] on icon "icon: minus-circle" at bounding box center [1052, 240] width 9 height 9
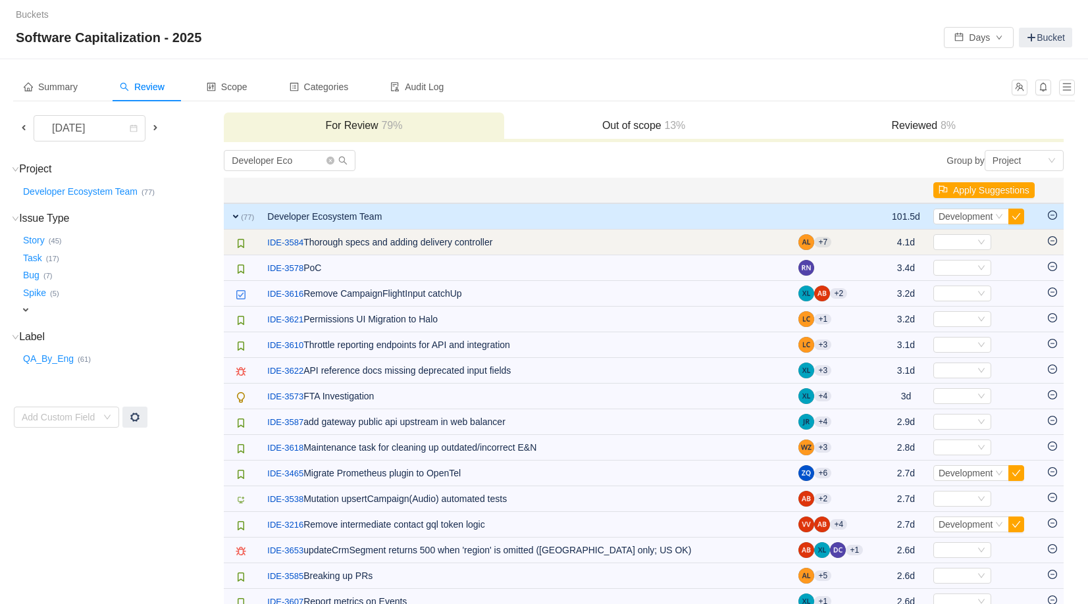
click at [1054, 243] on icon "icon: minus-circle" at bounding box center [1052, 240] width 9 height 9
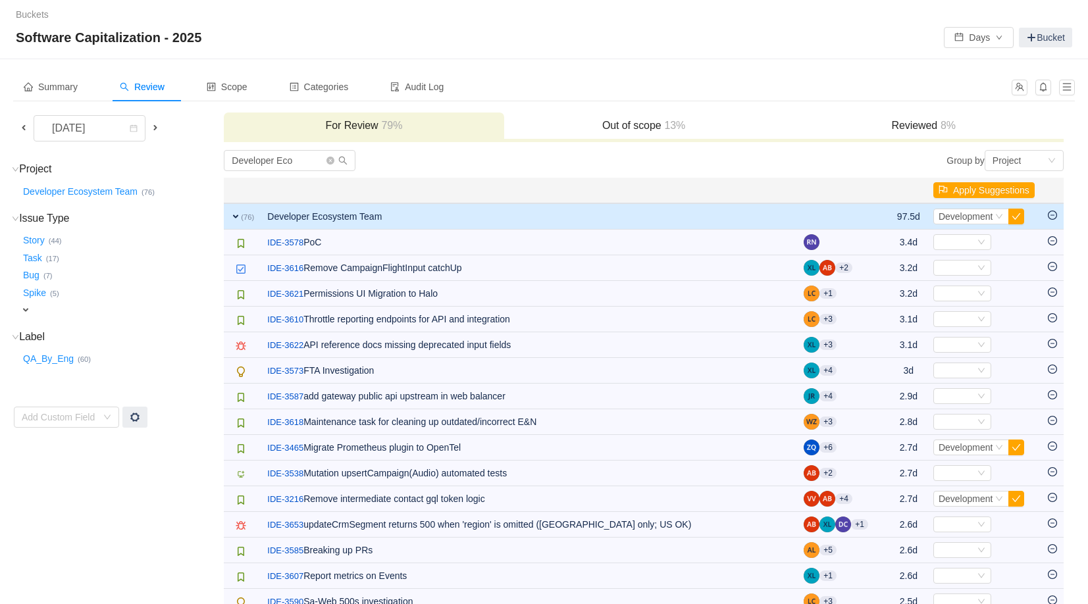
click at [1054, 243] on icon "icon: minus-circle" at bounding box center [1052, 240] width 9 height 9
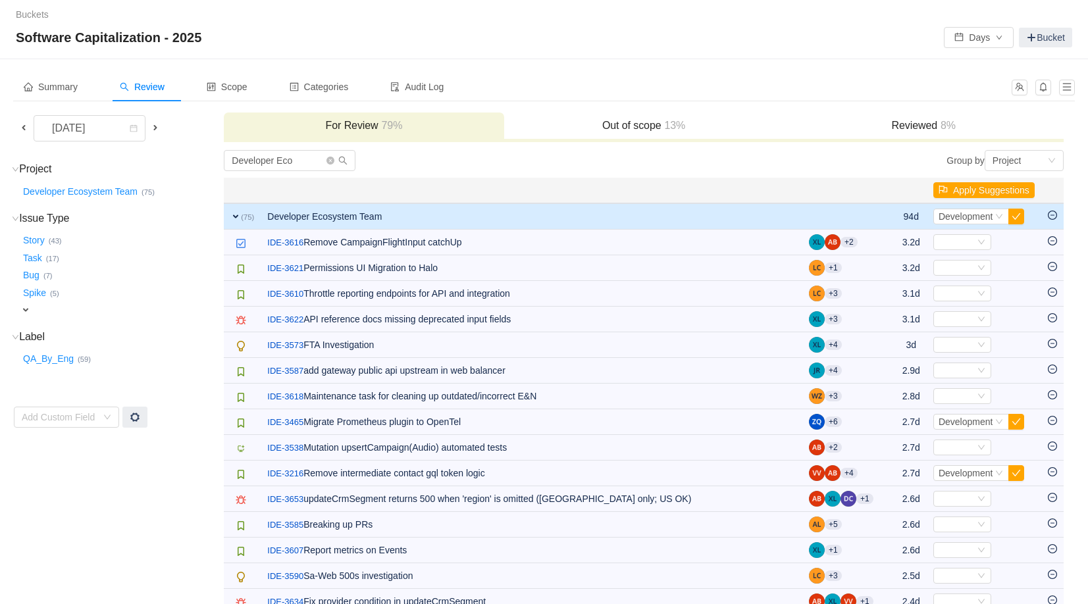
click at [1054, 243] on icon "icon: minus-circle" at bounding box center [1052, 240] width 9 height 9
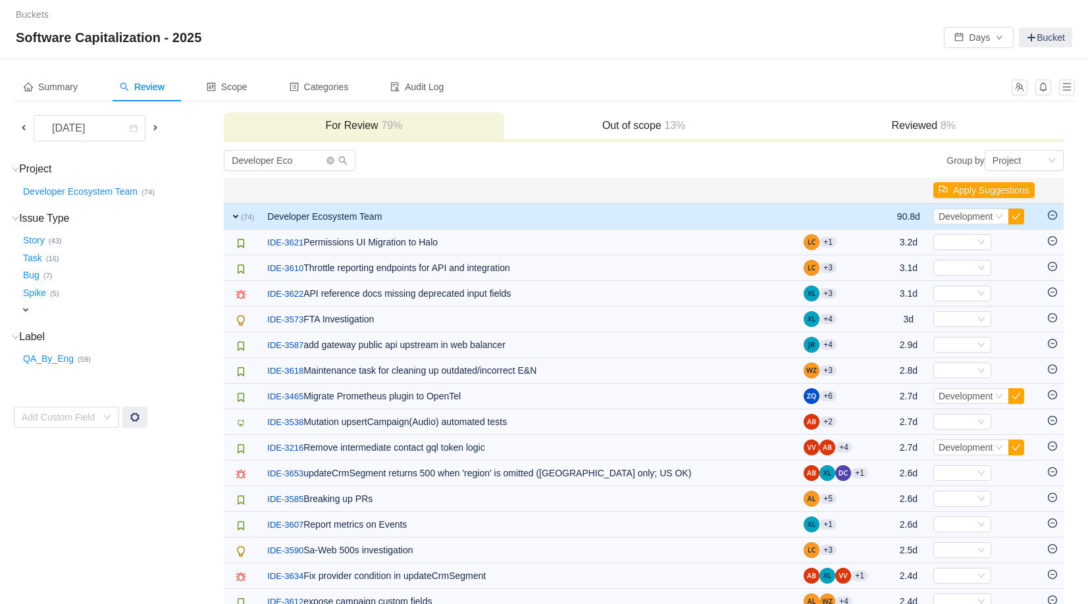
click at [1054, 243] on icon "icon: minus-circle" at bounding box center [1052, 240] width 9 height 9
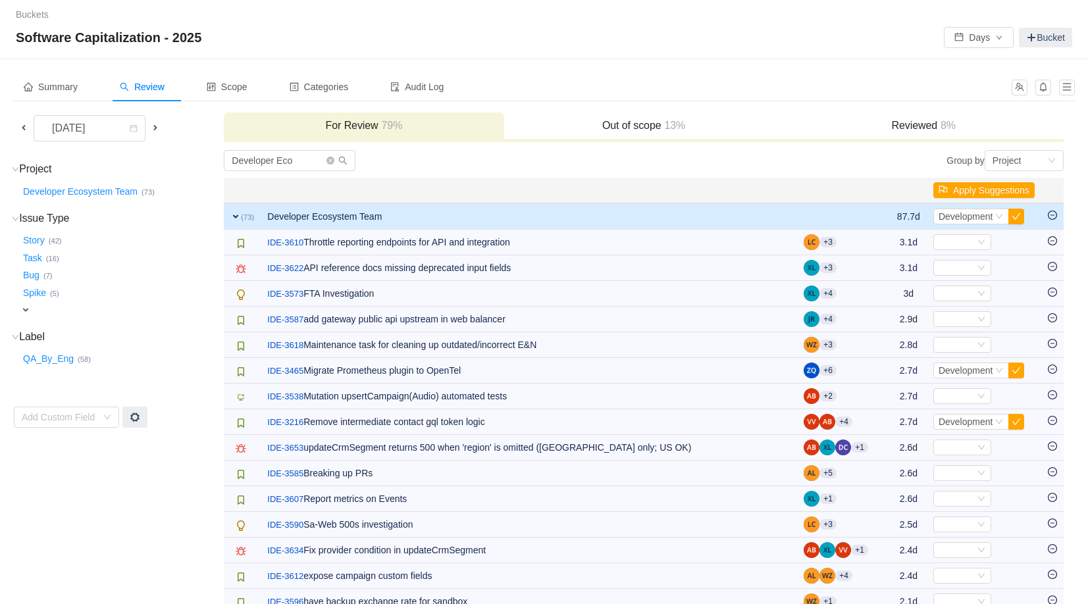
click at [1054, 243] on icon "icon: minus-circle" at bounding box center [1052, 240] width 9 height 9
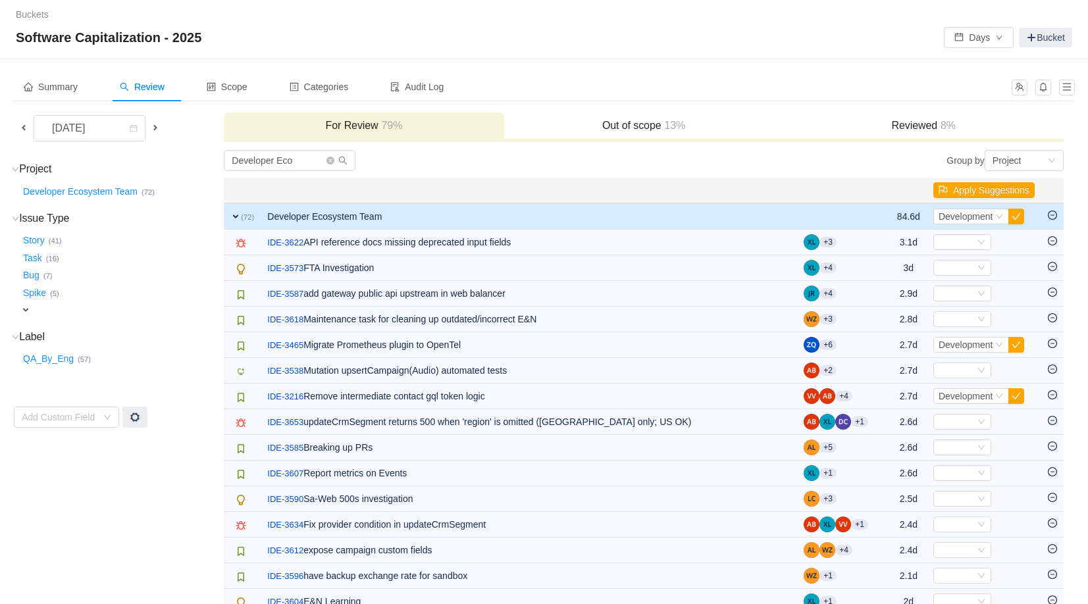
click at [1054, 243] on icon "icon: minus-circle" at bounding box center [1052, 240] width 9 height 9
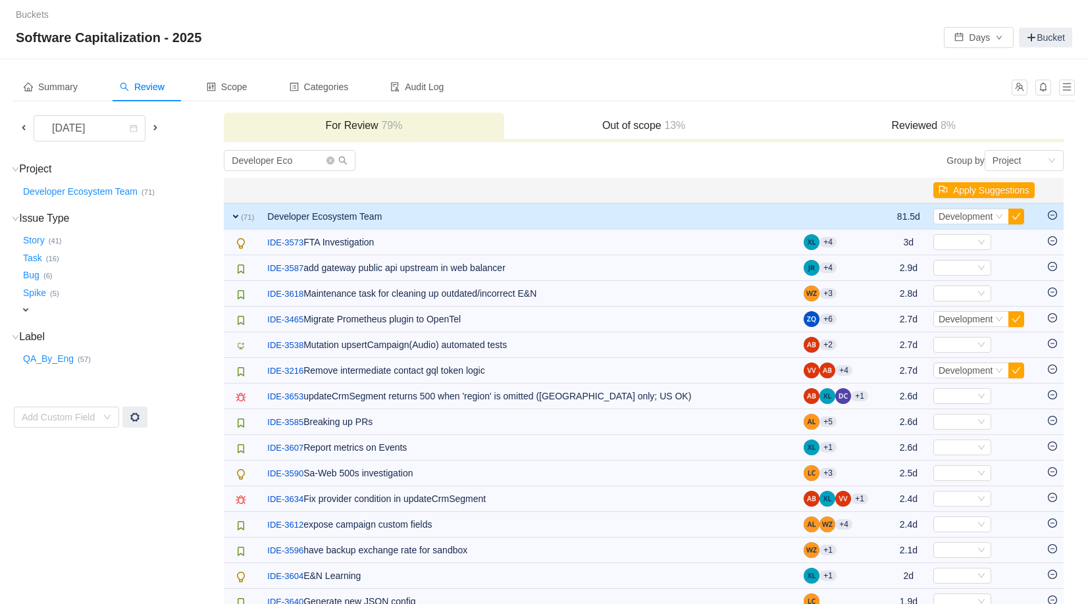
click at [1054, 243] on icon "icon: minus-circle" at bounding box center [1052, 240] width 9 height 9
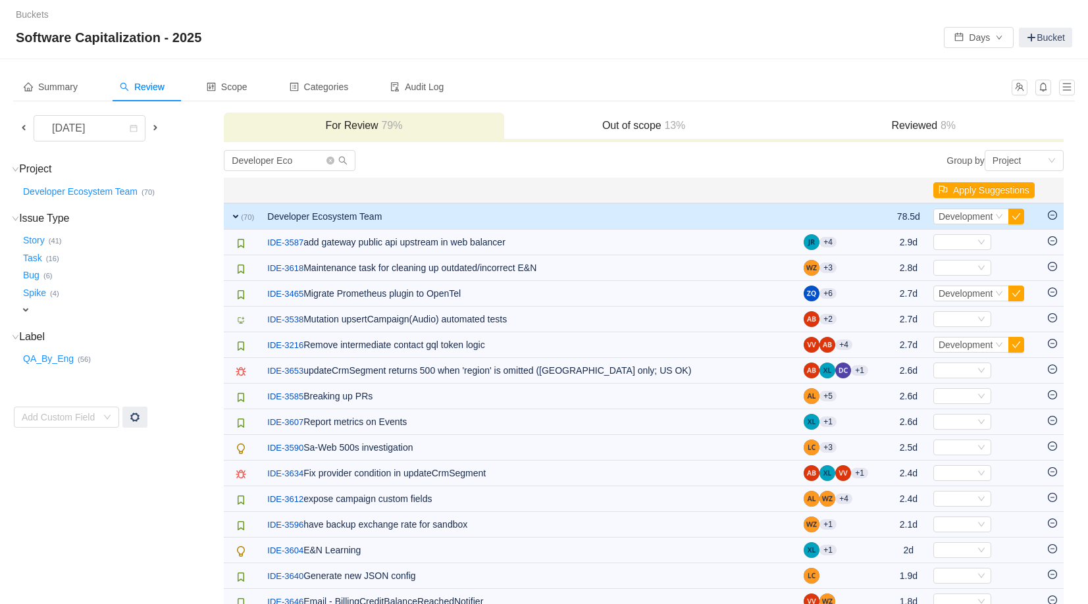
click at [1054, 243] on icon "icon: minus-circle" at bounding box center [1052, 240] width 9 height 9
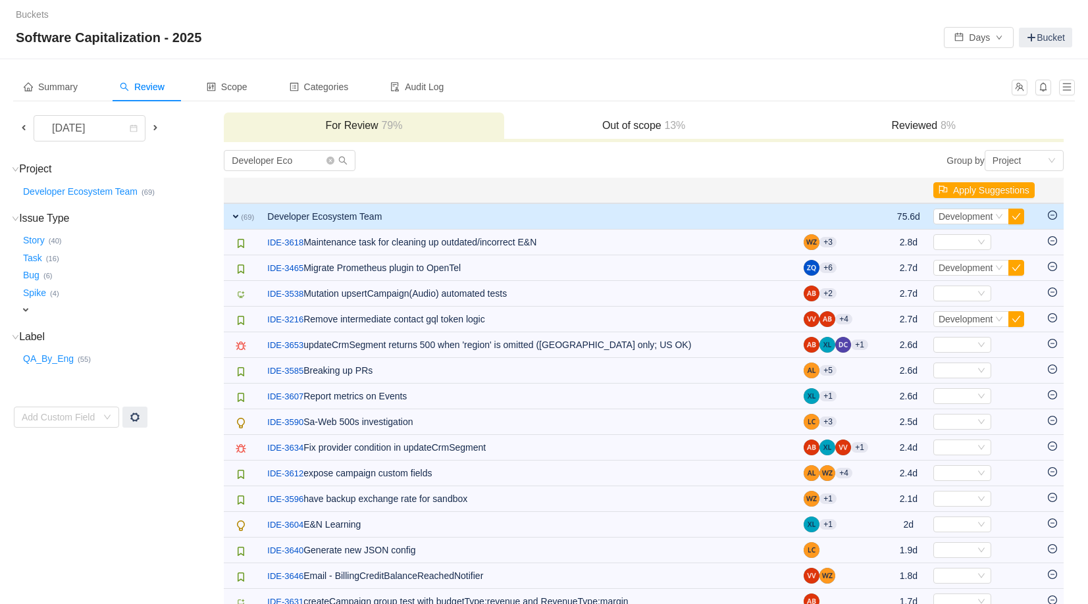
click at [1054, 243] on icon "icon: minus-circle" at bounding box center [1052, 240] width 9 height 9
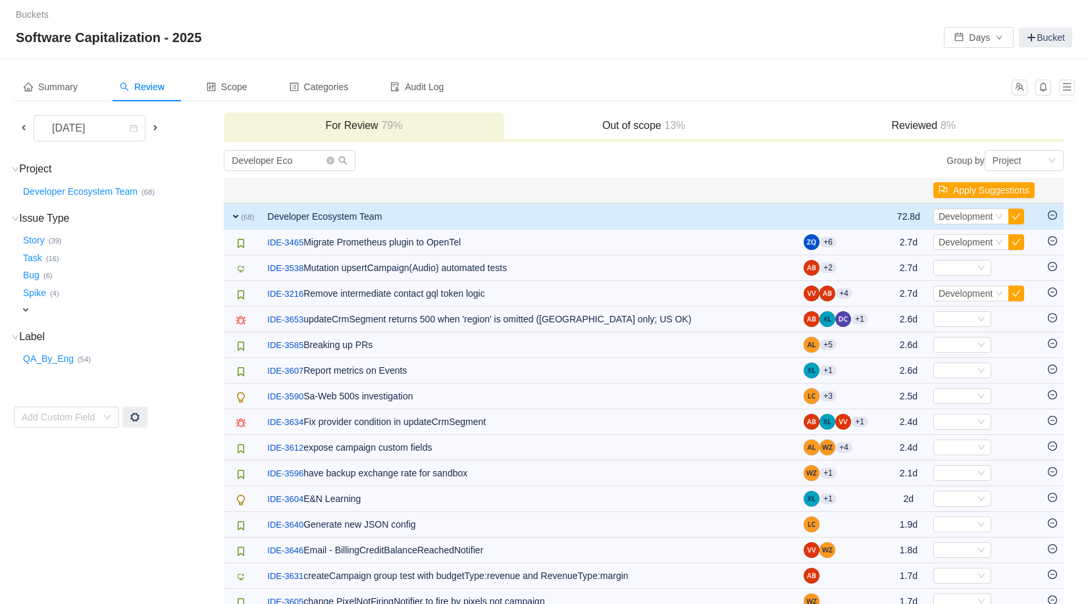
click at [1054, 243] on icon "icon: minus-circle" at bounding box center [1052, 240] width 9 height 9
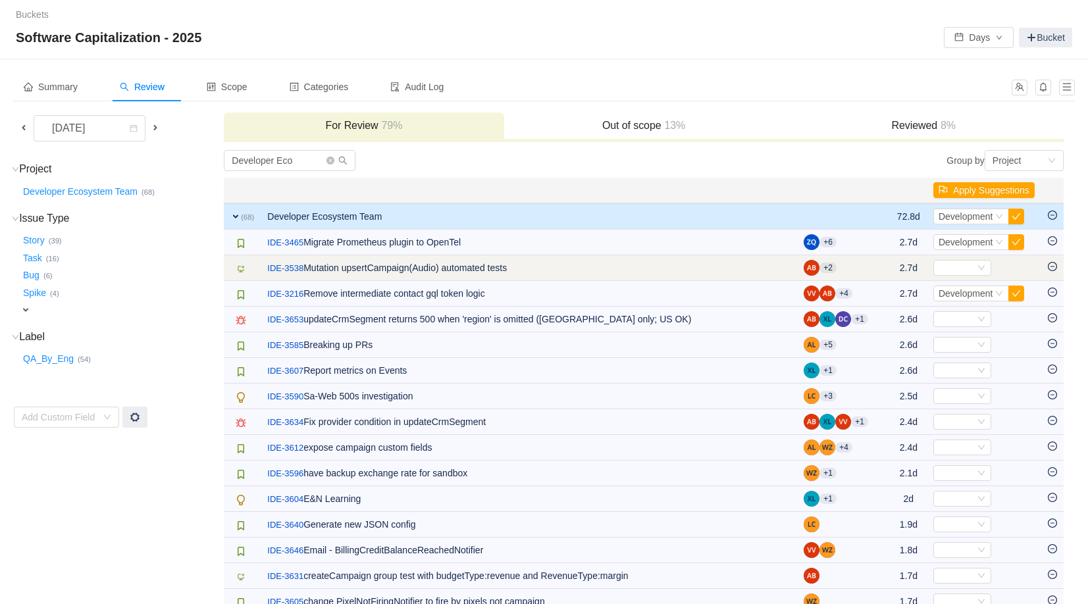
click at [1052, 264] on icon "icon: minus-circle" at bounding box center [1052, 266] width 9 height 9
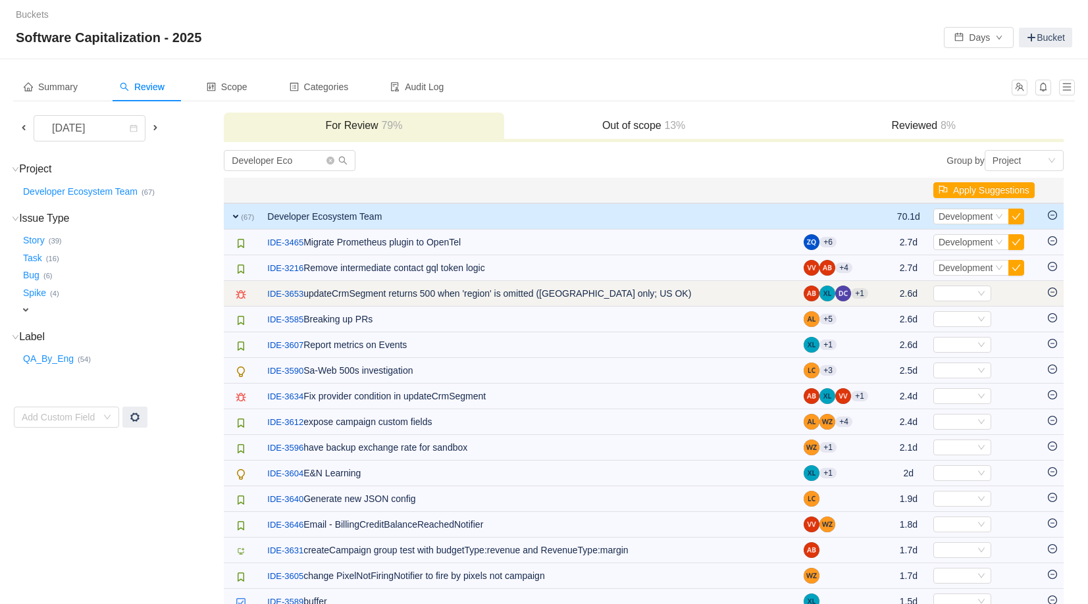
click at [1053, 292] on icon "icon: minus-circle" at bounding box center [1053, 292] width 4 height 1
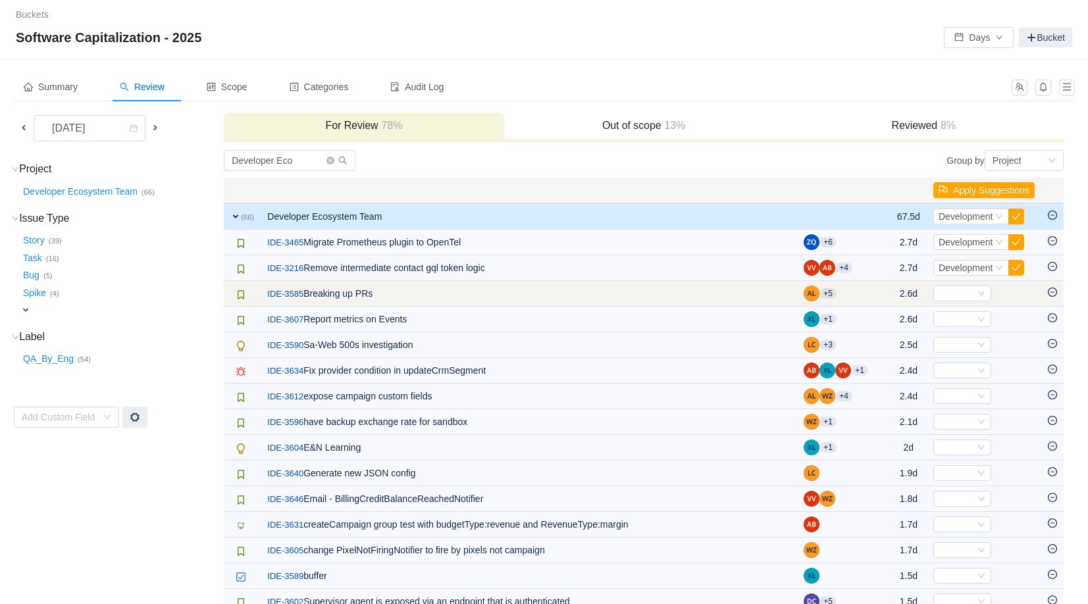
click at [1053, 292] on icon "icon: minus-circle" at bounding box center [1053, 292] width 4 height 1
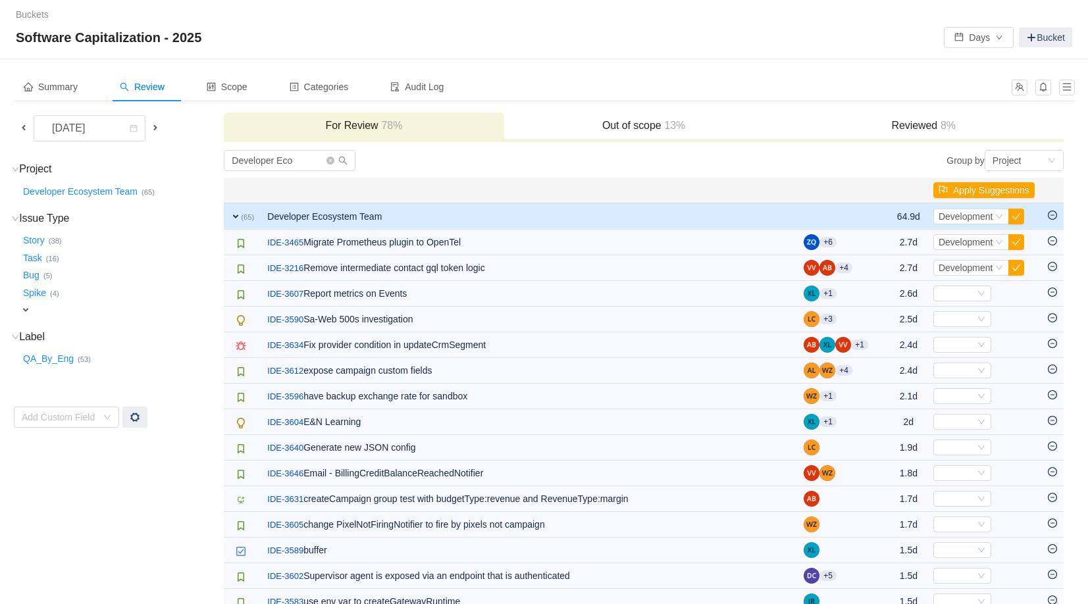
click at [1053, 292] on icon "icon: minus-circle" at bounding box center [1053, 292] width 4 height 1
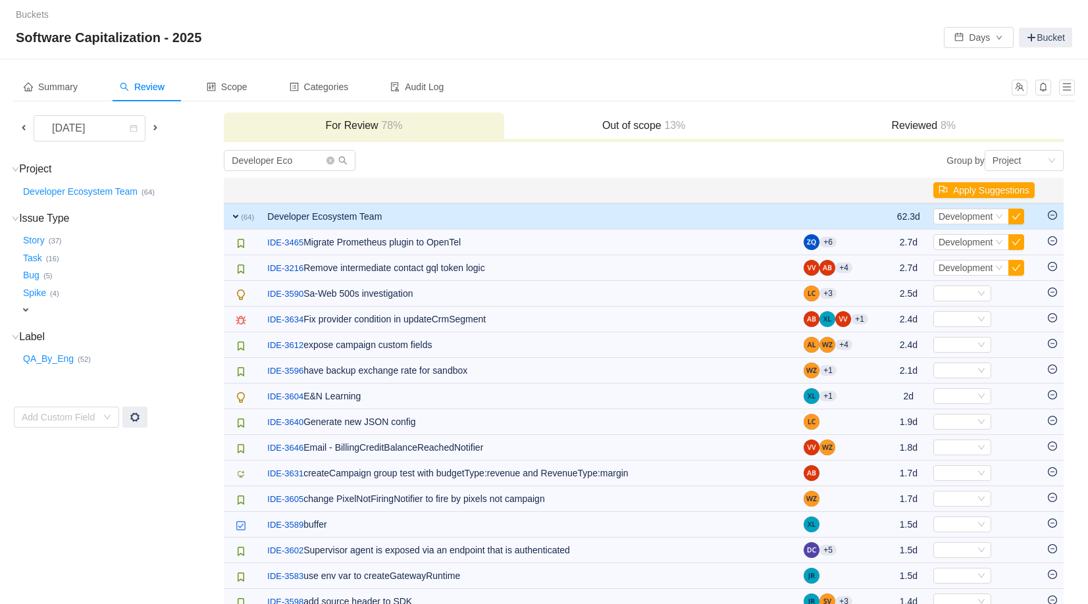
click at [1053, 292] on icon "icon: minus-circle" at bounding box center [1053, 292] width 4 height 1
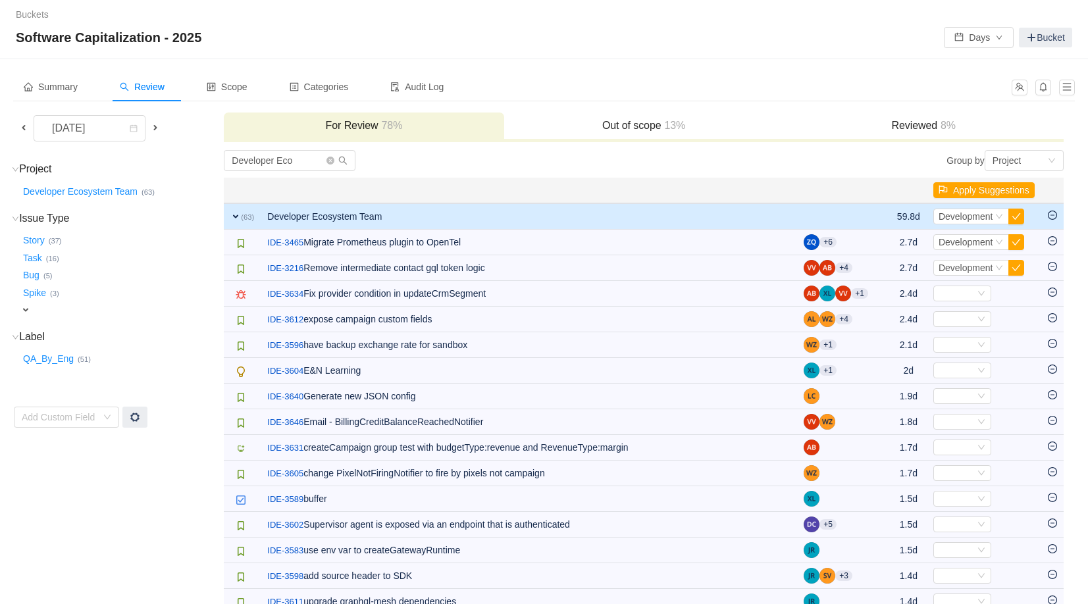
click at [1053, 292] on icon "icon: minus-circle" at bounding box center [1053, 292] width 4 height 1
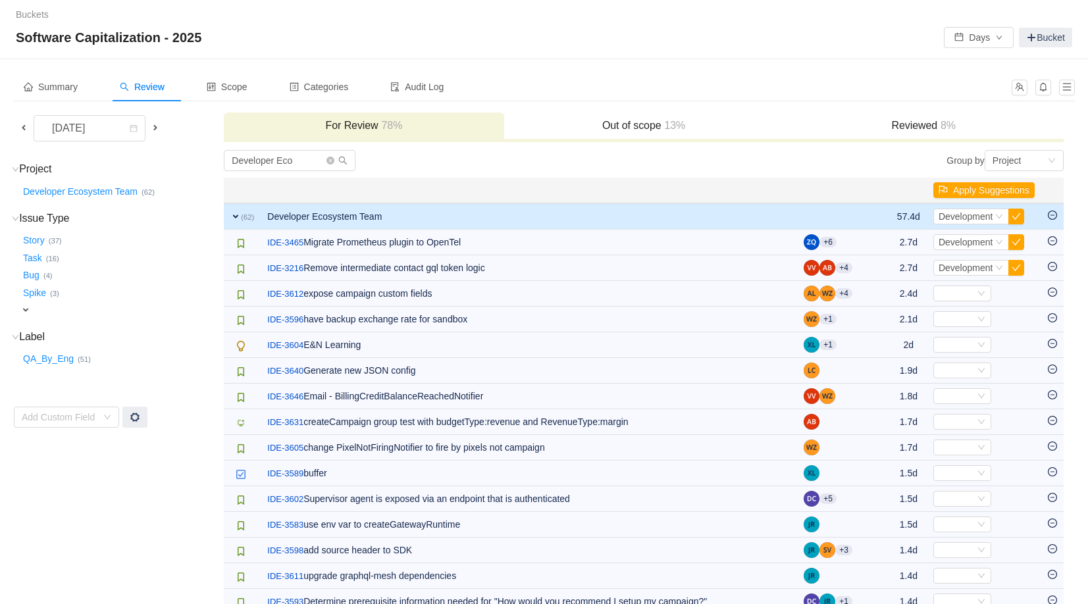
click at [1053, 292] on icon "icon: minus-circle" at bounding box center [1053, 292] width 4 height 1
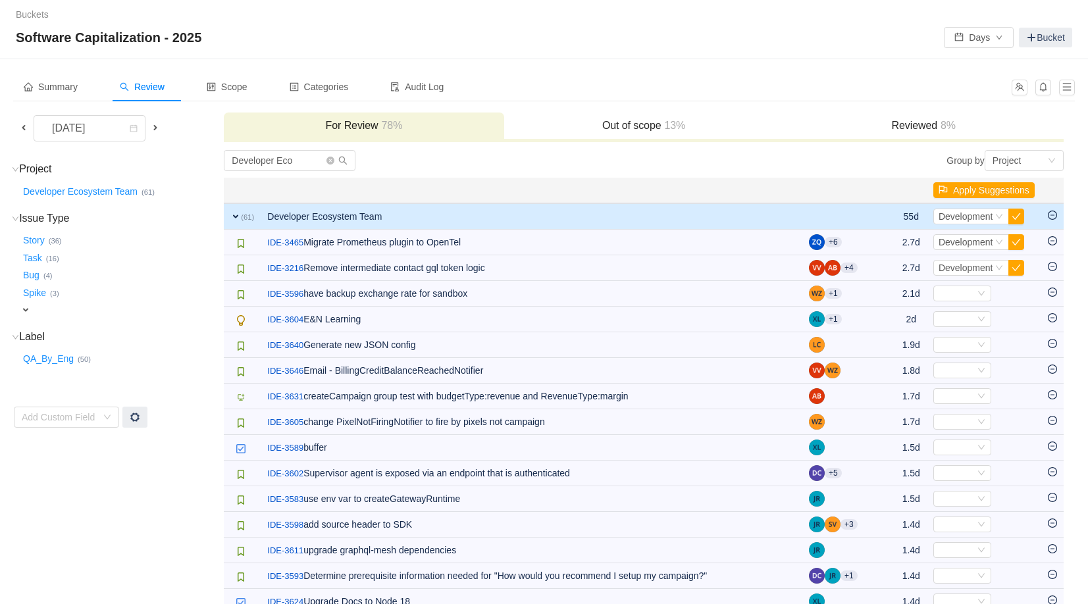
click at [1053, 292] on icon "icon: minus-circle" at bounding box center [1053, 292] width 4 height 1
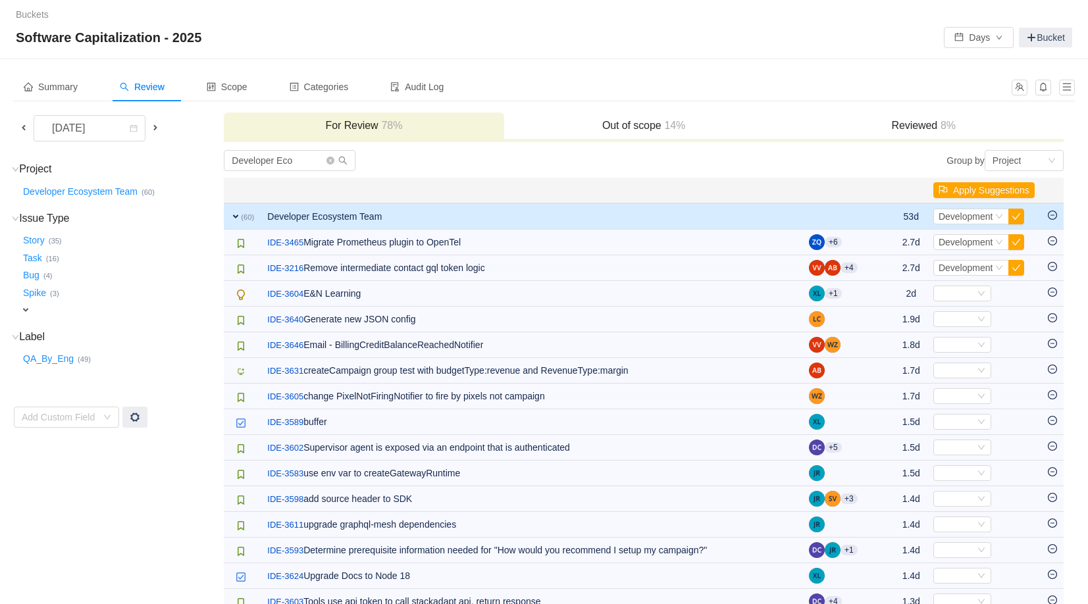
click at [1053, 292] on icon "icon: minus-circle" at bounding box center [1053, 292] width 4 height 1
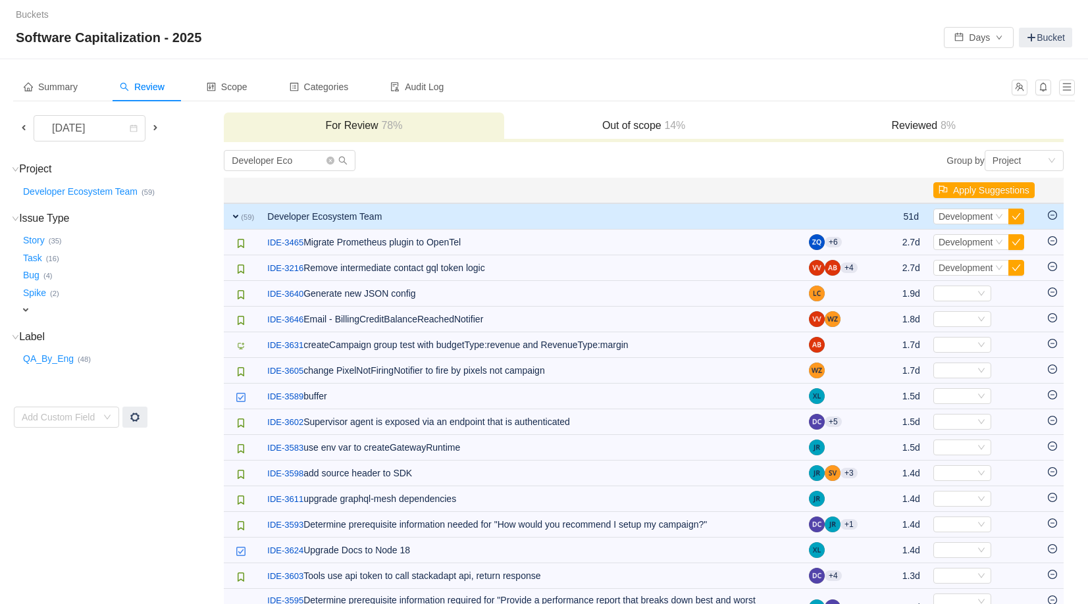
click at [1053, 292] on icon "icon: minus-circle" at bounding box center [1053, 292] width 4 height 1
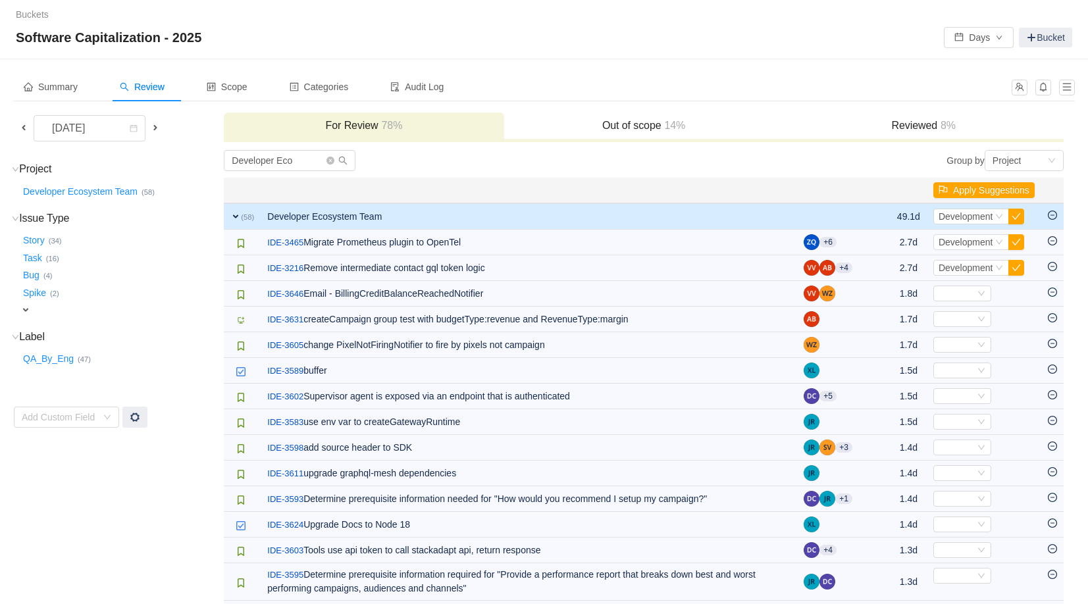
click at [1053, 292] on icon "icon: minus-circle" at bounding box center [1053, 292] width 4 height 1
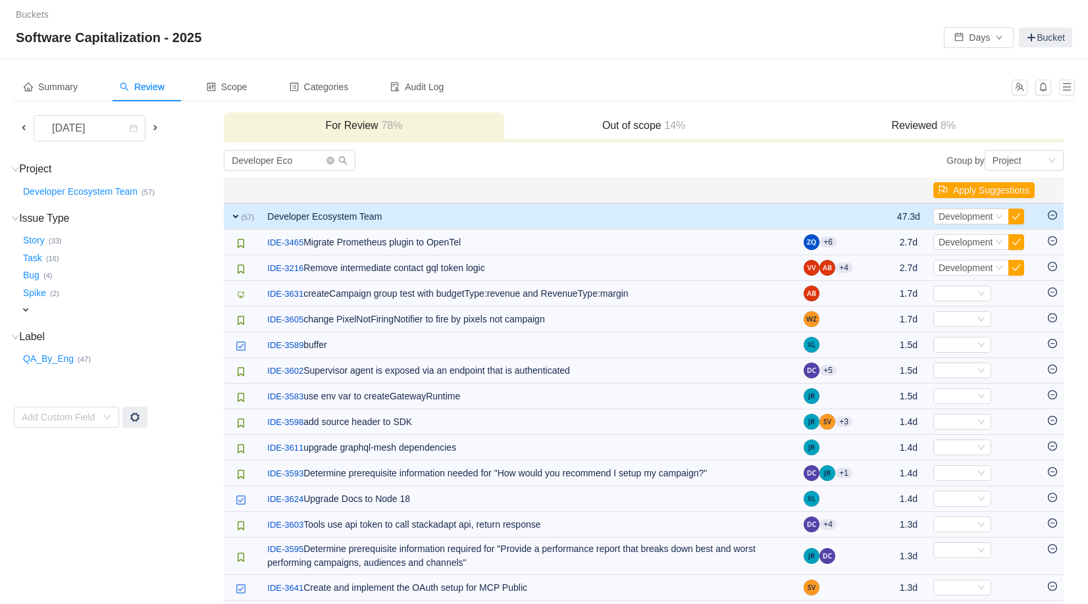
click at [1053, 292] on icon "icon: minus-circle" at bounding box center [1053, 292] width 4 height 1
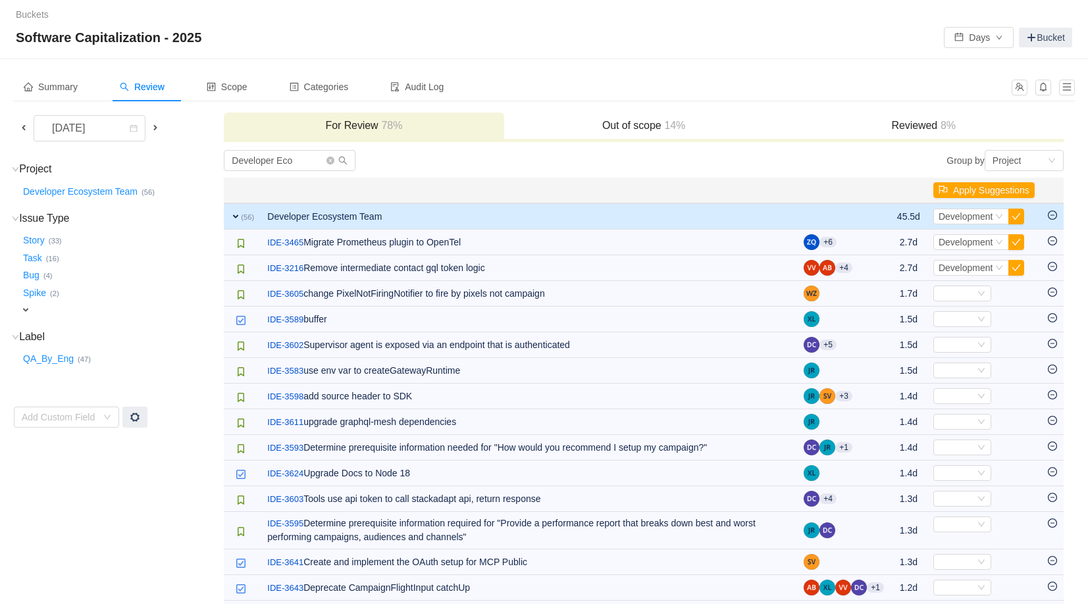
click at [1053, 292] on icon "icon: minus-circle" at bounding box center [1053, 292] width 4 height 1
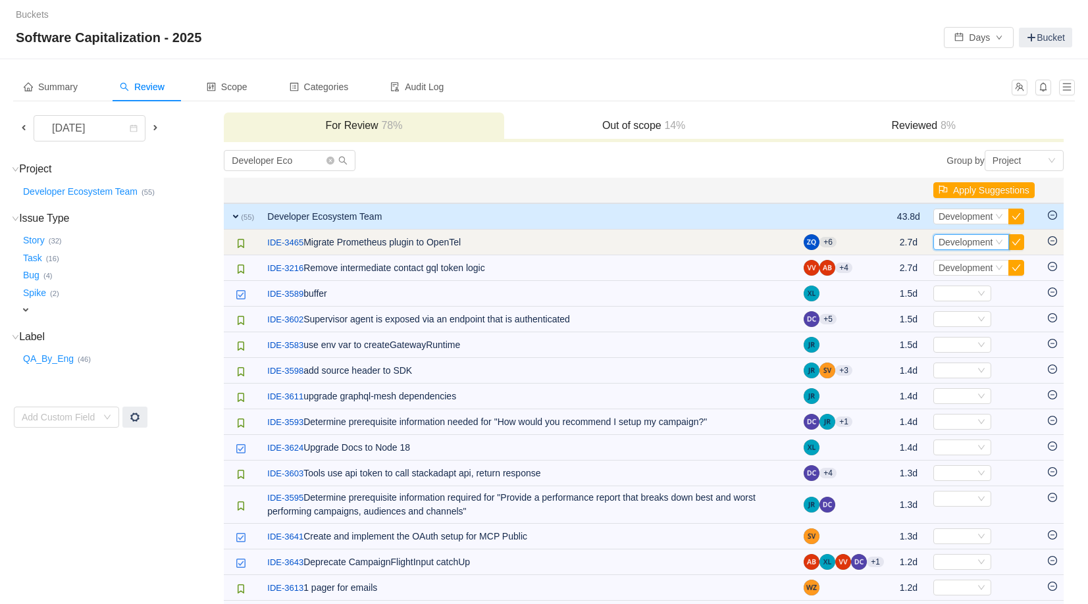
click at [972, 241] on span "Development" at bounding box center [966, 242] width 55 height 11
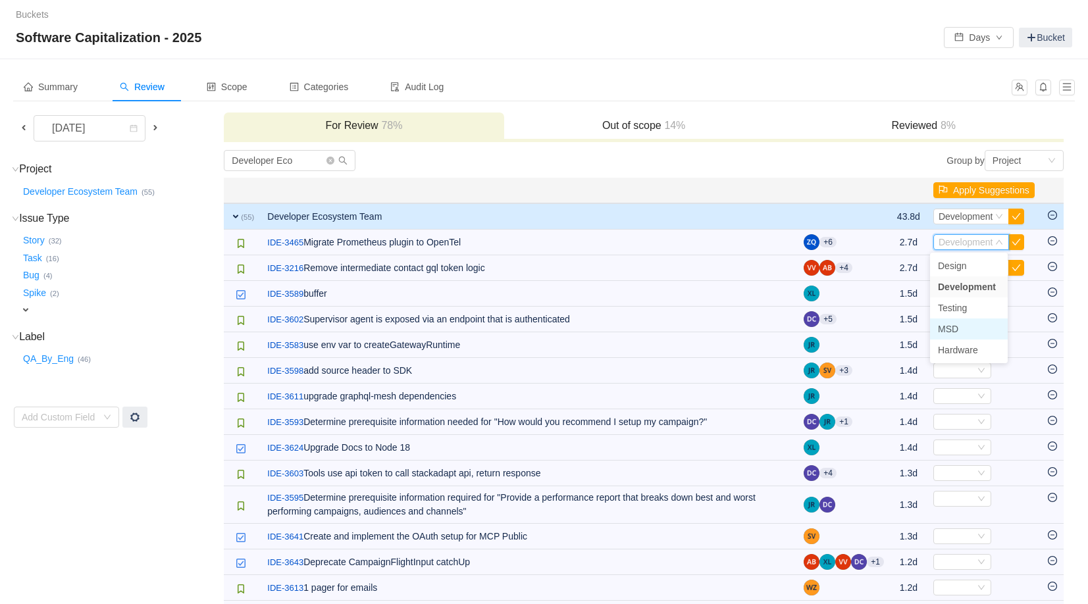
click at [964, 327] on li "MSD" at bounding box center [969, 329] width 78 height 21
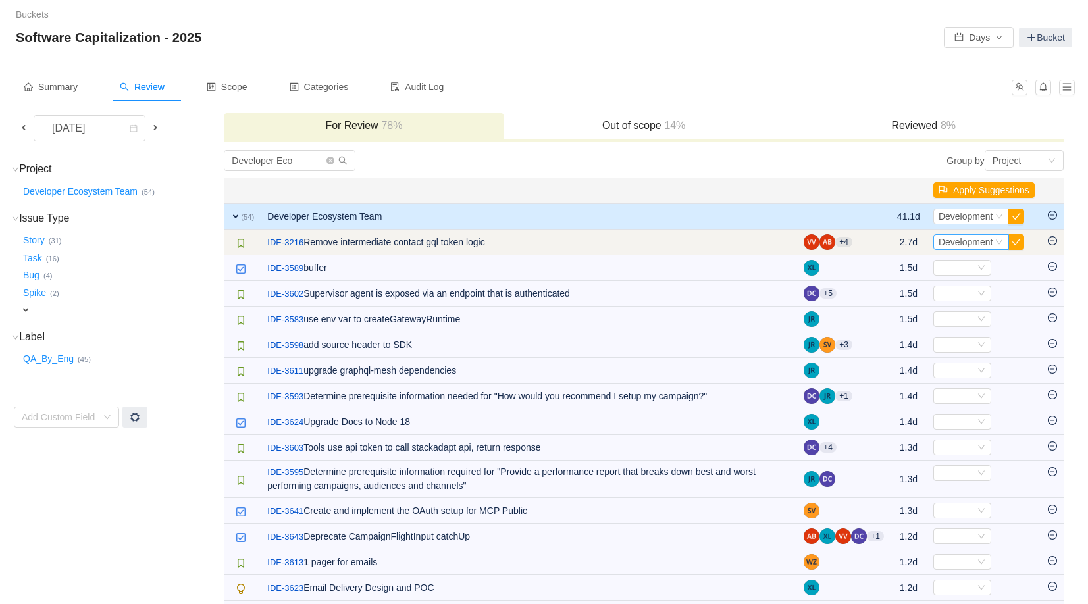
click at [972, 244] on span "Development" at bounding box center [966, 242] width 55 height 11
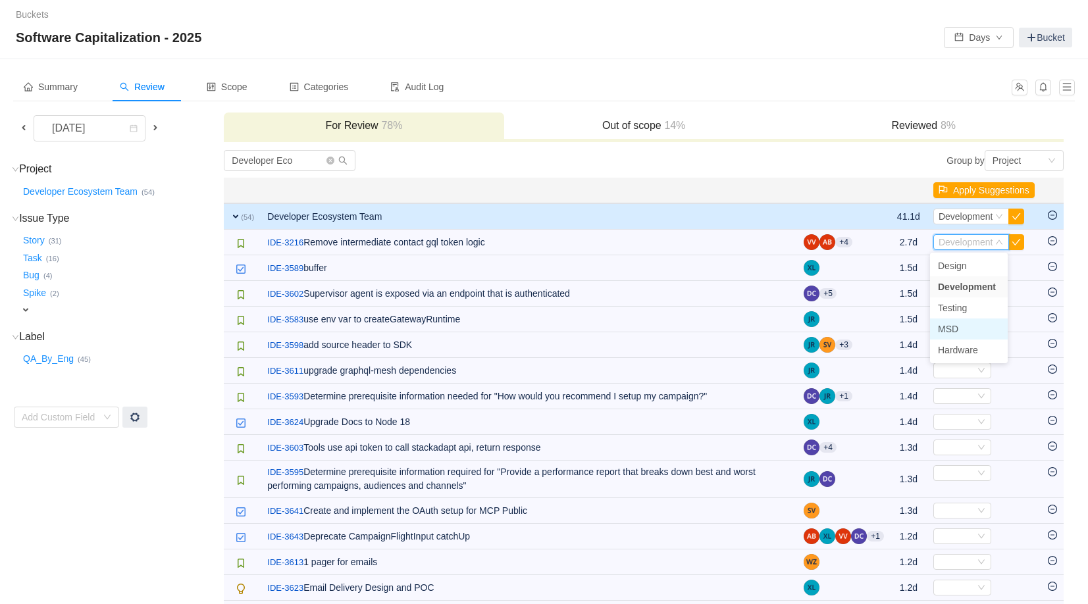
click at [954, 329] on span "MSD" at bounding box center [948, 329] width 20 height 11
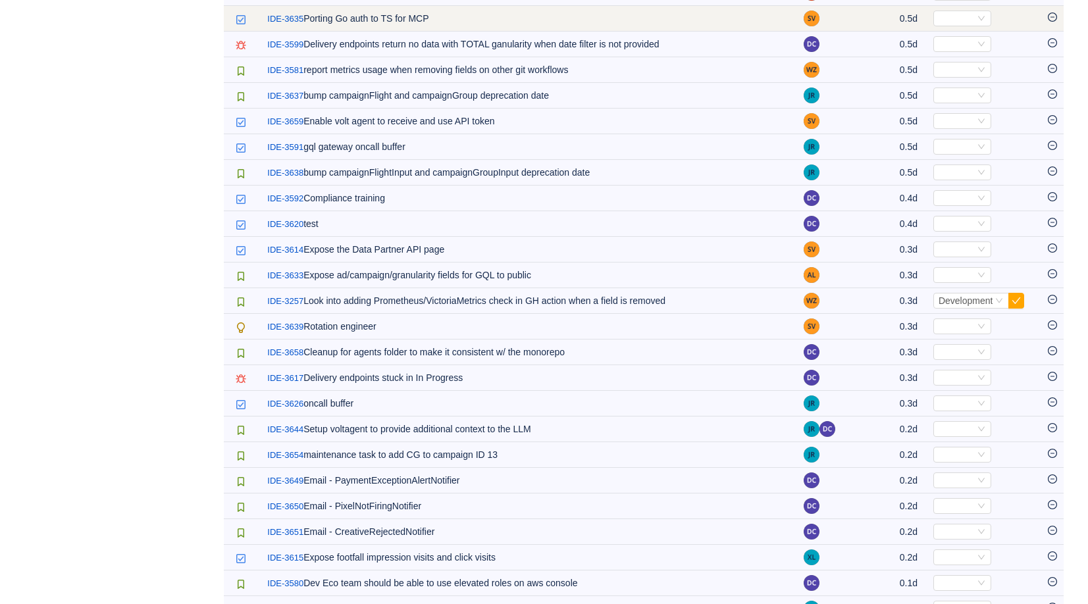
scroll to position [1023, 0]
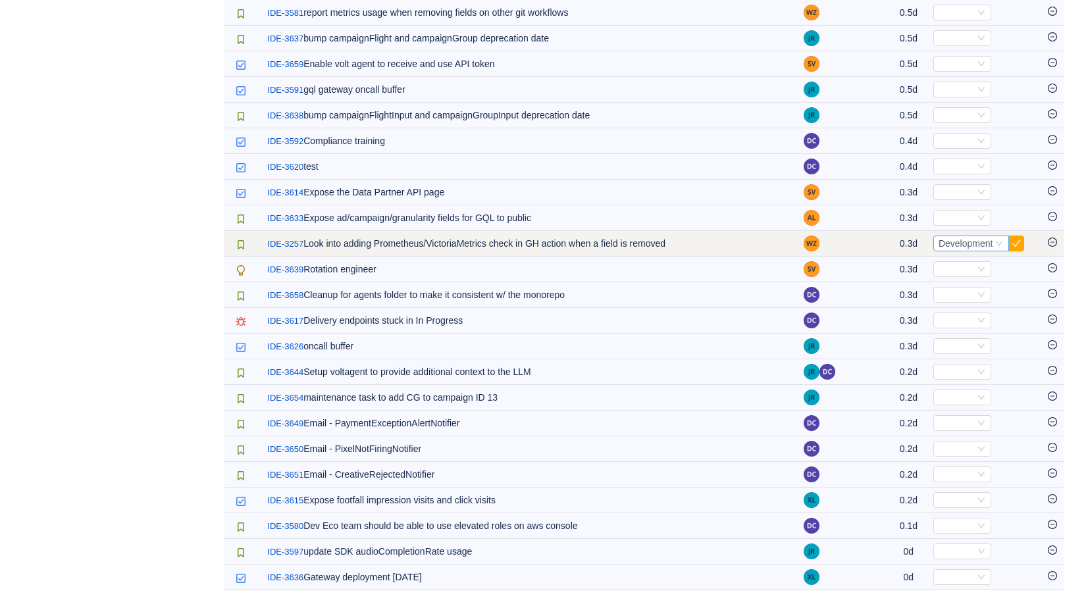
click at [996, 242] on icon "icon: down" at bounding box center [1000, 244] width 8 height 8
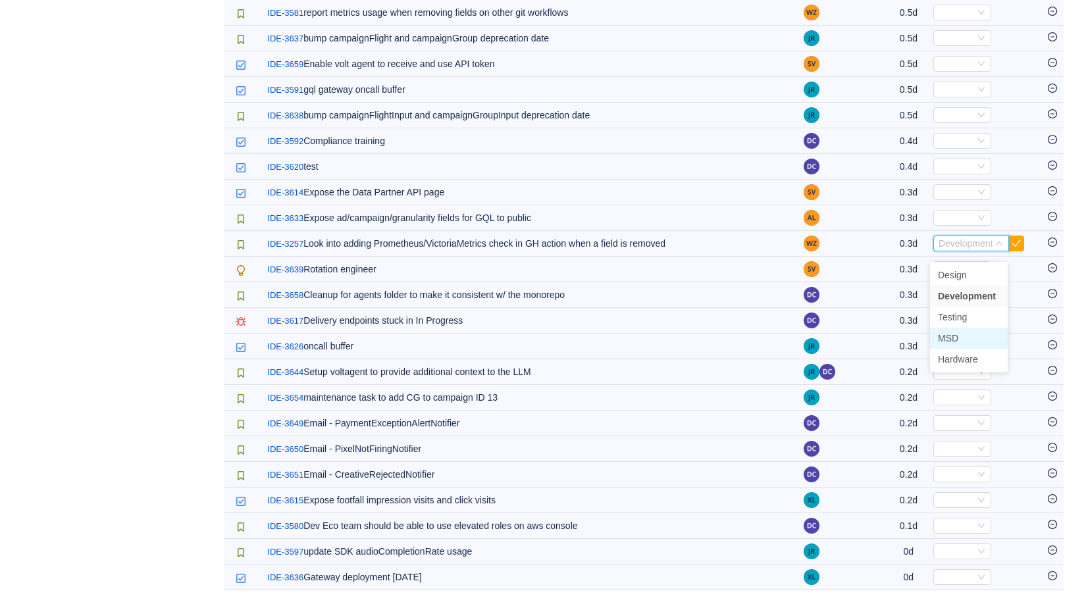
click at [984, 328] on li "MSD" at bounding box center [969, 338] width 78 height 21
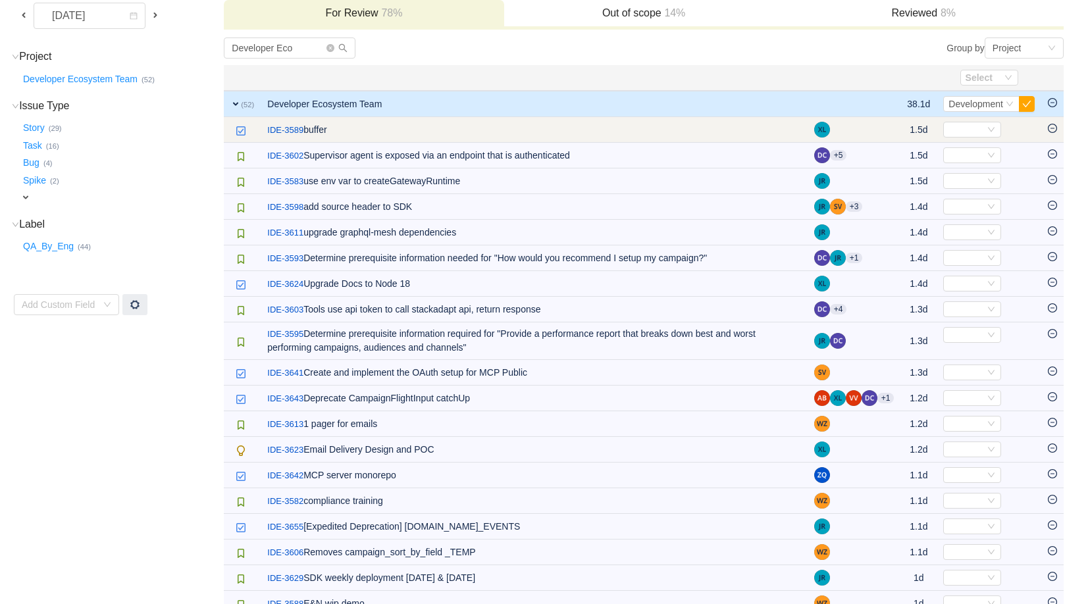
scroll to position [112, 0]
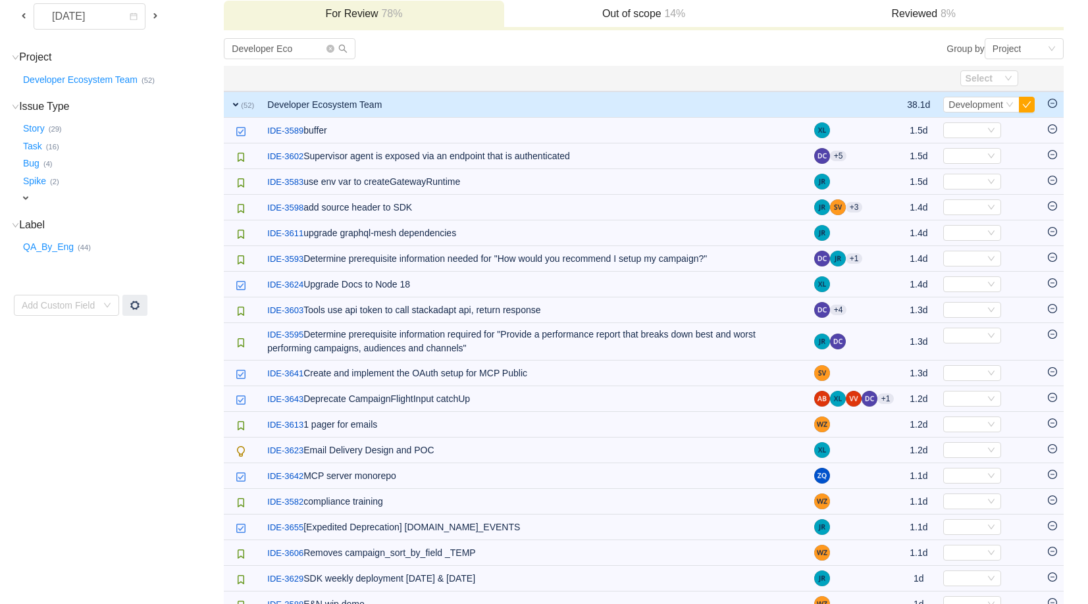
click at [1056, 107] on icon "icon: minus-circle" at bounding box center [1052, 103] width 9 height 9
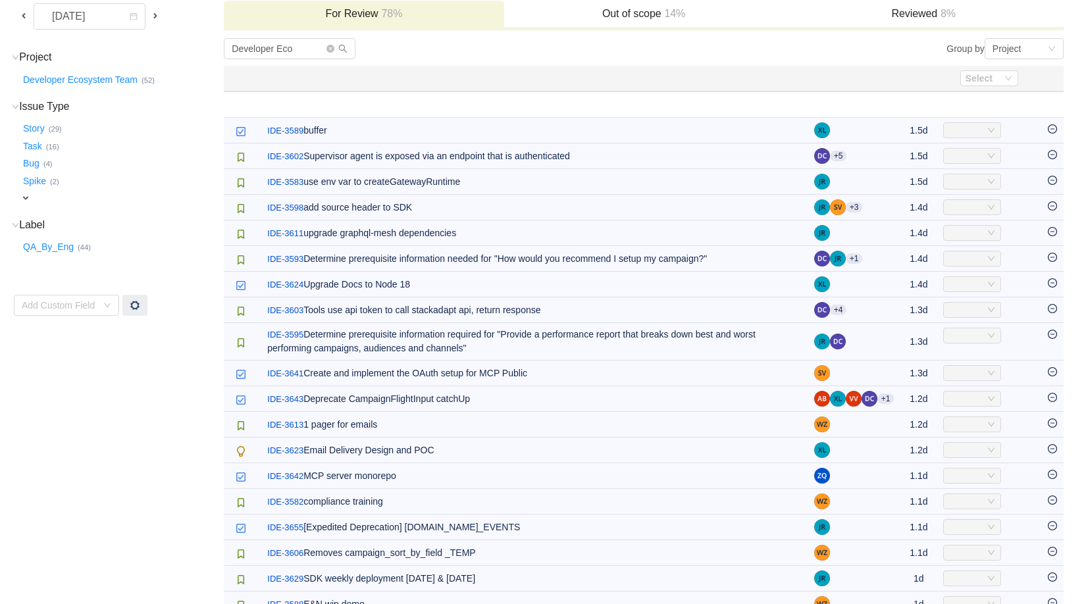
scroll to position [0, 0]
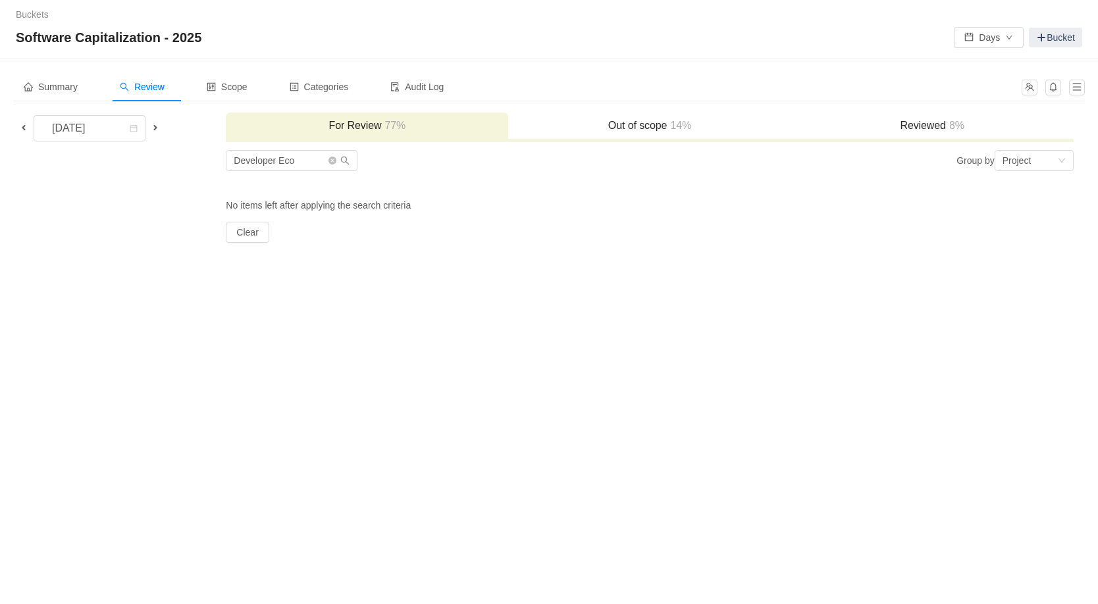
click at [936, 130] on h3 "Reviewed 8%" at bounding box center [932, 125] width 269 height 13
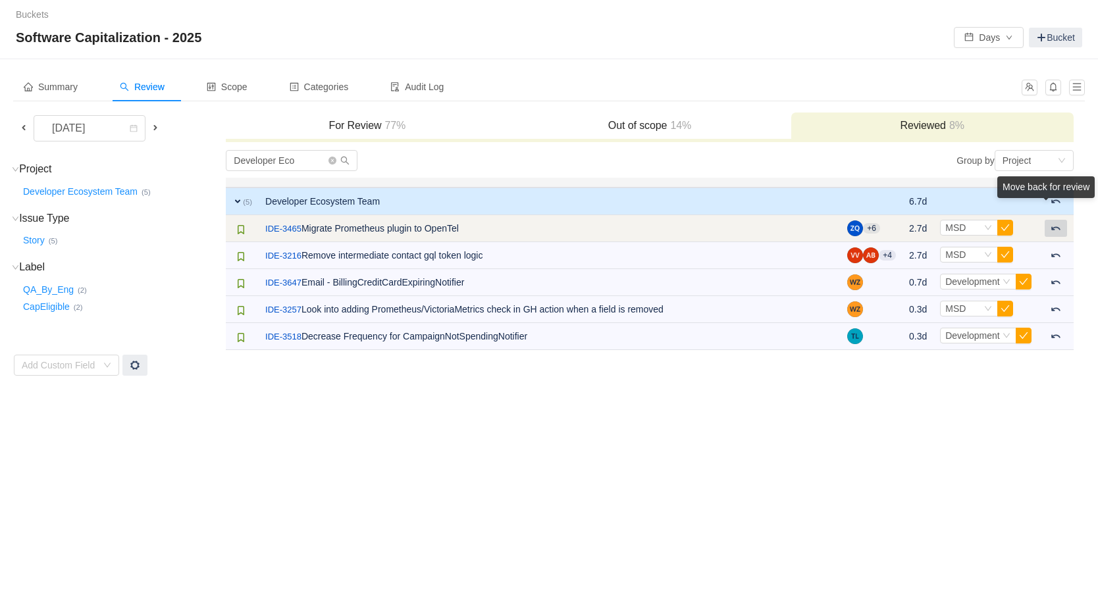
click at [1053, 229] on span at bounding box center [1056, 228] width 11 height 11
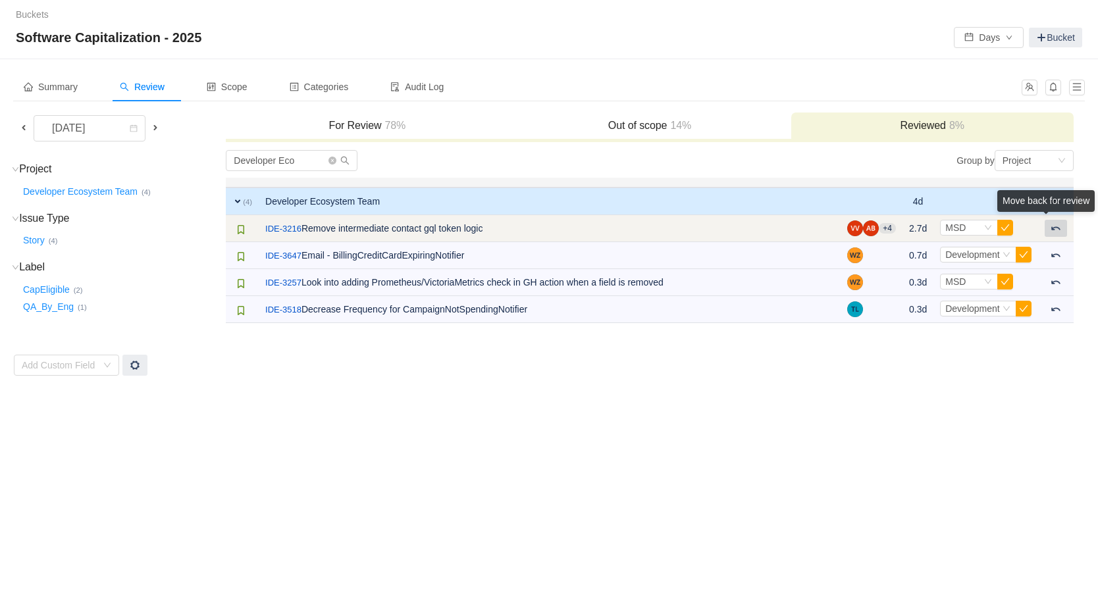
click at [1054, 232] on span at bounding box center [1056, 228] width 11 height 11
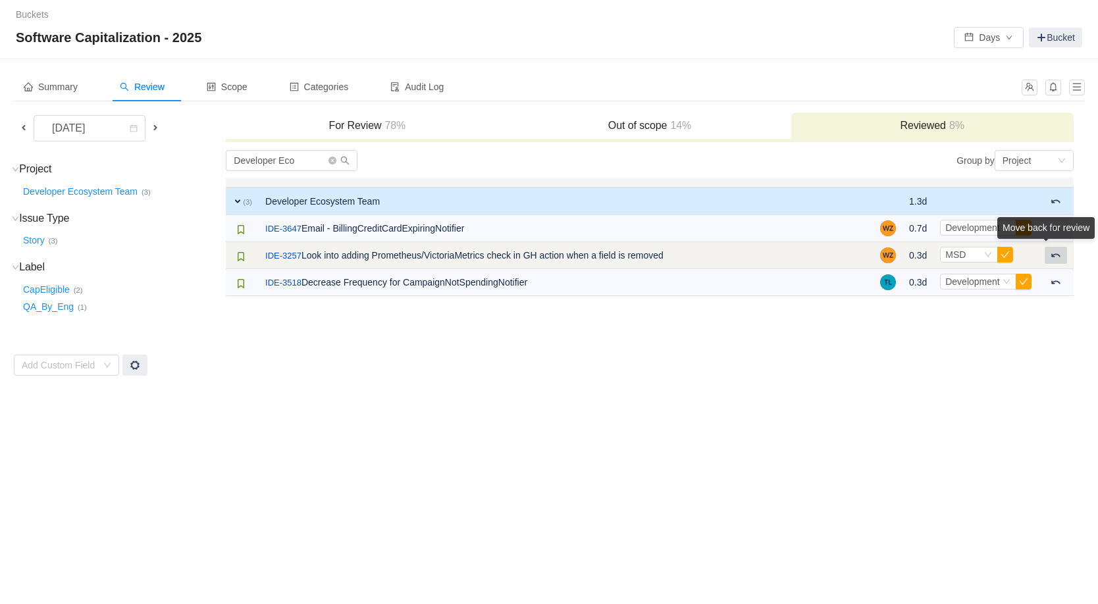
click at [1057, 244] on div "Move back for review" at bounding box center [1046, 230] width 97 height 27
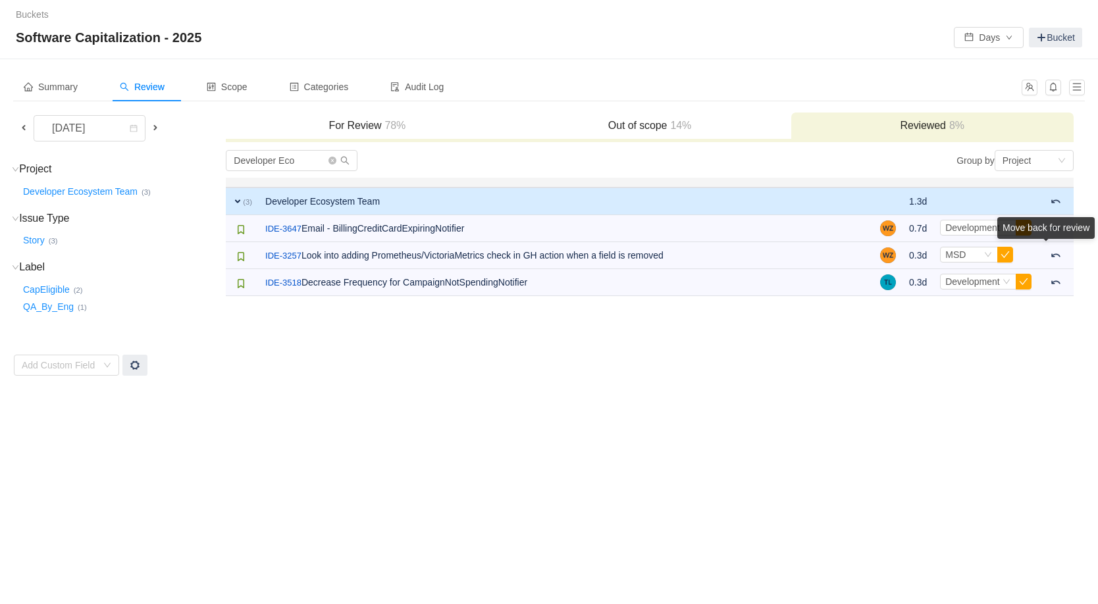
click at [1059, 244] on div "Move back for review" at bounding box center [1046, 230] width 97 height 27
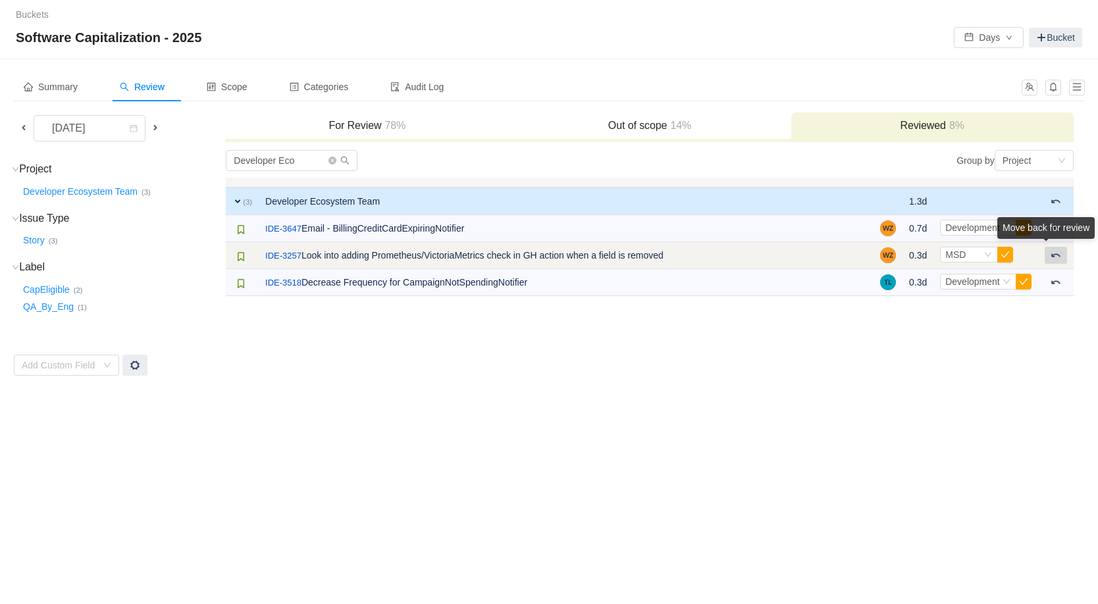
click at [1056, 258] on span at bounding box center [1056, 255] width 11 height 11
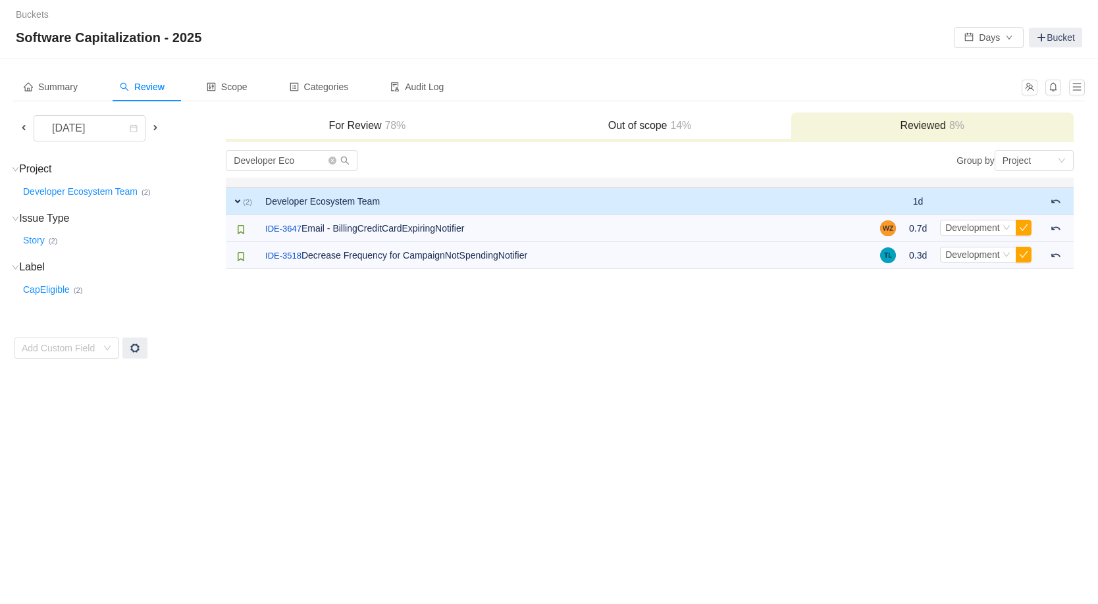
click at [641, 138] on div "Out of scope 14%" at bounding box center [649, 127] width 282 height 28
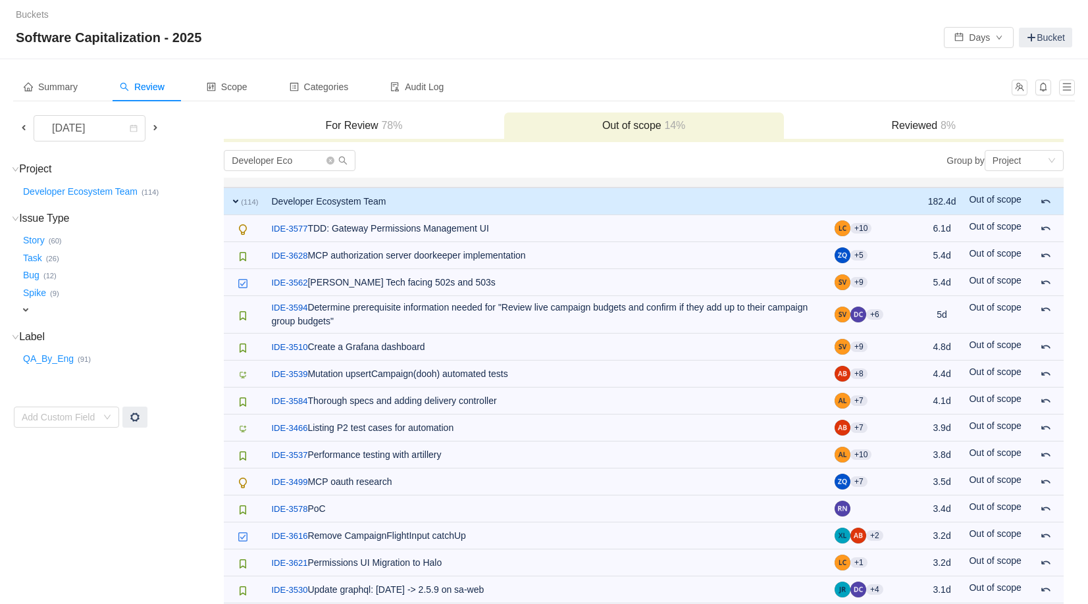
click at [407, 130] on h3 "For Review 78%" at bounding box center [363, 125] width 267 height 13
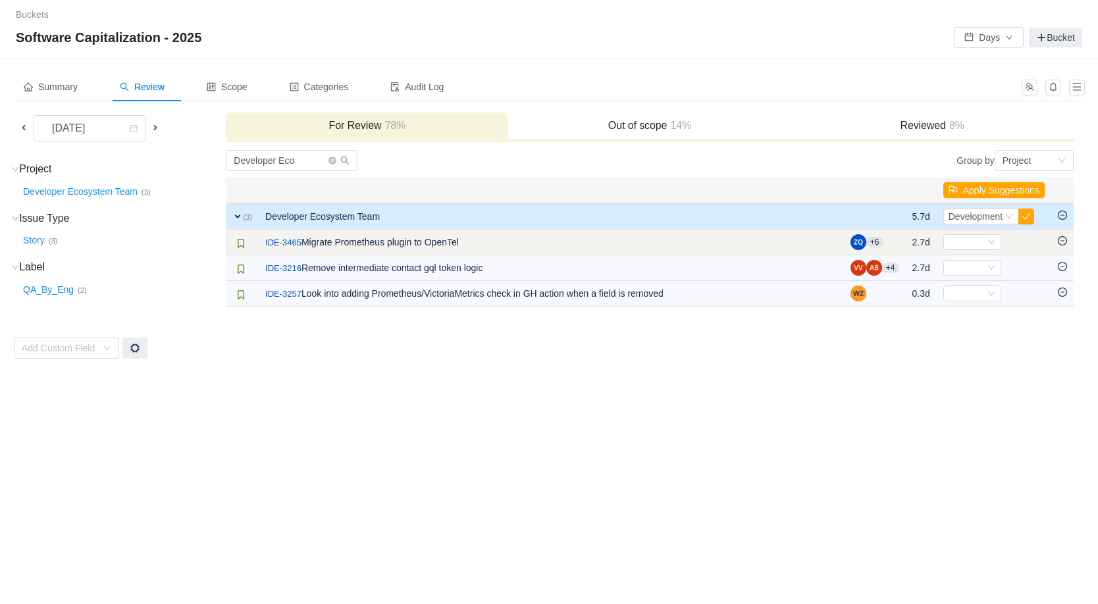
click at [1063, 239] on icon "icon: minus-circle" at bounding box center [1062, 240] width 9 height 9
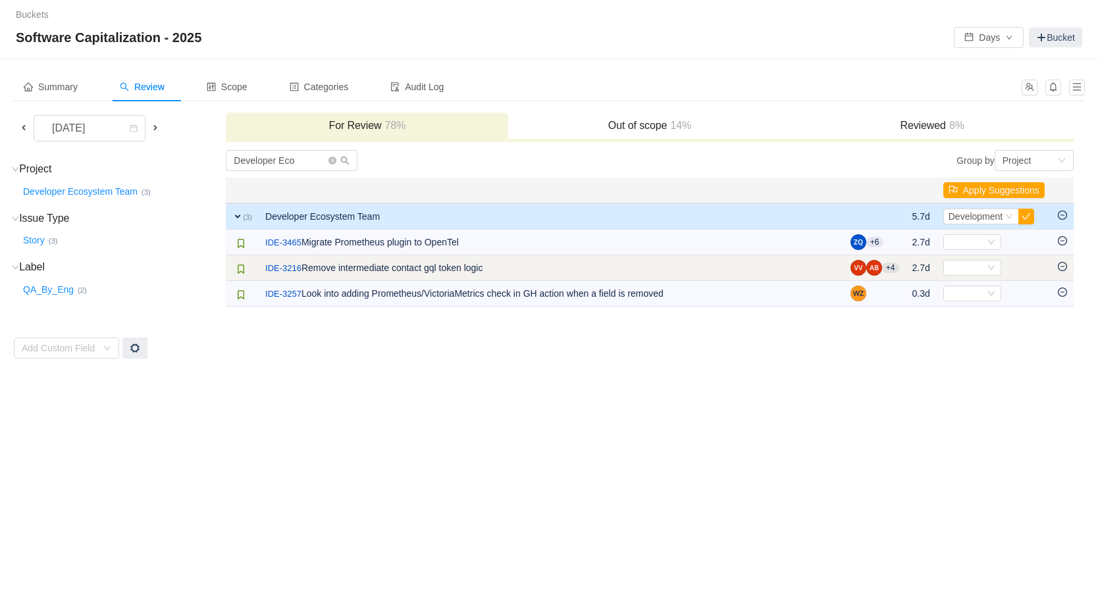
click at [1065, 269] on icon "icon: minus-circle" at bounding box center [1062, 266] width 9 height 9
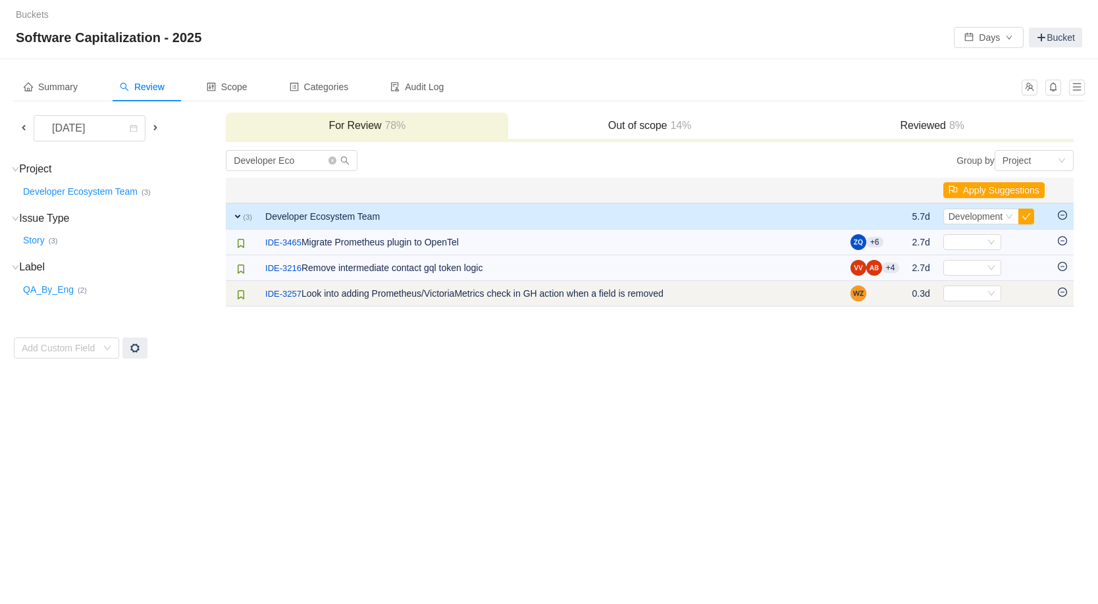
click at [1064, 291] on icon "icon: minus-circle" at bounding box center [1062, 292] width 9 height 9
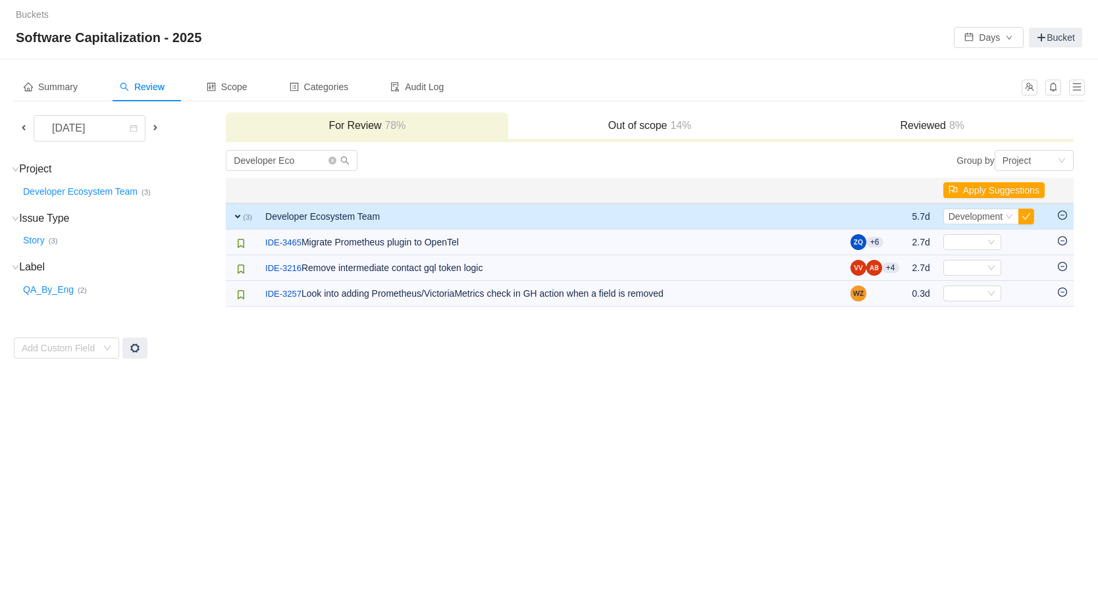
click at [158, 127] on span at bounding box center [155, 127] width 11 height 11
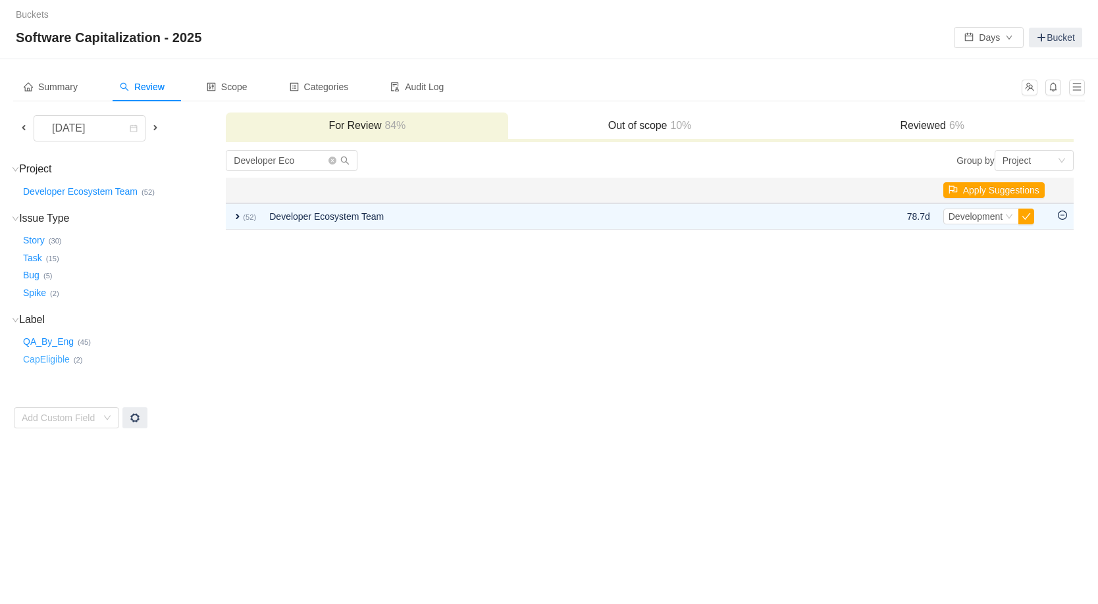
click at [58, 357] on button "CapEligible …" at bounding box center [46, 359] width 53 height 21
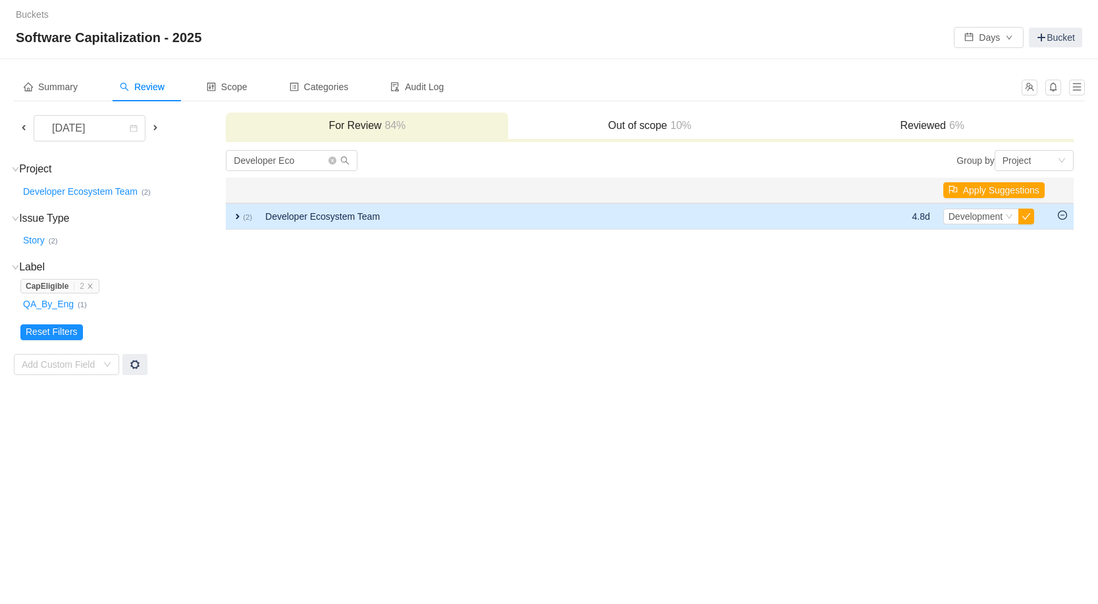
click at [236, 215] on span "expand" at bounding box center [237, 216] width 11 height 11
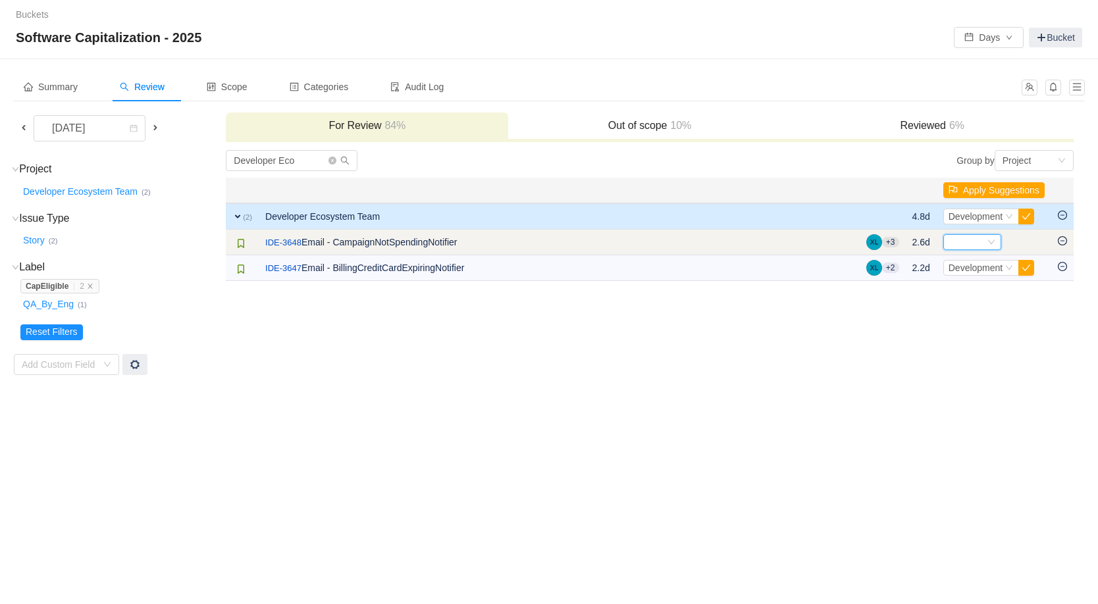
click at [978, 244] on div "Select" at bounding box center [967, 242] width 36 height 14
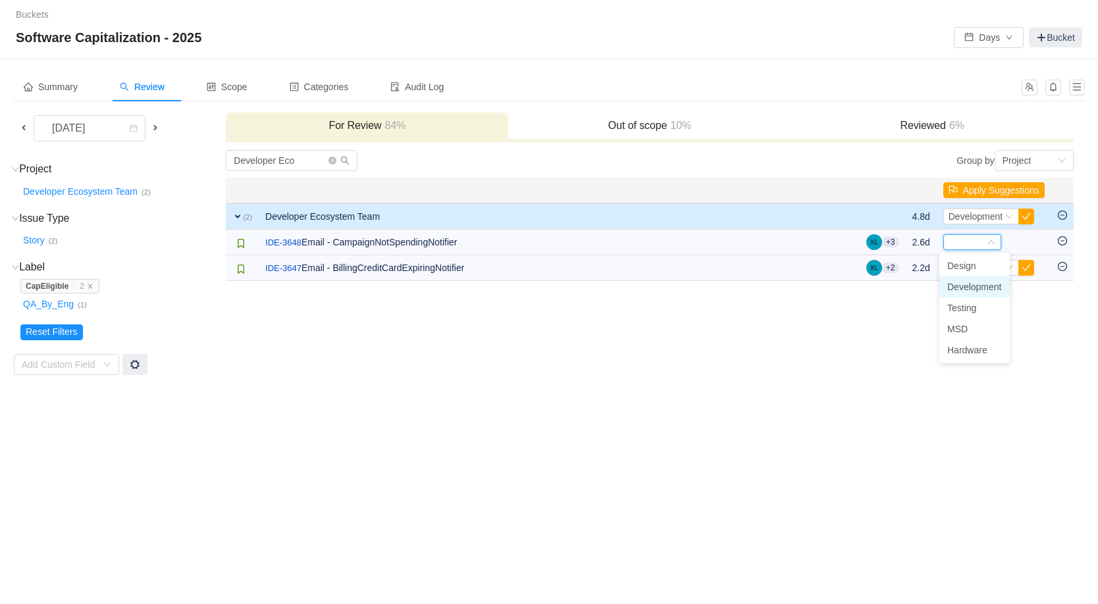
click at [972, 285] on span "Development" at bounding box center [974, 287] width 55 height 11
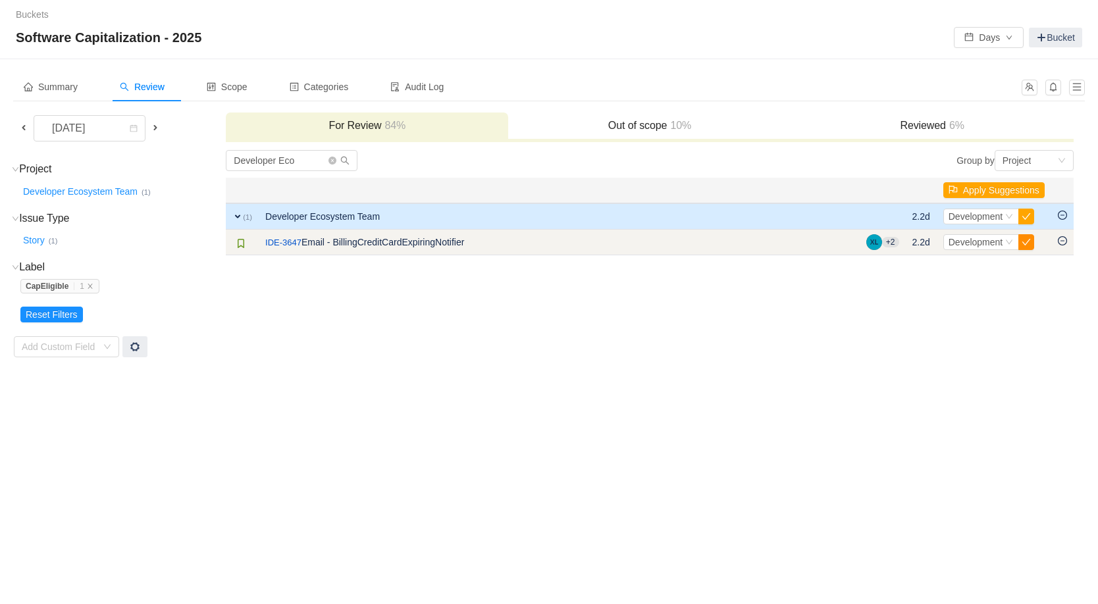
click at [1027, 241] on button "button" at bounding box center [1027, 242] width 16 height 16
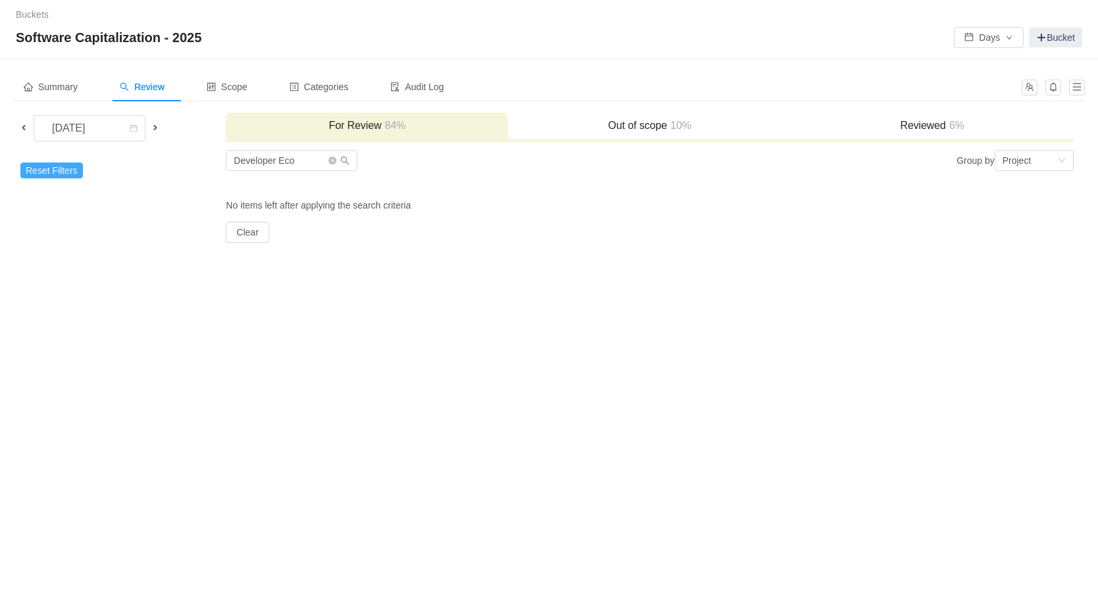
click at [67, 172] on button "Reset Filters" at bounding box center [51, 171] width 63 height 16
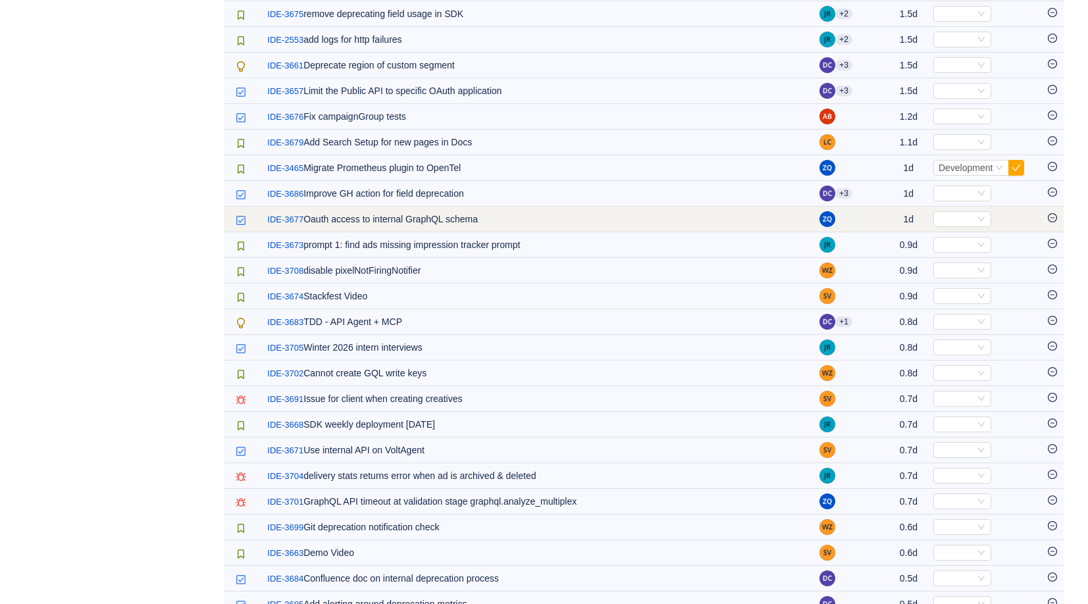
scroll to position [668, 0]
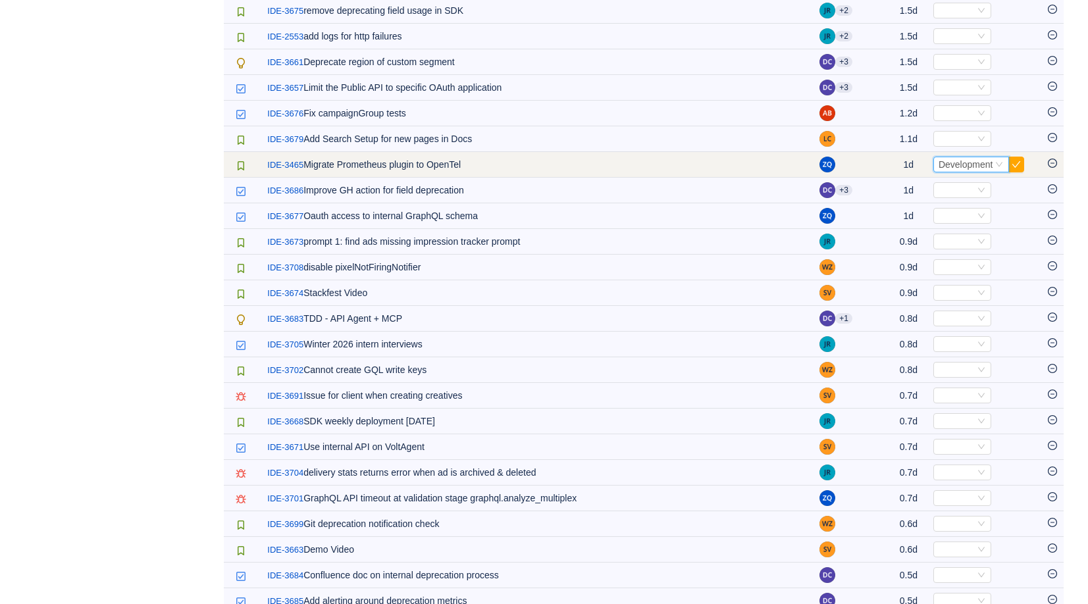
click at [997, 168] on icon "icon: down" at bounding box center [1000, 165] width 8 height 8
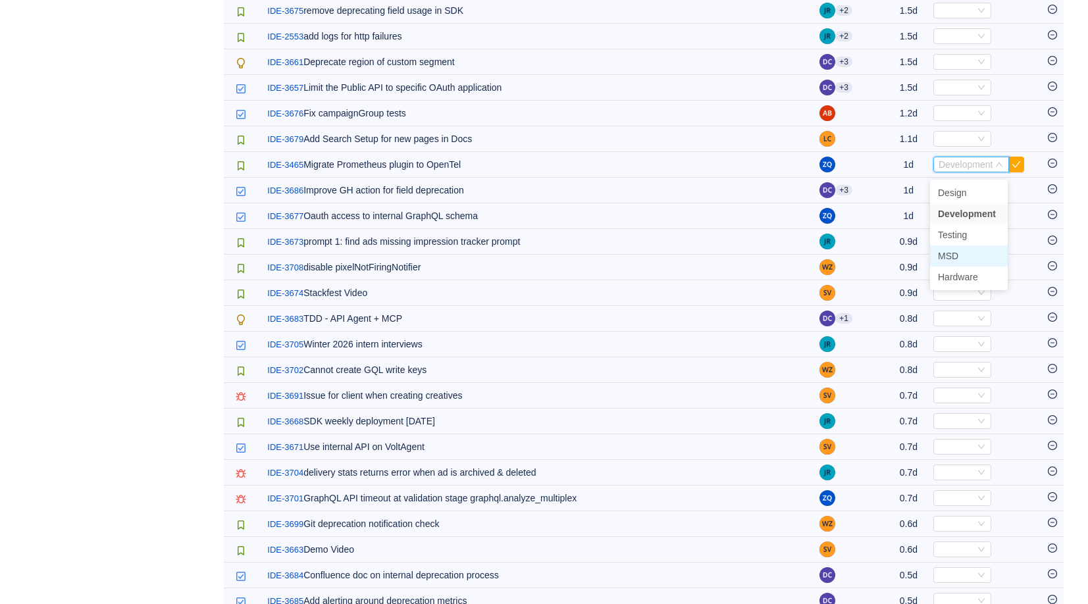
click at [957, 259] on span "MSD" at bounding box center [948, 256] width 20 height 11
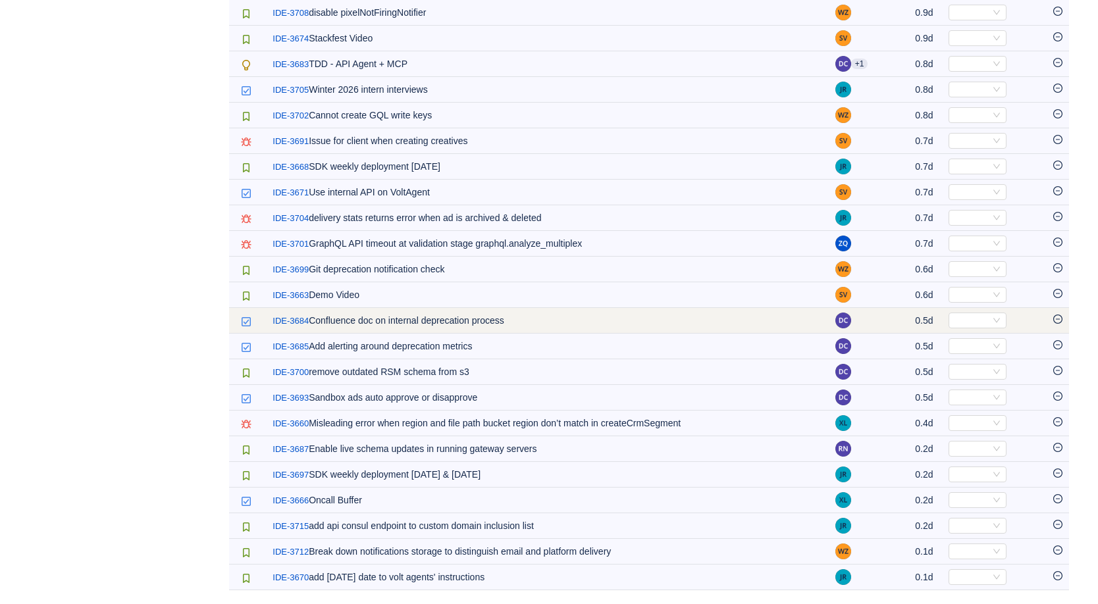
scroll to position [0, 0]
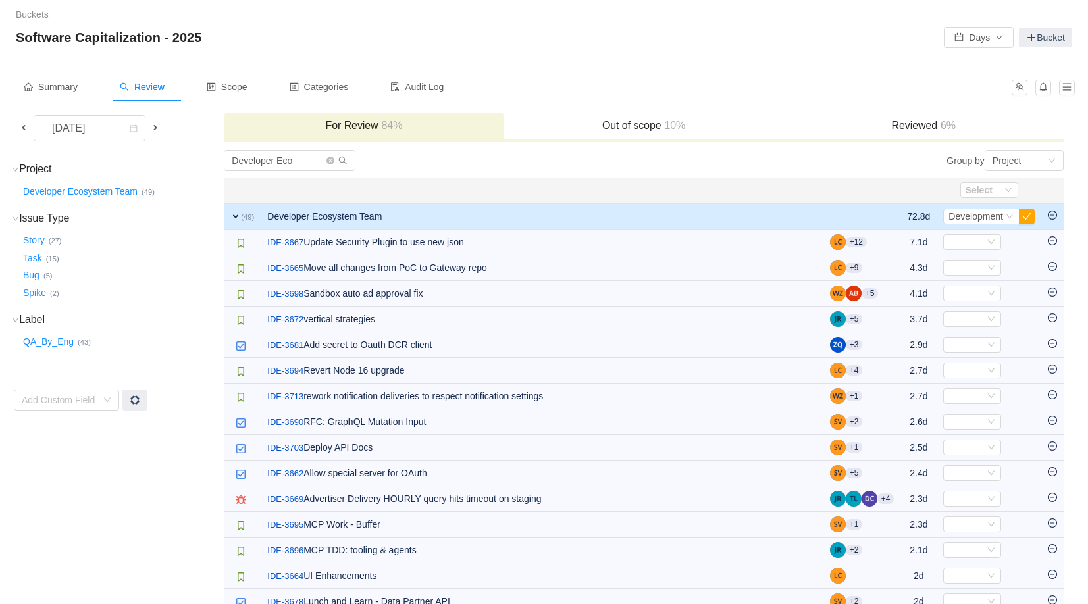
click at [1053, 213] on icon "icon: minus-circle" at bounding box center [1052, 215] width 9 height 9
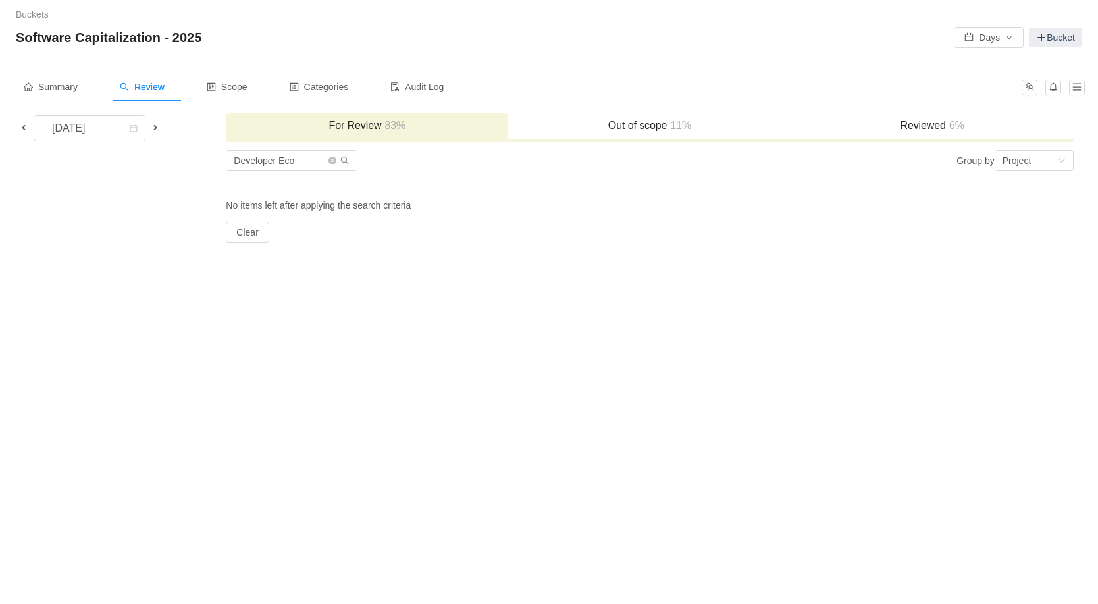
click at [893, 119] on h3 "Reviewed 6%" at bounding box center [932, 125] width 269 height 13
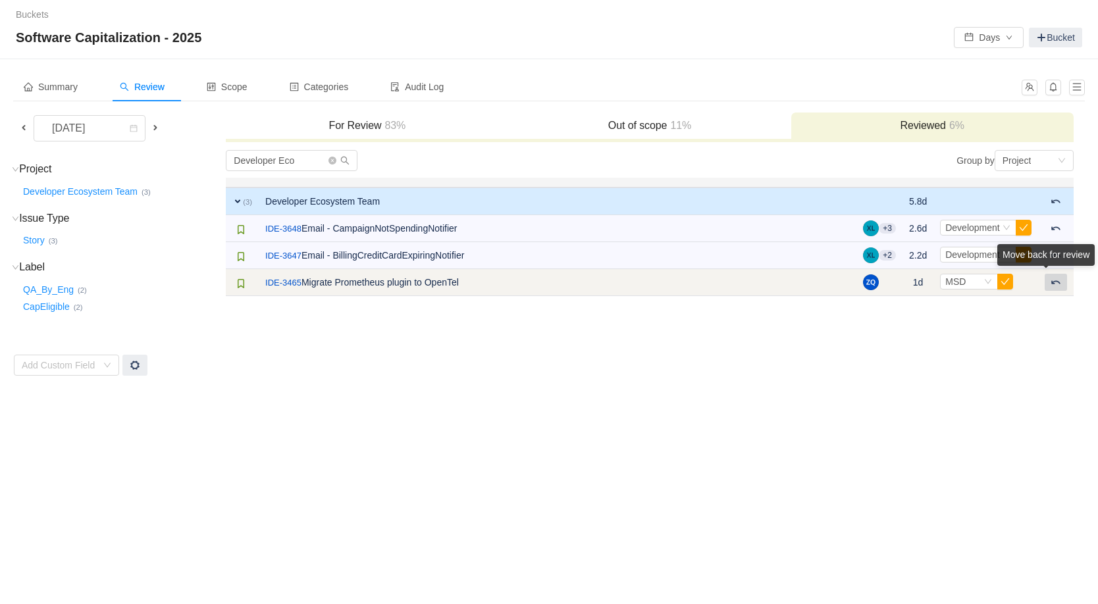
click at [1051, 271] on div "Move back for review" at bounding box center [1046, 257] width 97 height 27
click at [1057, 286] on span at bounding box center [1056, 282] width 11 height 11
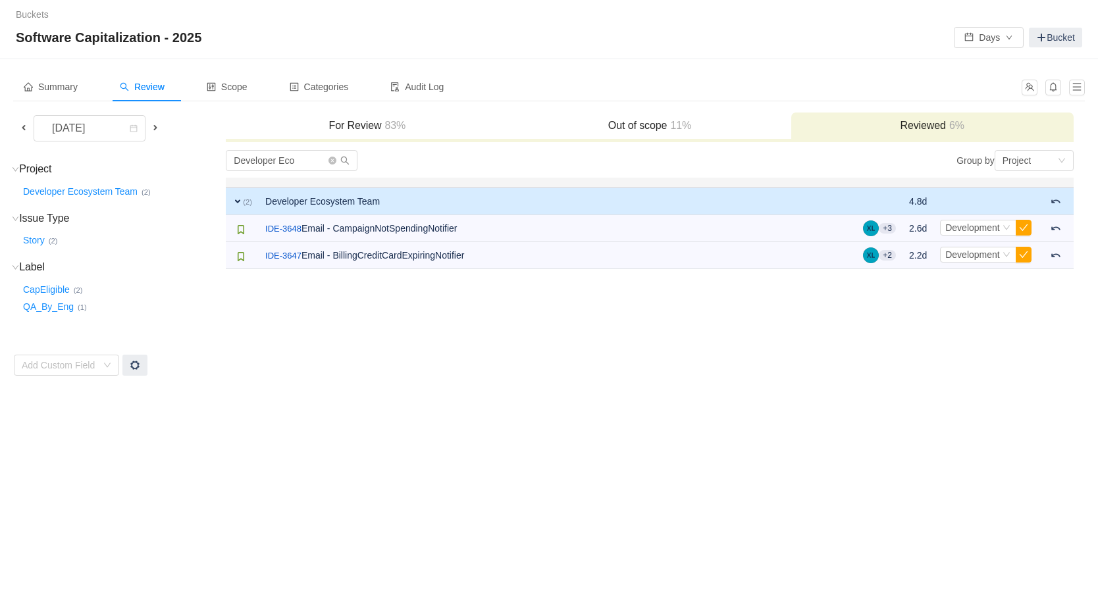
drag, startPoint x: 652, startPoint y: 125, endPoint x: 643, endPoint y: 126, distance: 8.6
click at [652, 126] on h3 "Out of scope 11%" at bounding box center [649, 125] width 269 height 13
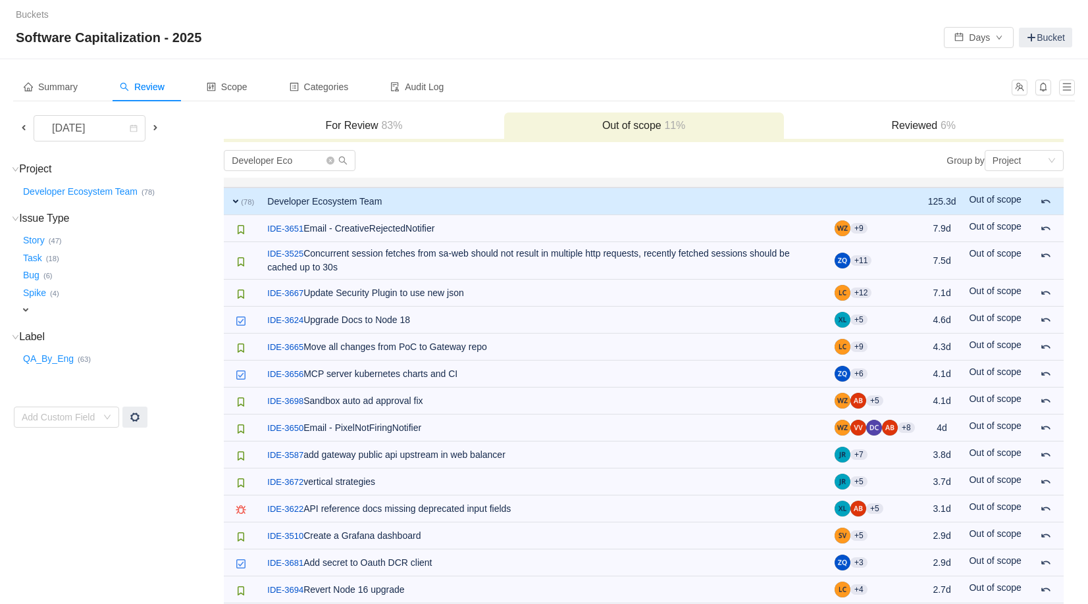
click at [386, 120] on span "83%" at bounding box center [391, 125] width 24 height 11
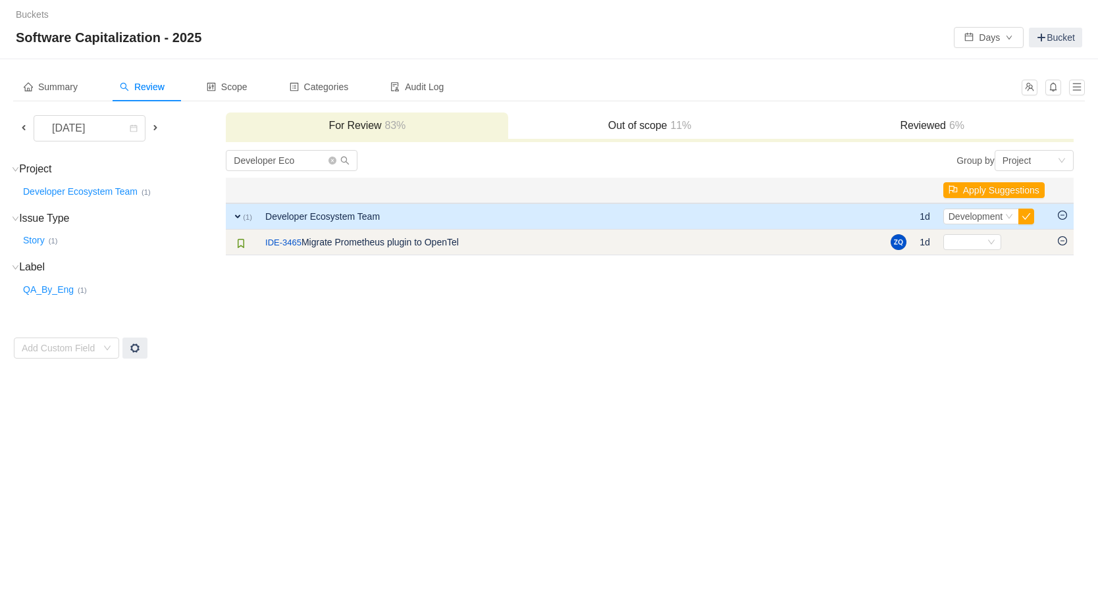
click at [1063, 240] on icon "icon: minus-circle" at bounding box center [1062, 240] width 9 height 9
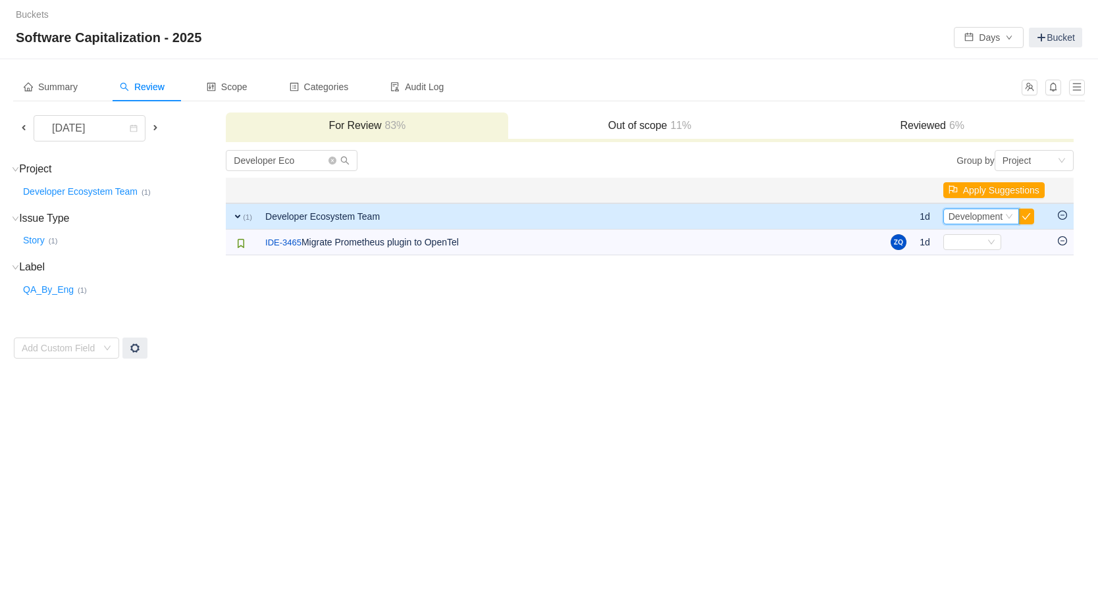
click at [991, 214] on span "Development" at bounding box center [976, 216] width 55 height 11
click at [1069, 341] on td "Developer Eco Group by Project You will see tickets here after they were marked…" at bounding box center [649, 254] width 849 height 210
click at [1060, 340] on td "Developer Eco Group by Project You will see tickets here after they were marked…" at bounding box center [649, 254] width 849 height 210
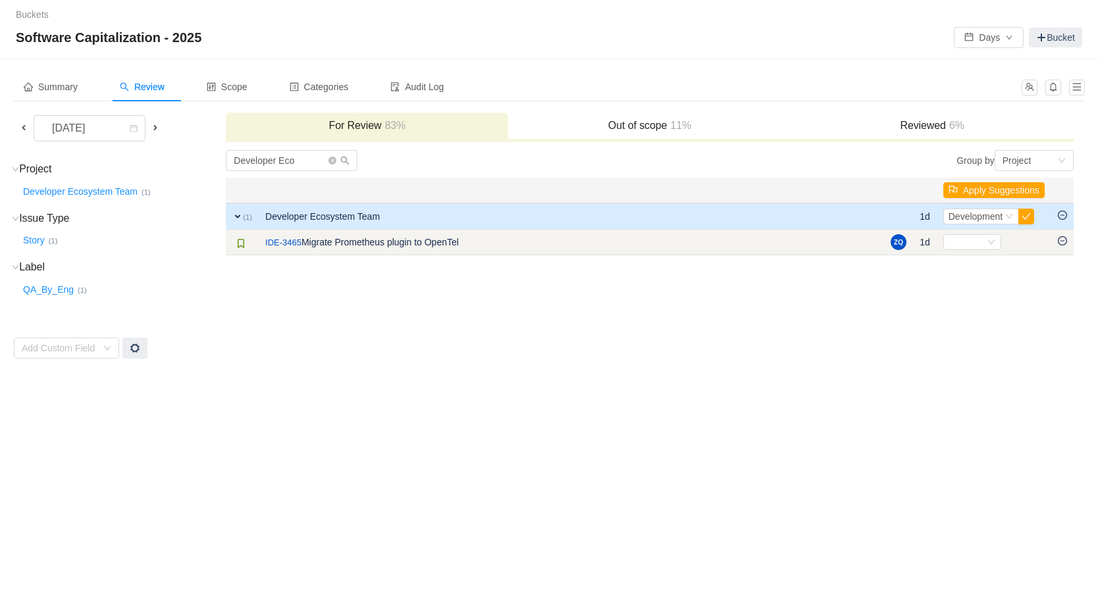
click at [355, 244] on td "/ IDE-3465 Migrate Prometheus plugin to OpenTel" at bounding box center [572, 243] width 626 height 26
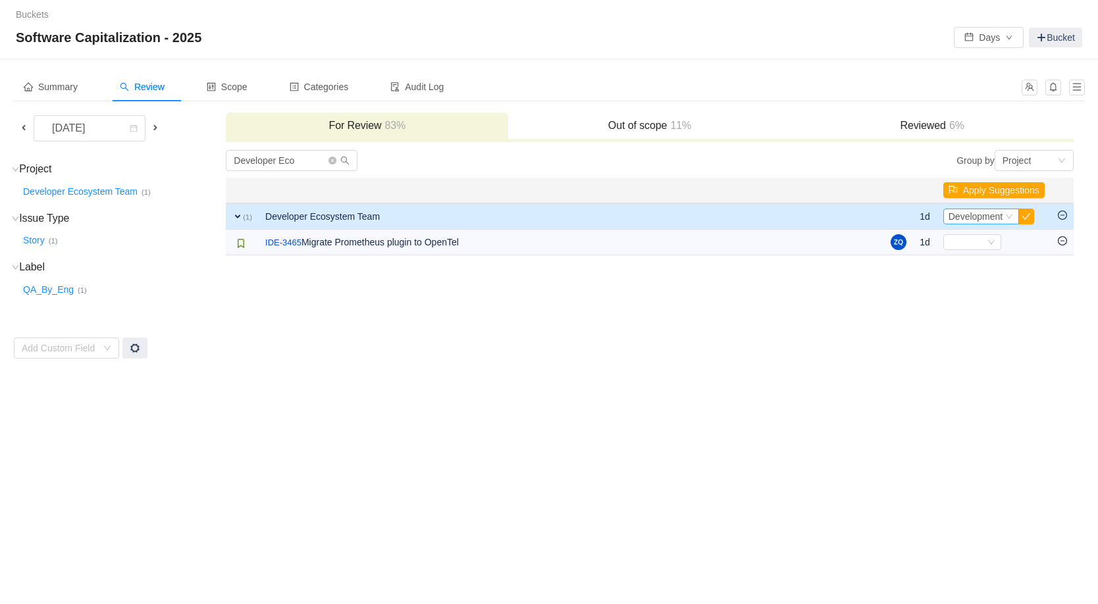
click at [992, 220] on span "Development" at bounding box center [976, 216] width 55 height 11
click at [600, 338] on td "Developer Eco Group by Project You will see tickets here after they were marked…" at bounding box center [649, 254] width 849 height 210
click at [602, 336] on td "Developer Eco Group by Project You will see tickets here after they were marked…" at bounding box center [649, 254] width 849 height 210
